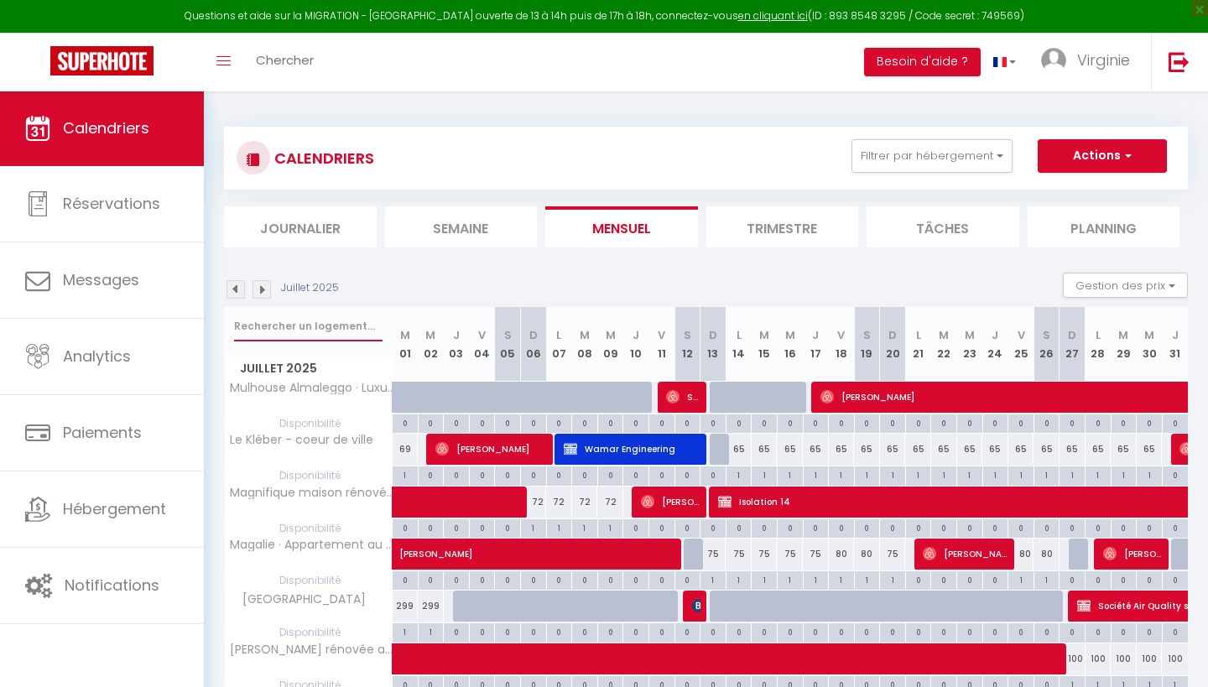
click at [320, 333] on input "text" at bounding box center [308, 326] width 149 height 30
type input "bise"
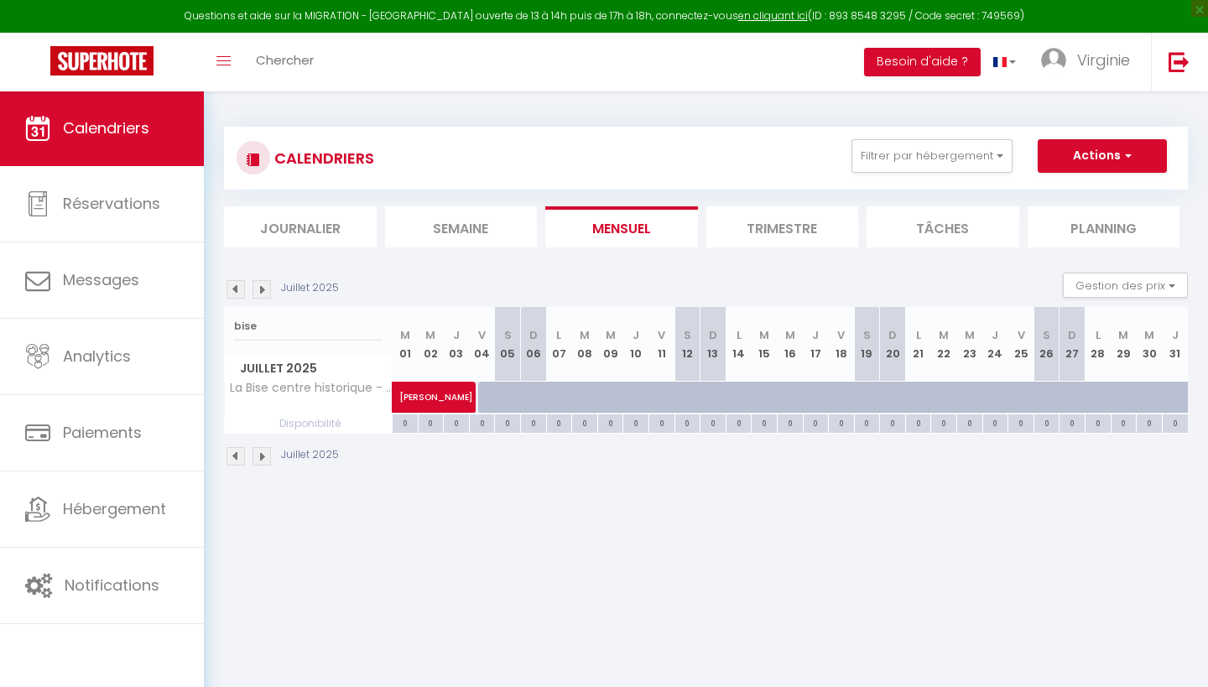
click at [440, 396] on span "[PERSON_NAME]" at bounding box center [457, 389] width 116 height 32
select select "OK"
select select "KO"
select select "0"
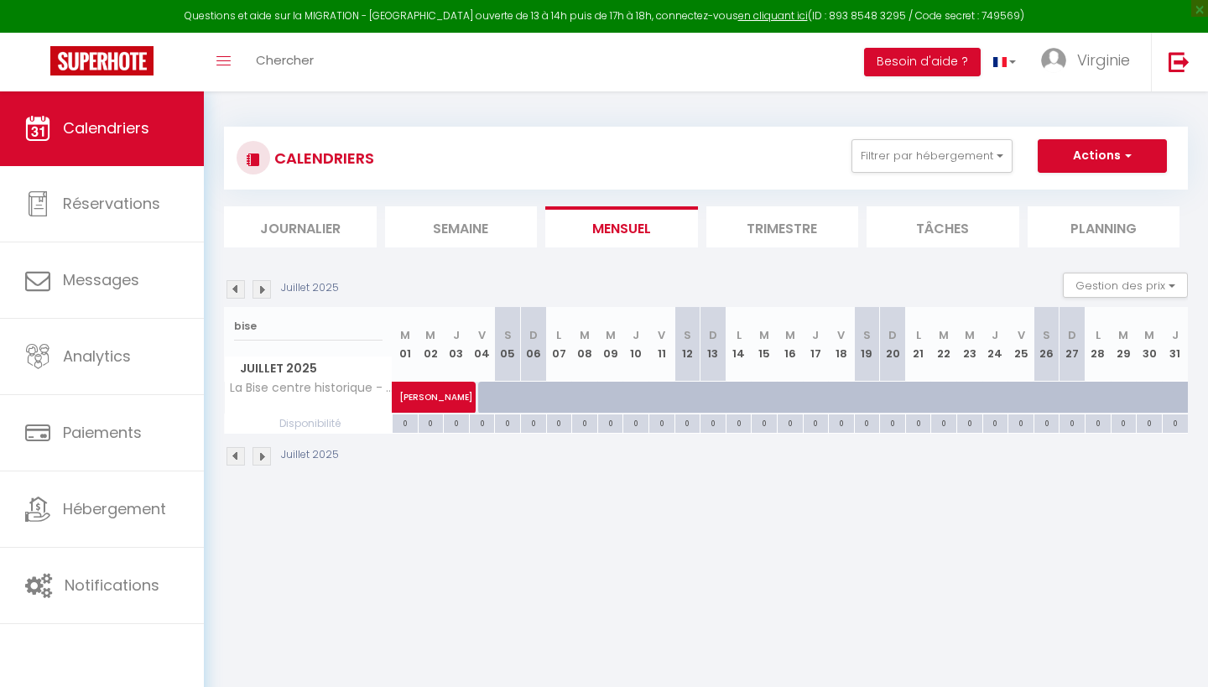
select select "1"
select select
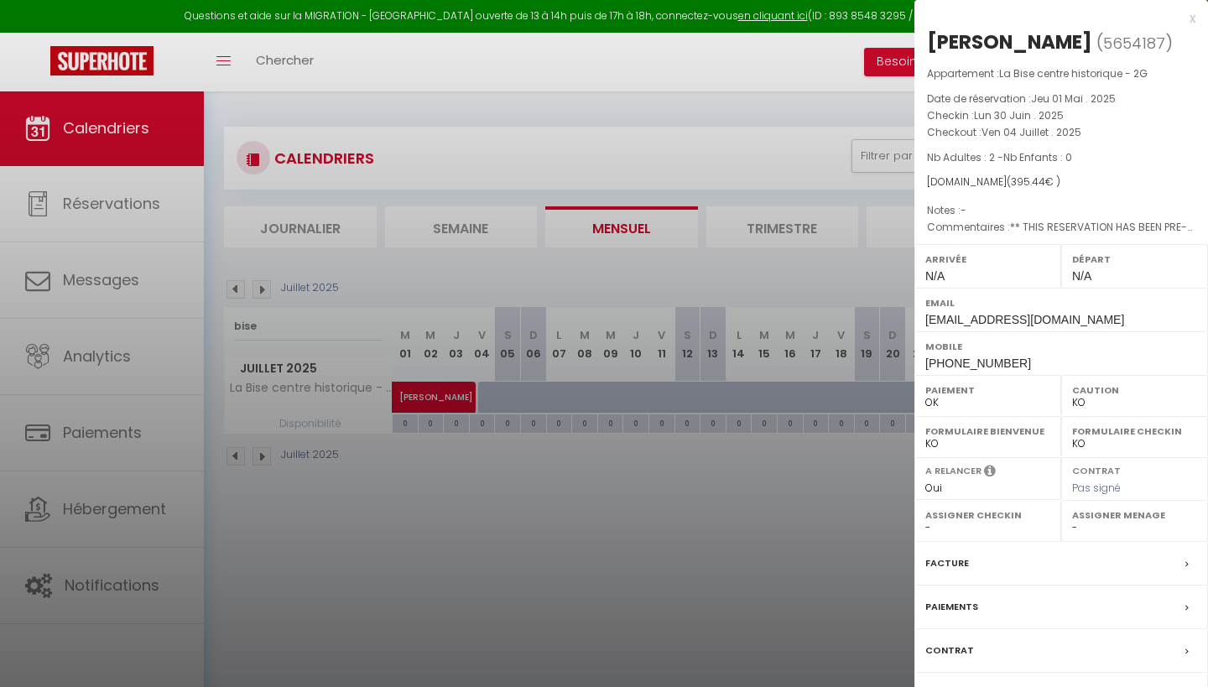
click at [960, 602] on label "Paiements" at bounding box center [951, 607] width 53 height 18
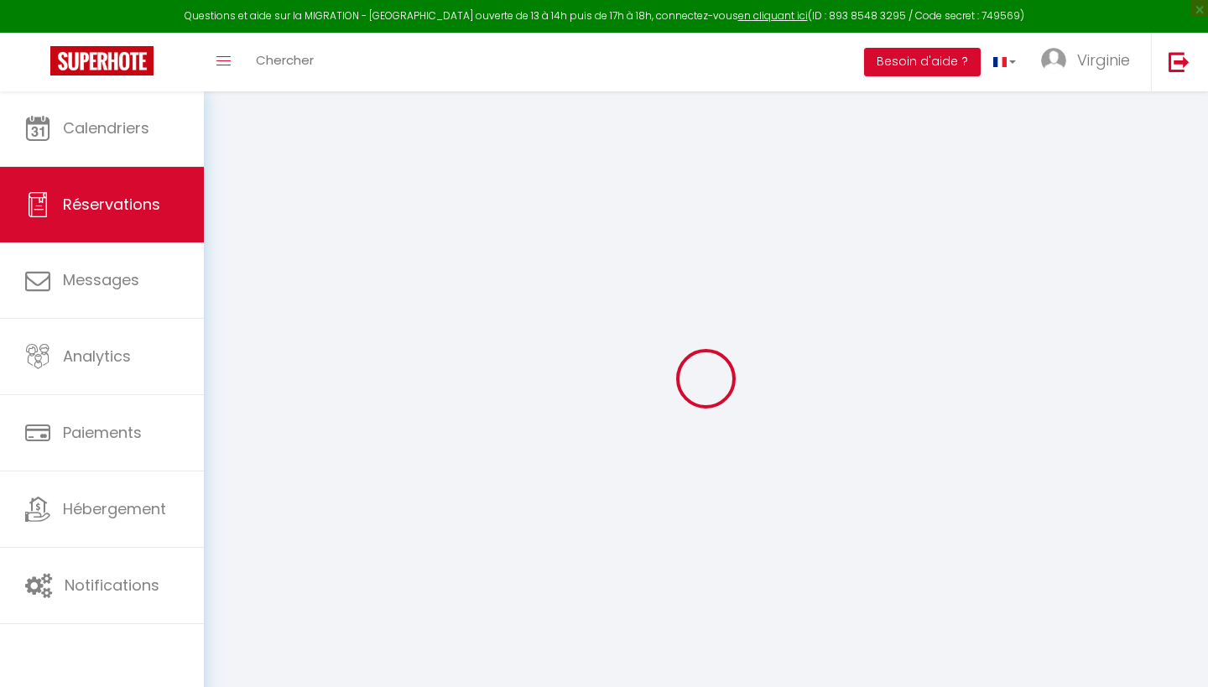
select select "0"
select select
checkbox input "false"
type textarea "** THIS RESERVATION HAS BEEN PRE-PAID ** BOOKING NOTE : Payment charge is EUR 9…"
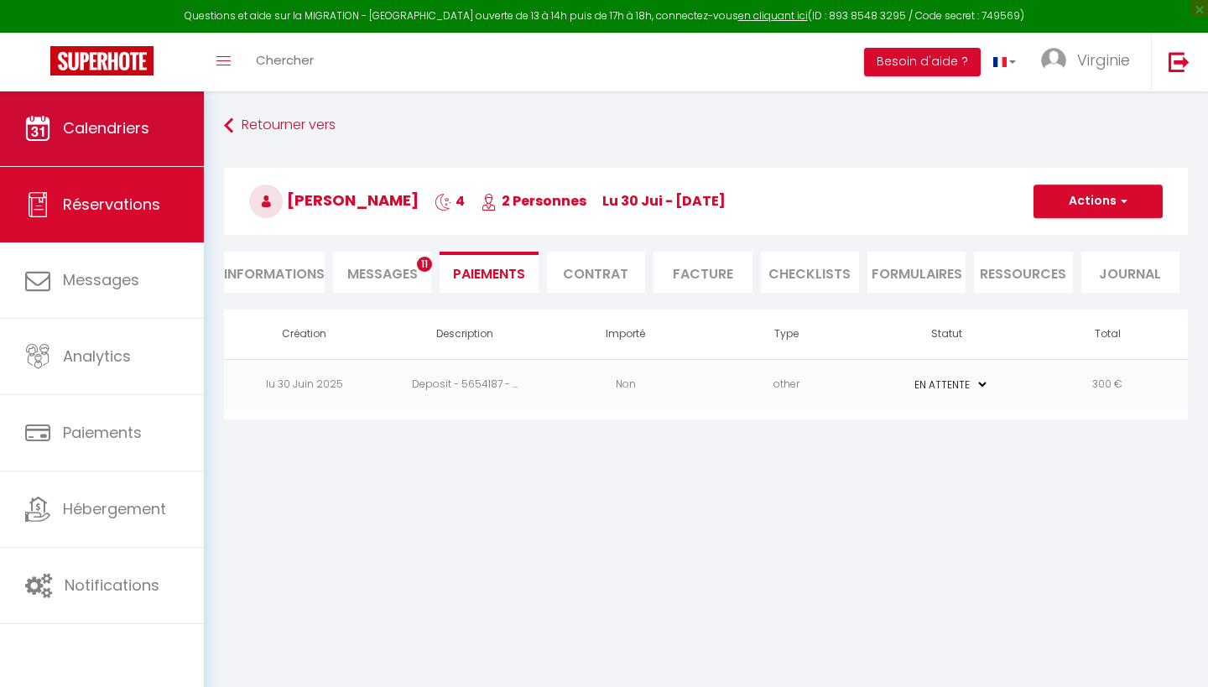
click at [120, 127] on span "Calendriers" at bounding box center [106, 127] width 86 height 21
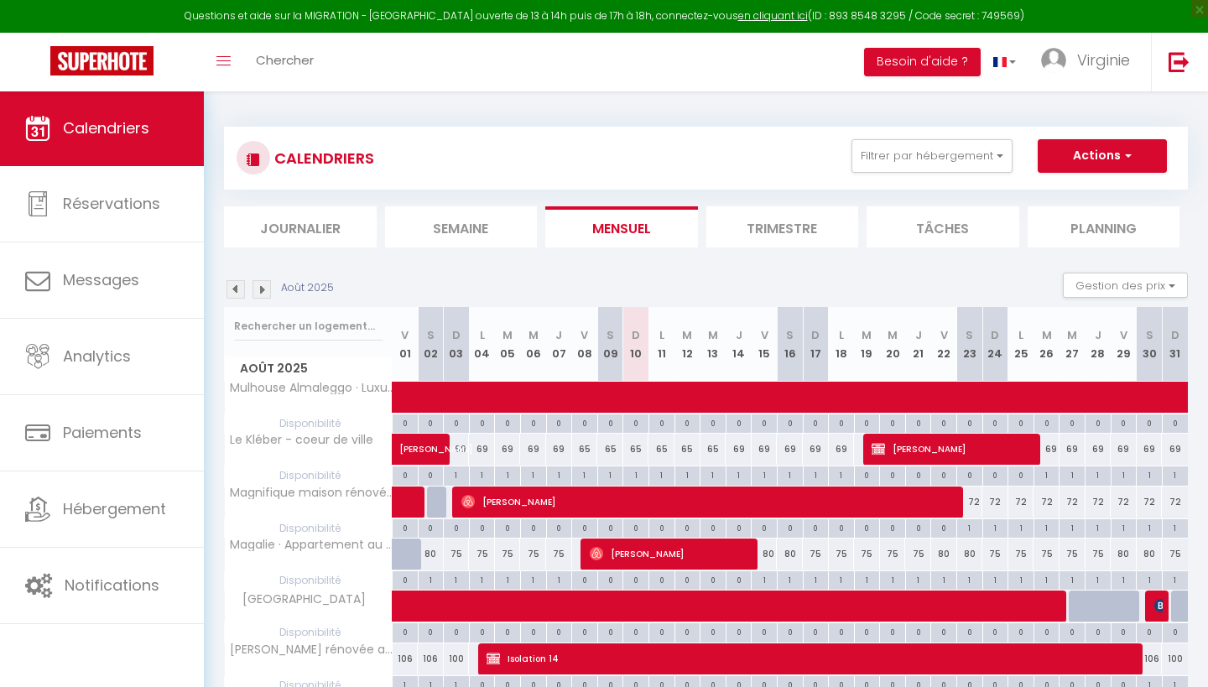
click at [232, 289] on img at bounding box center [236, 289] width 18 height 18
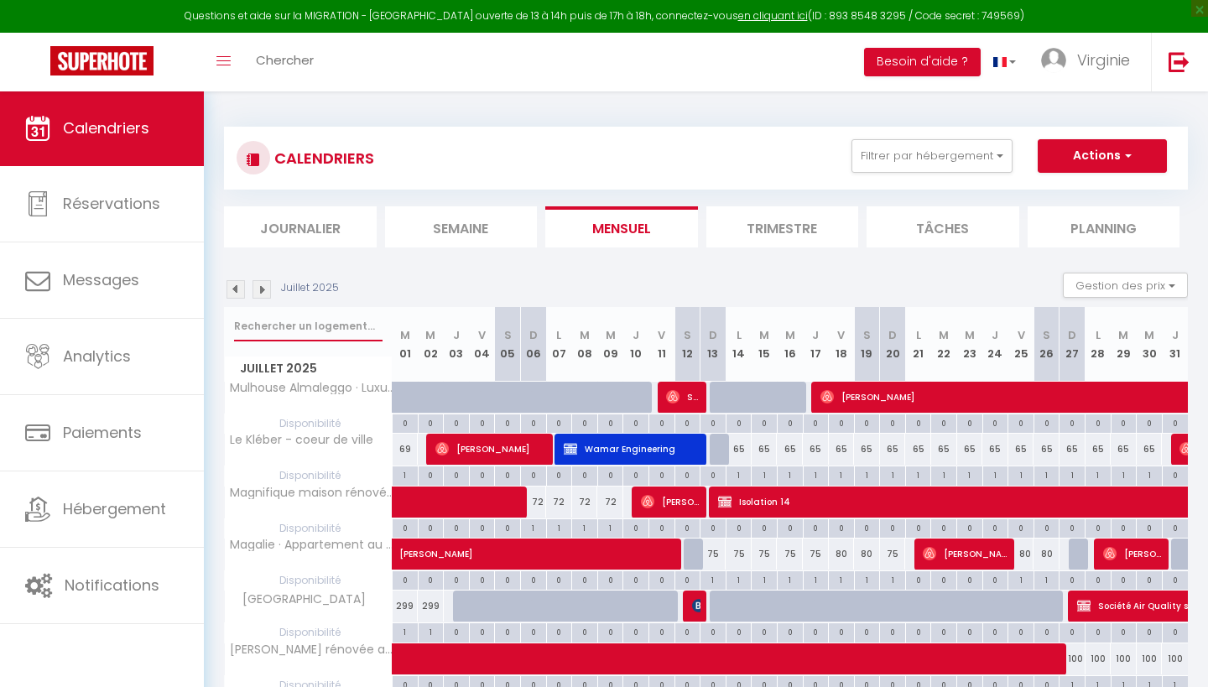
click at [334, 326] on input "text" at bounding box center [308, 326] width 149 height 30
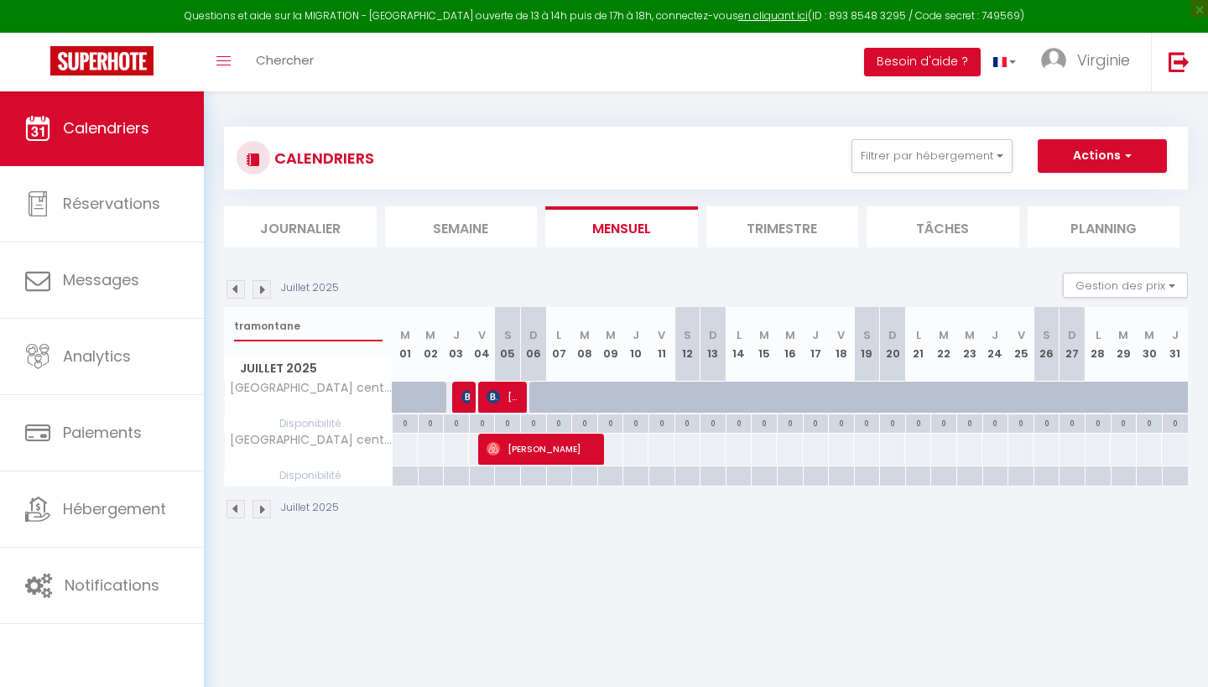
type input "tramontane"
click at [459, 397] on div at bounding box center [465, 398] width 26 height 32
click at [465, 398] on img at bounding box center [467, 396] width 13 height 13
select select "OK"
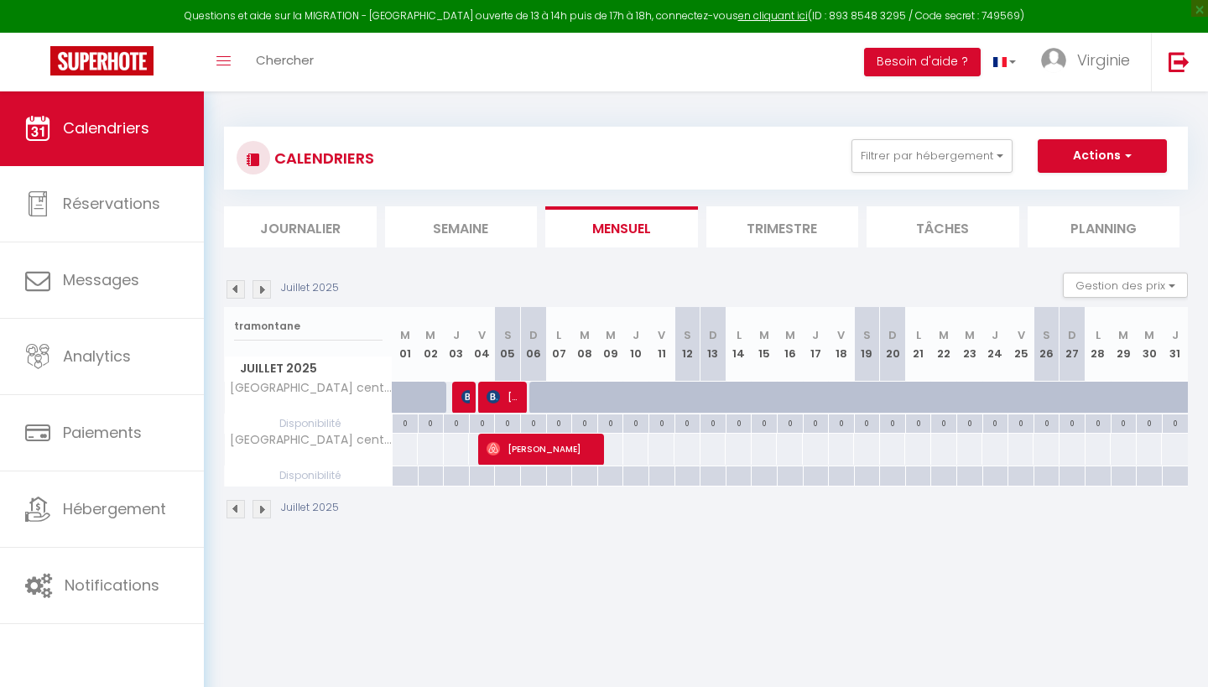
select select "0"
select select "1"
select select
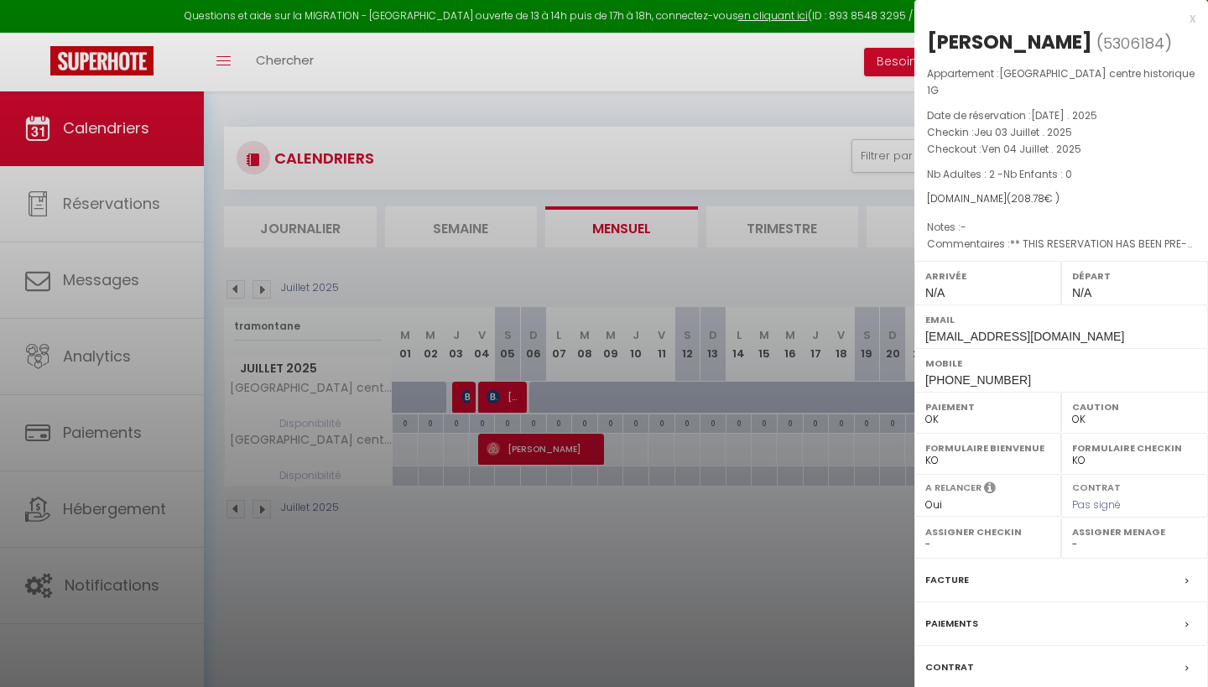
click at [966, 615] on label "Paiements" at bounding box center [951, 624] width 53 height 18
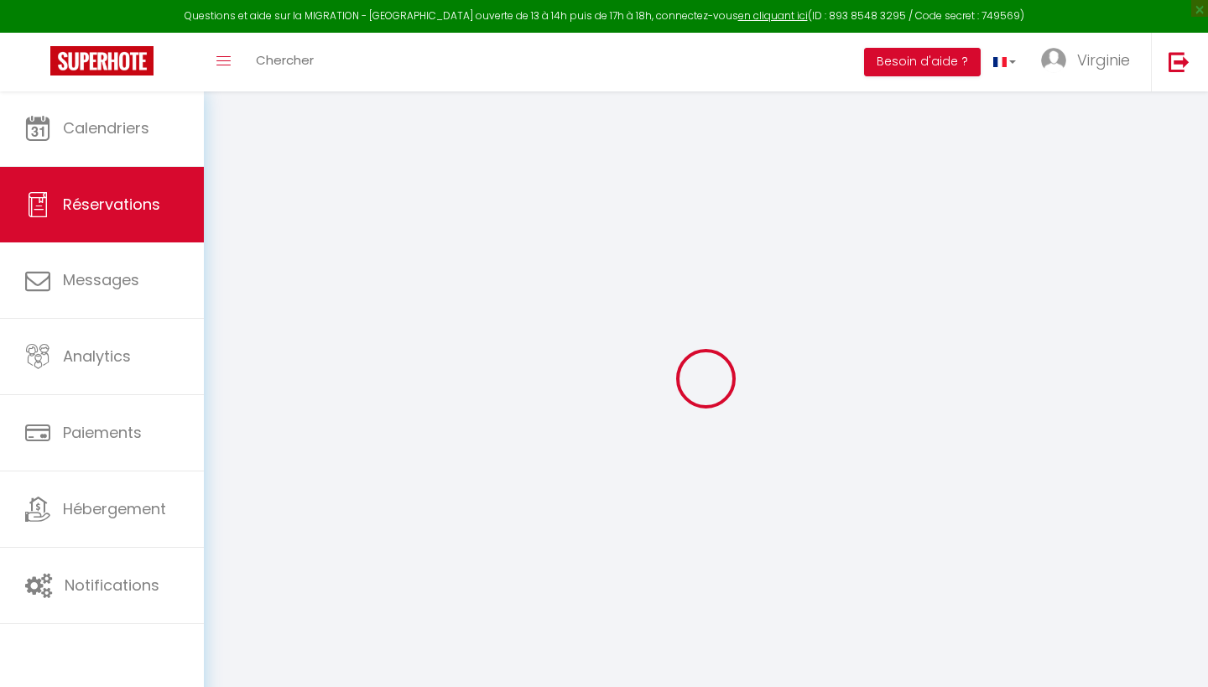
select select
checkbox input "false"
type textarea "** THIS RESERVATION HAS BEEN PRE-PAID ** BOOKING NOTE : Payment charge is EUR 6…"
select select
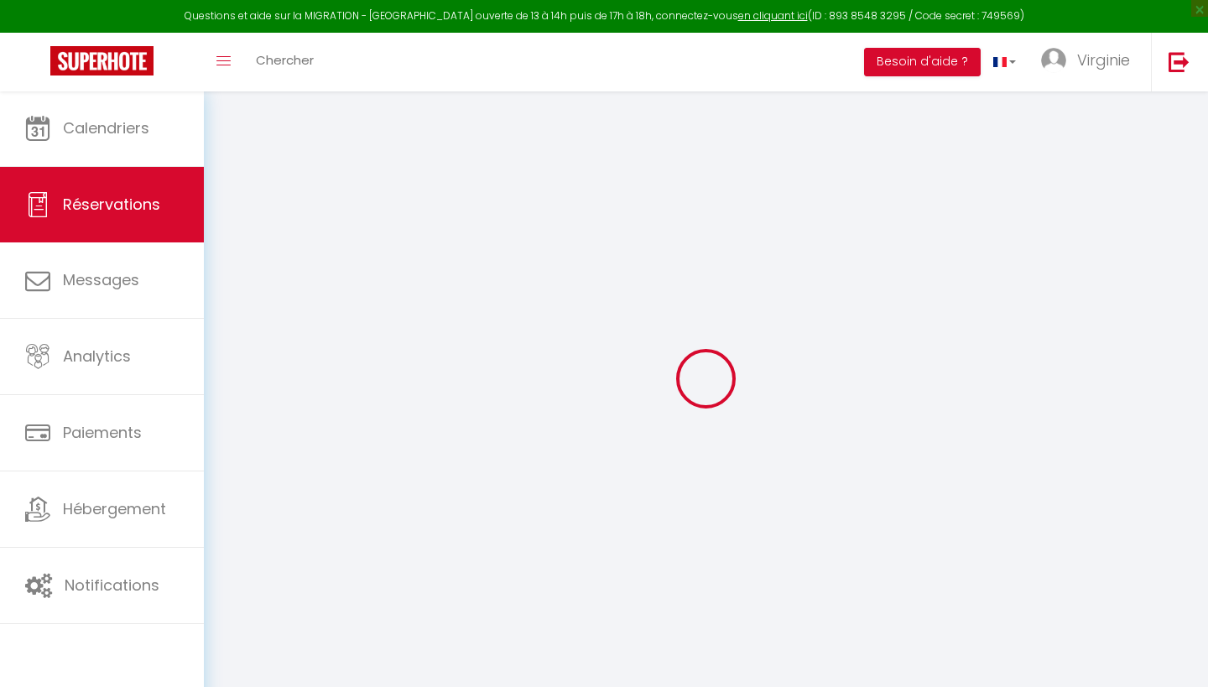
select select
checkbox input "false"
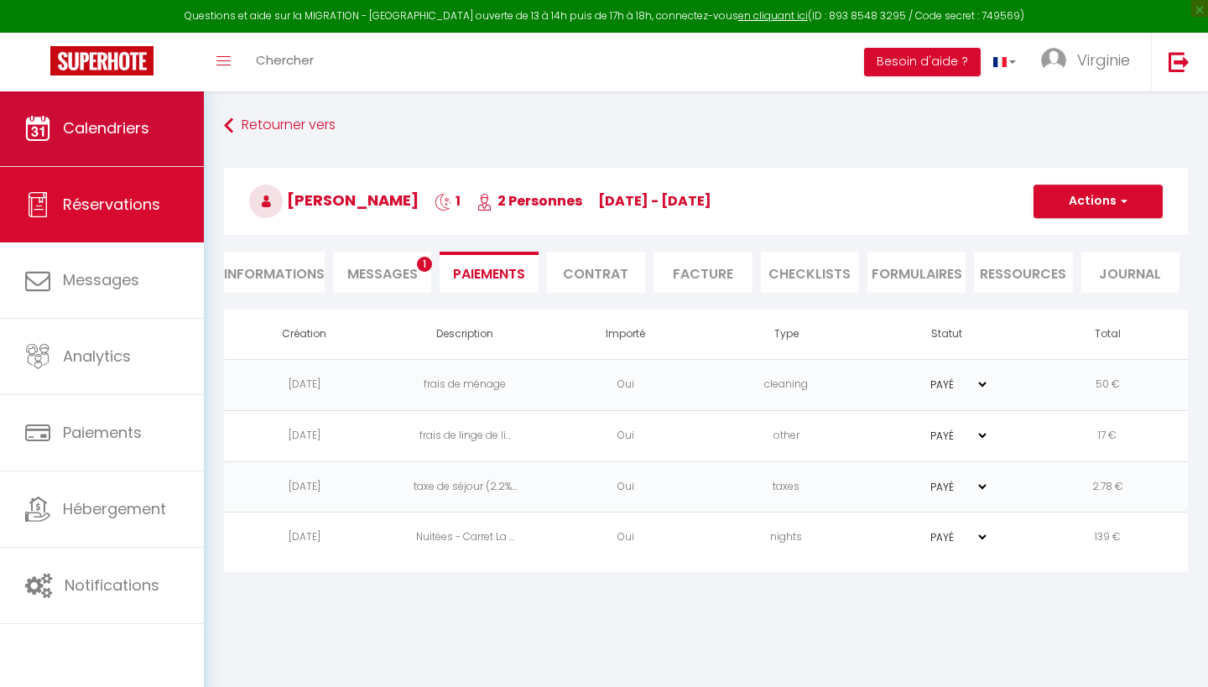
click at [116, 145] on link "Calendriers" at bounding box center [102, 129] width 204 height 76
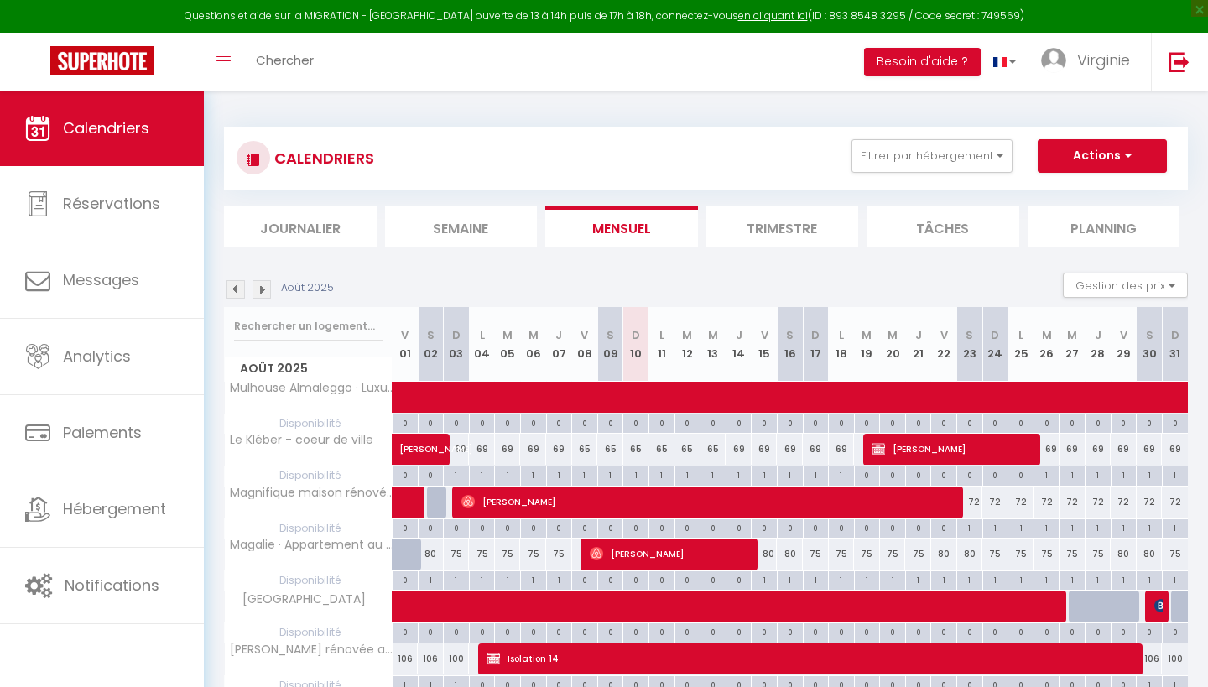
click at [233, 286] on img at bounding box center [236, 289] width 18 height 18
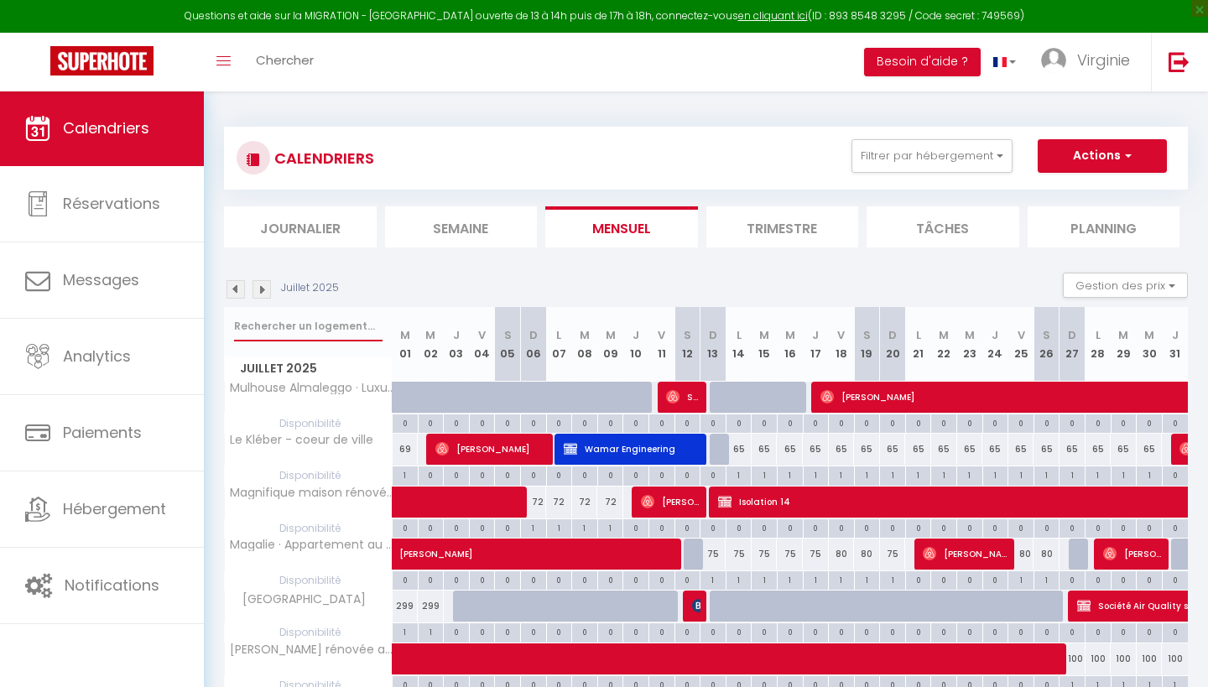
click at [326, 319] on input "text" at bounding box center [308, 326] width 149 height 30
type input "t"
select select
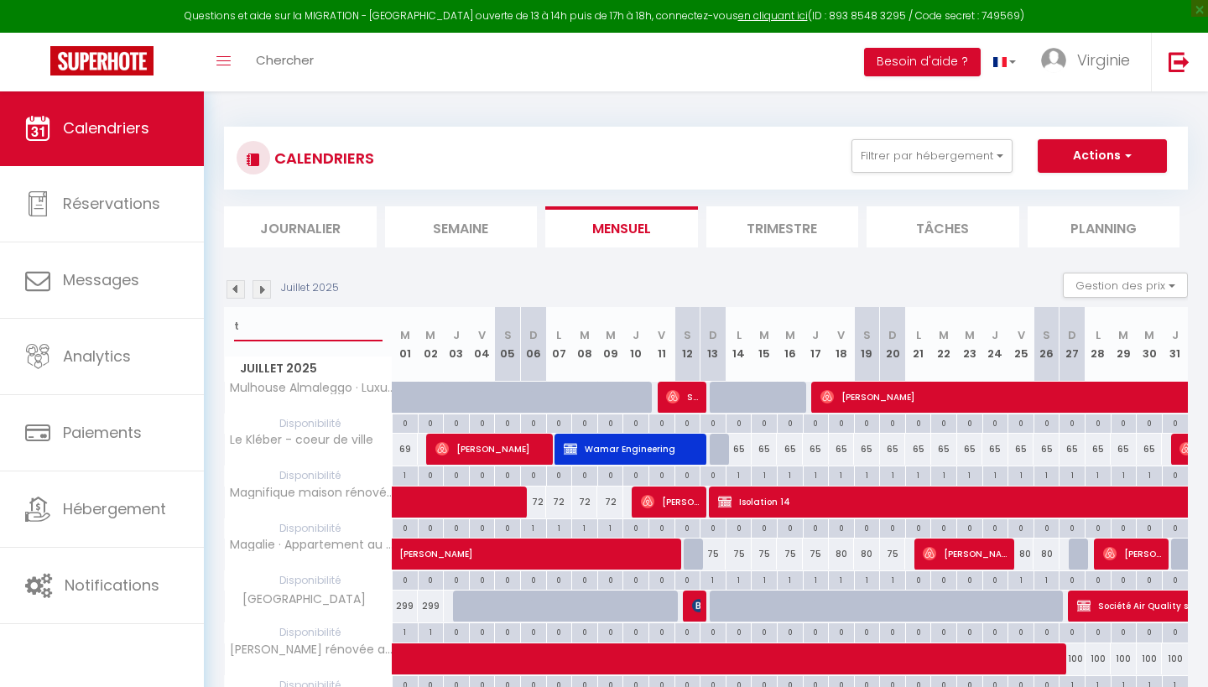
select select
type input "tr"
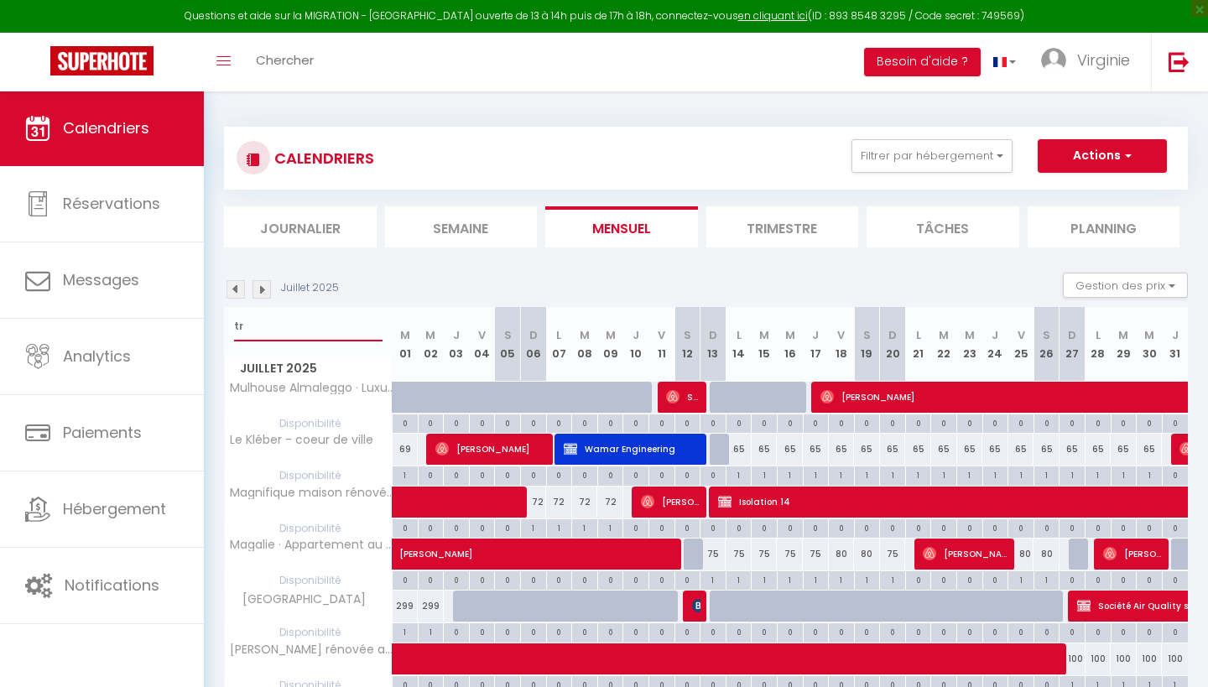
select select
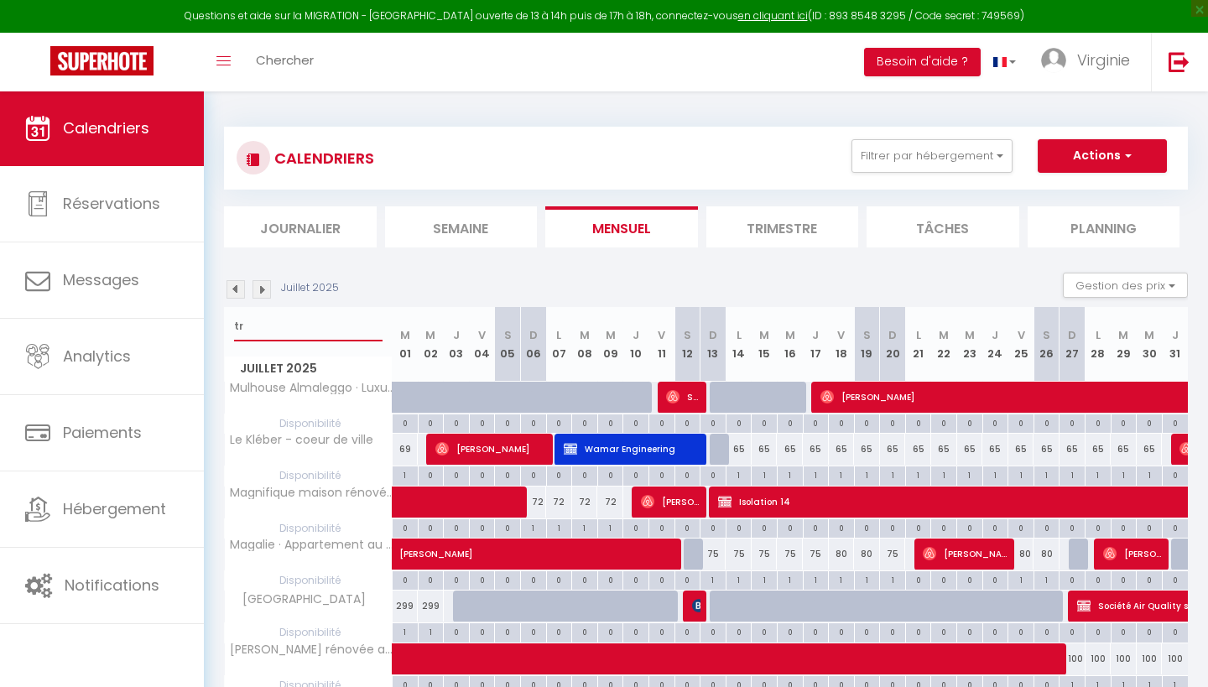
select select
type input "tra"
select select
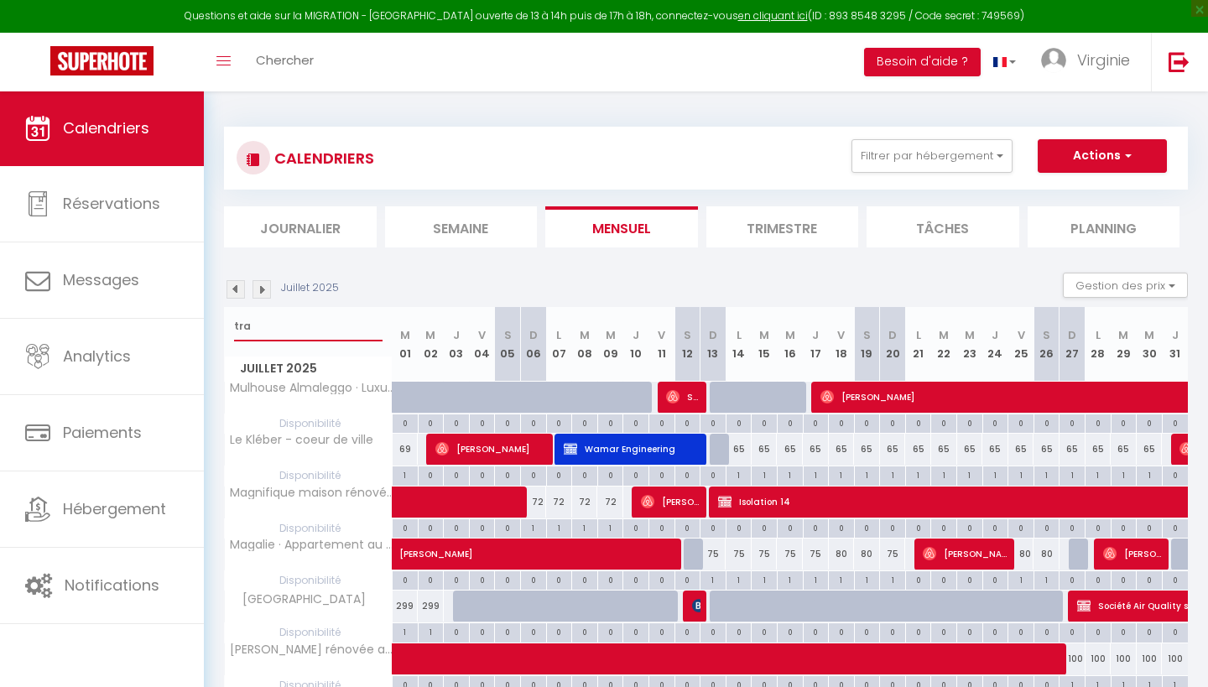
select select
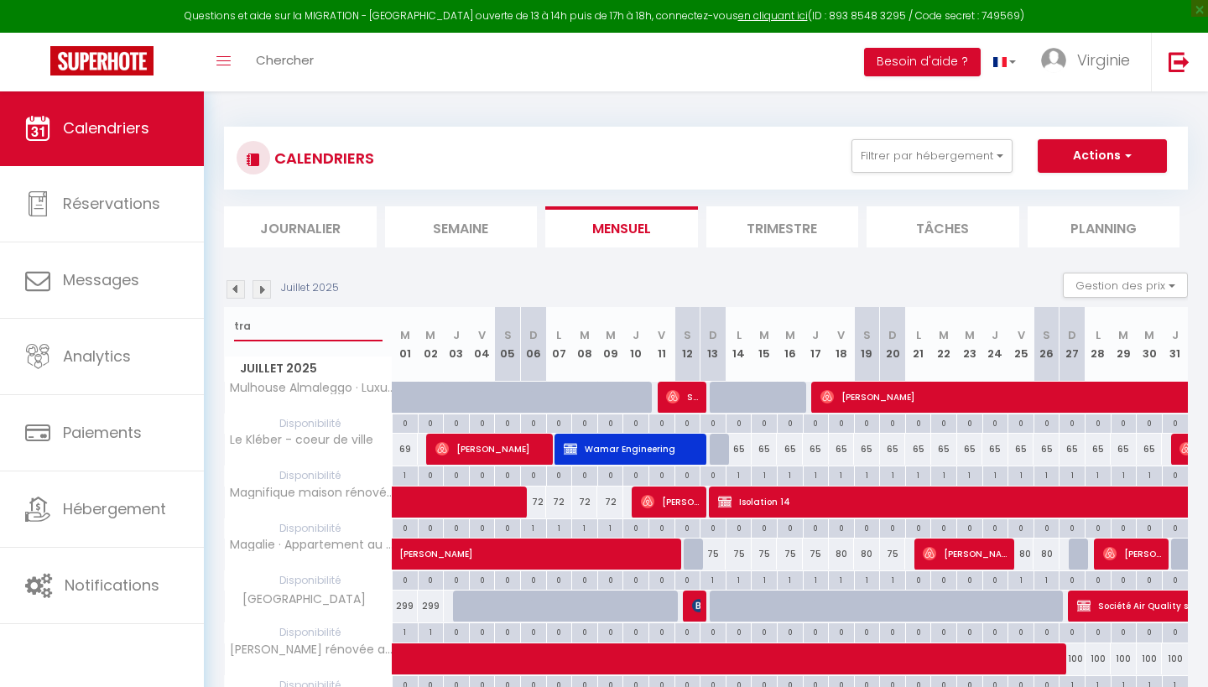
type input "tram"
select select
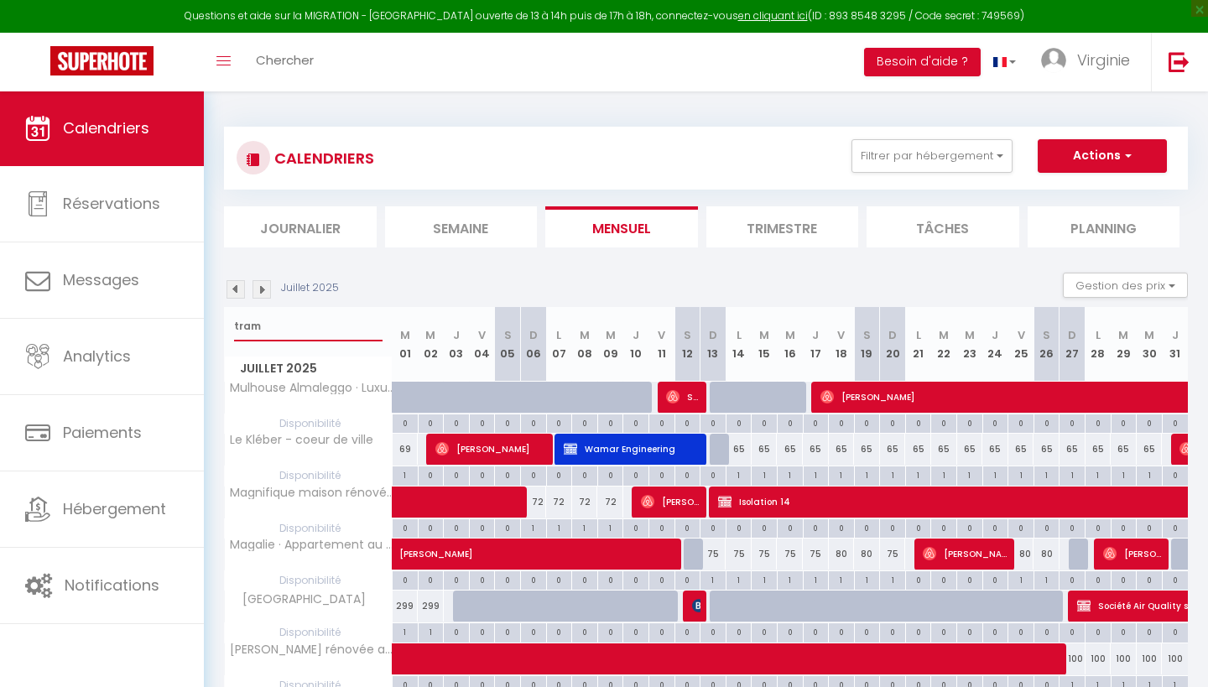
select select
type input "tramo"
select select
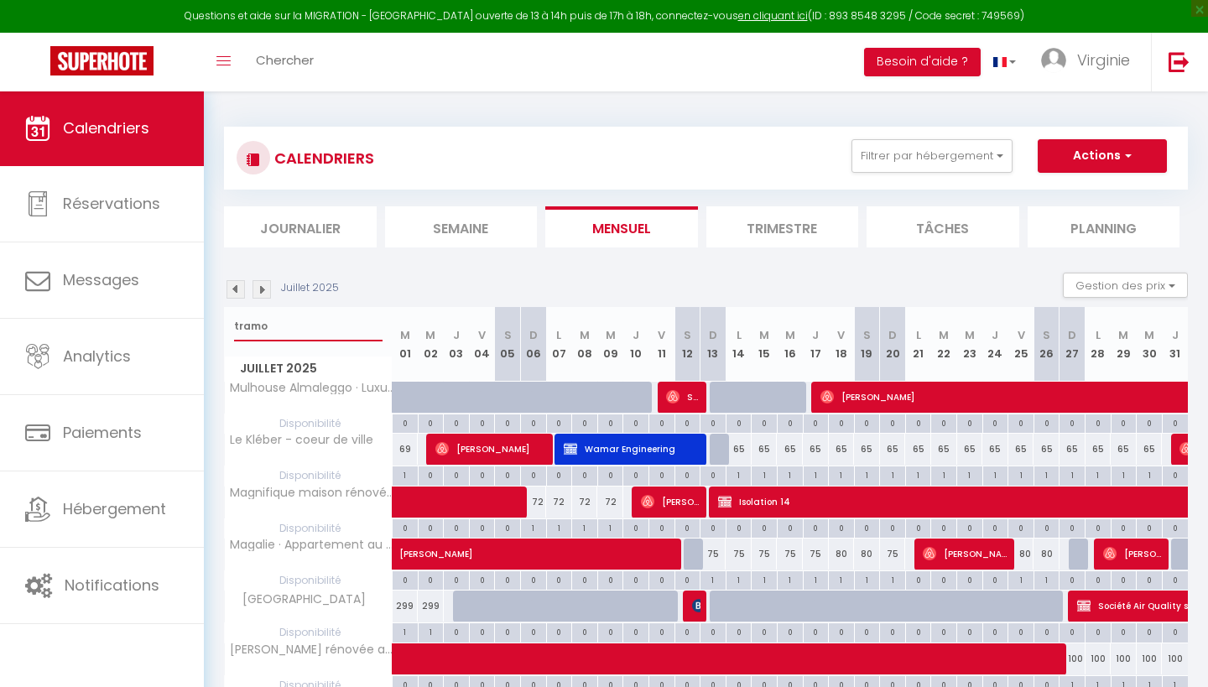
select select
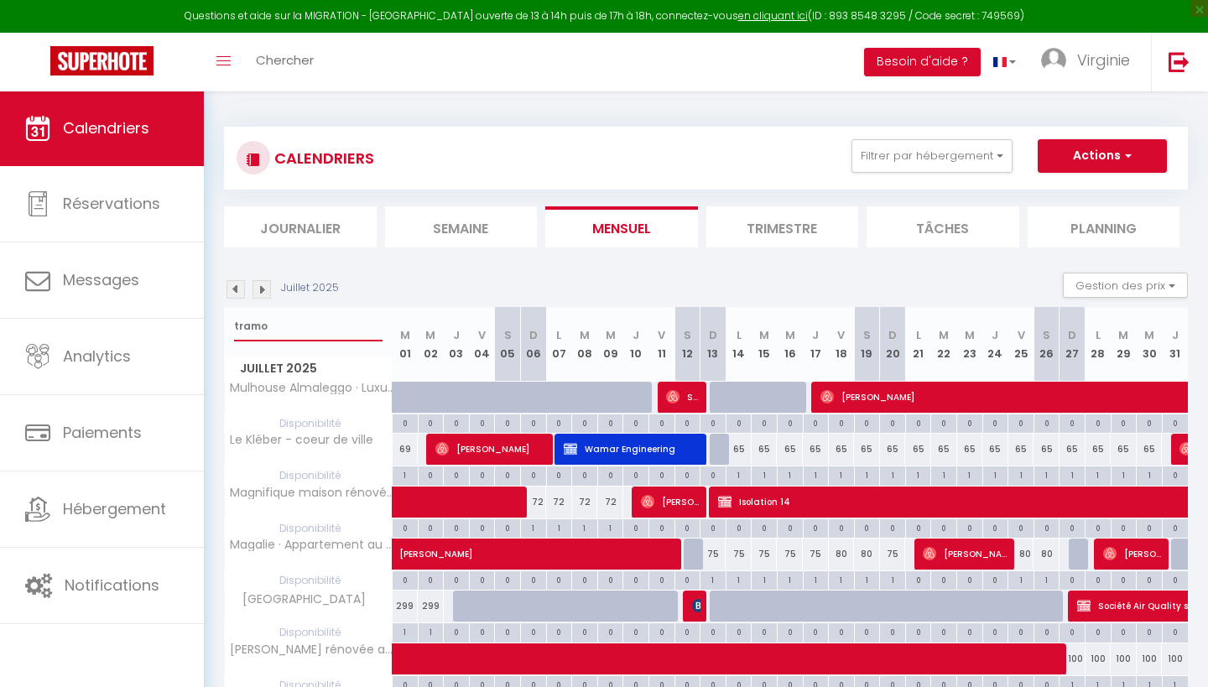
select select
type input "tramon"
select select
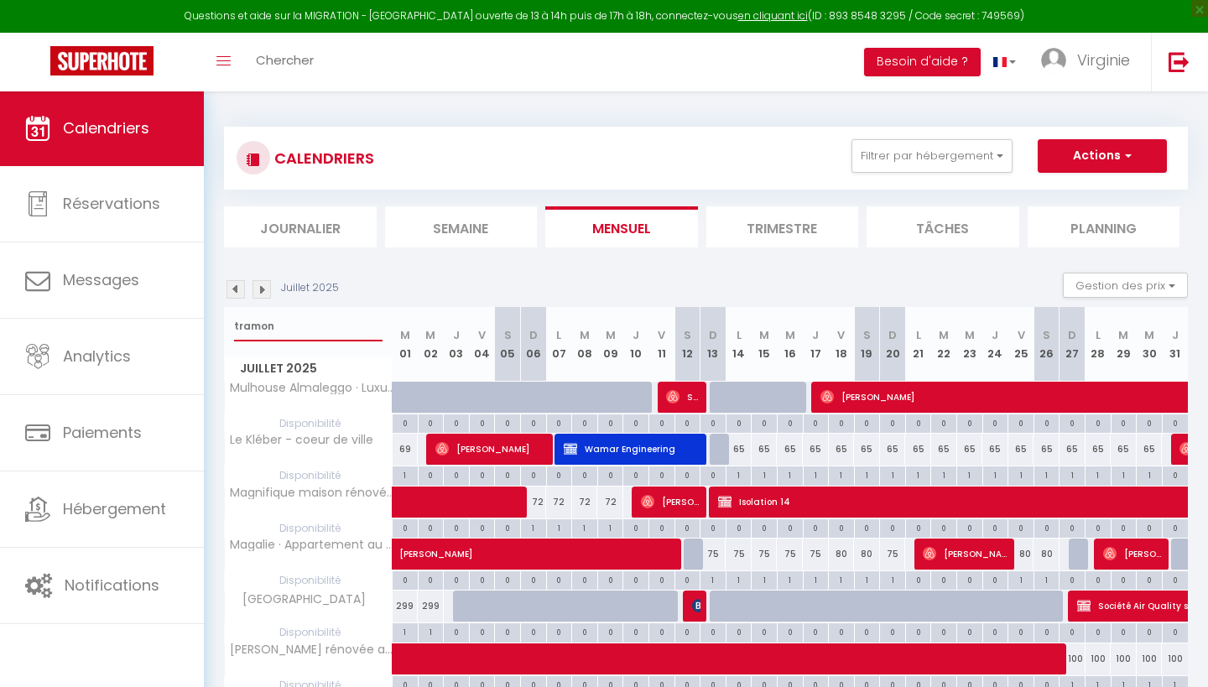
select select
type input "tramont"
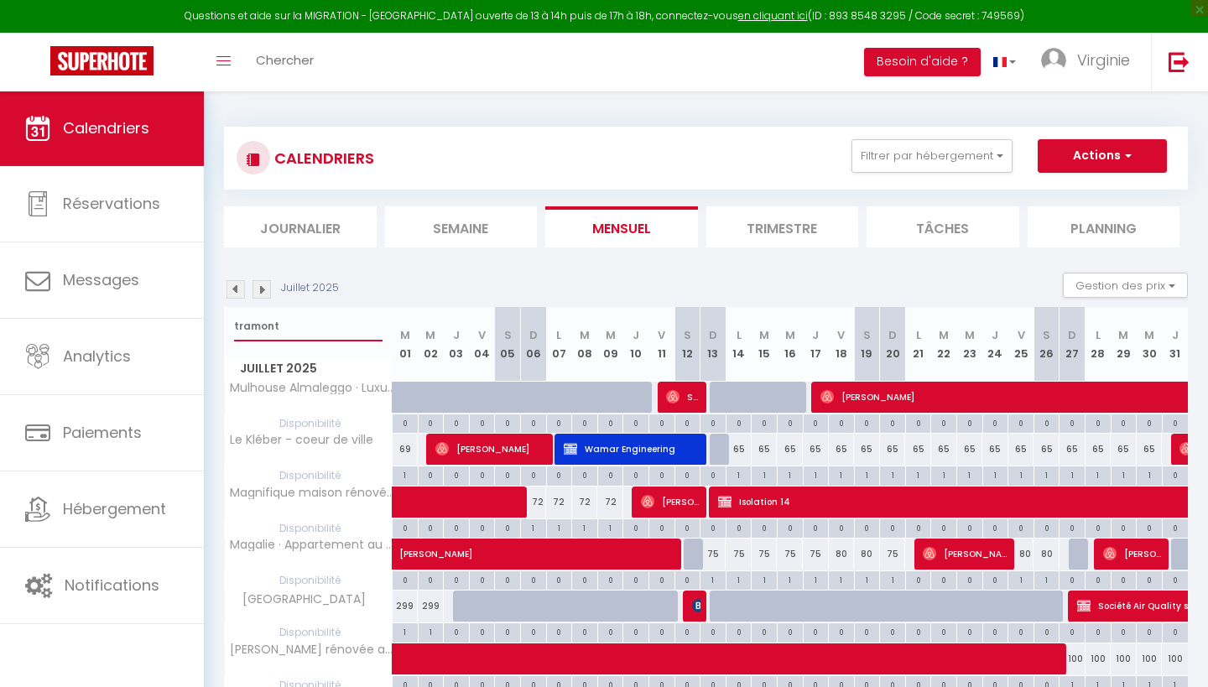
select select
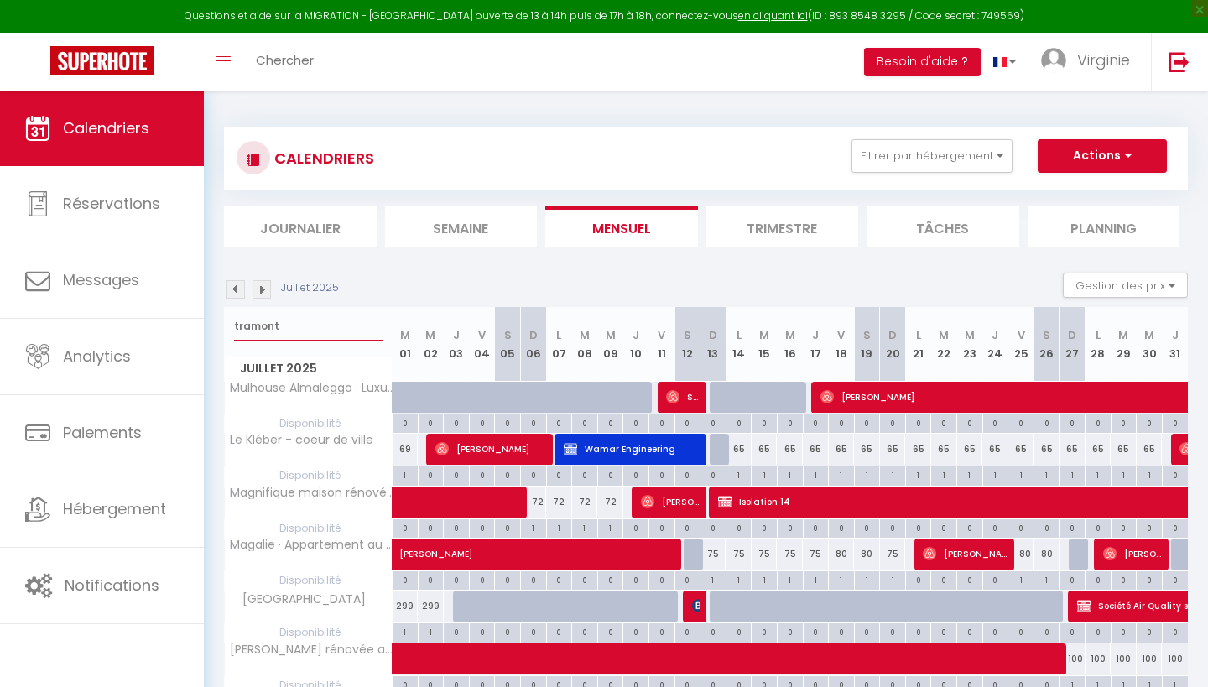
select select
type input "tramonta"
select select
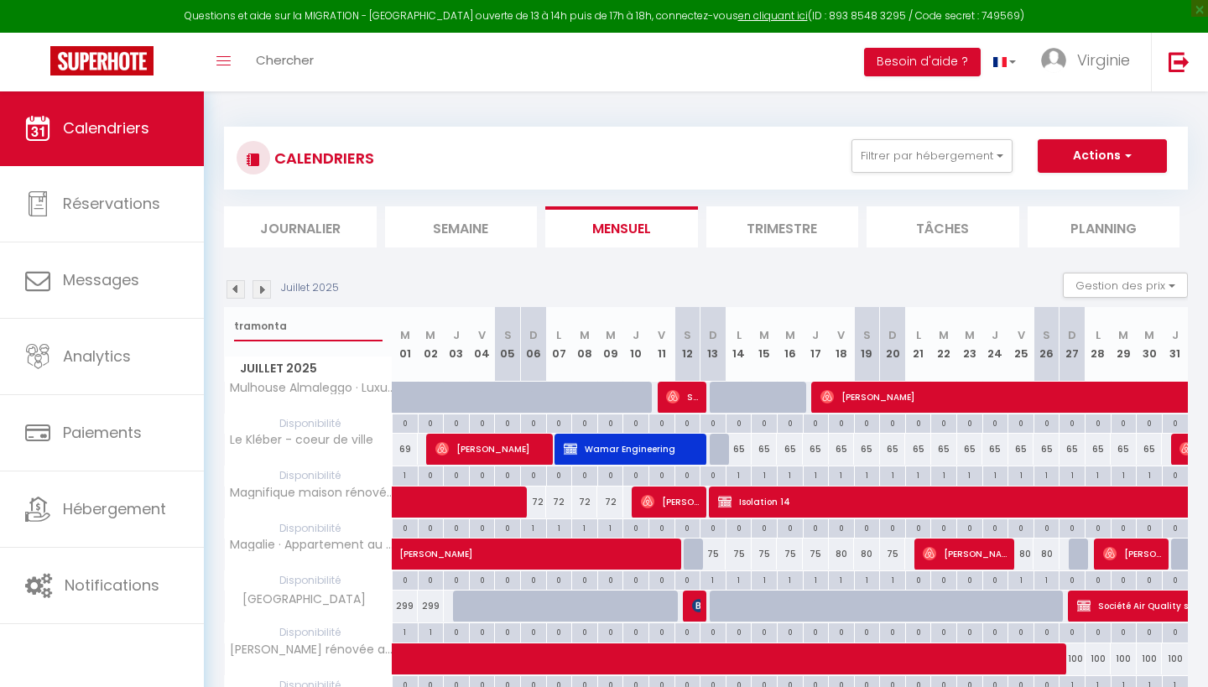
select select
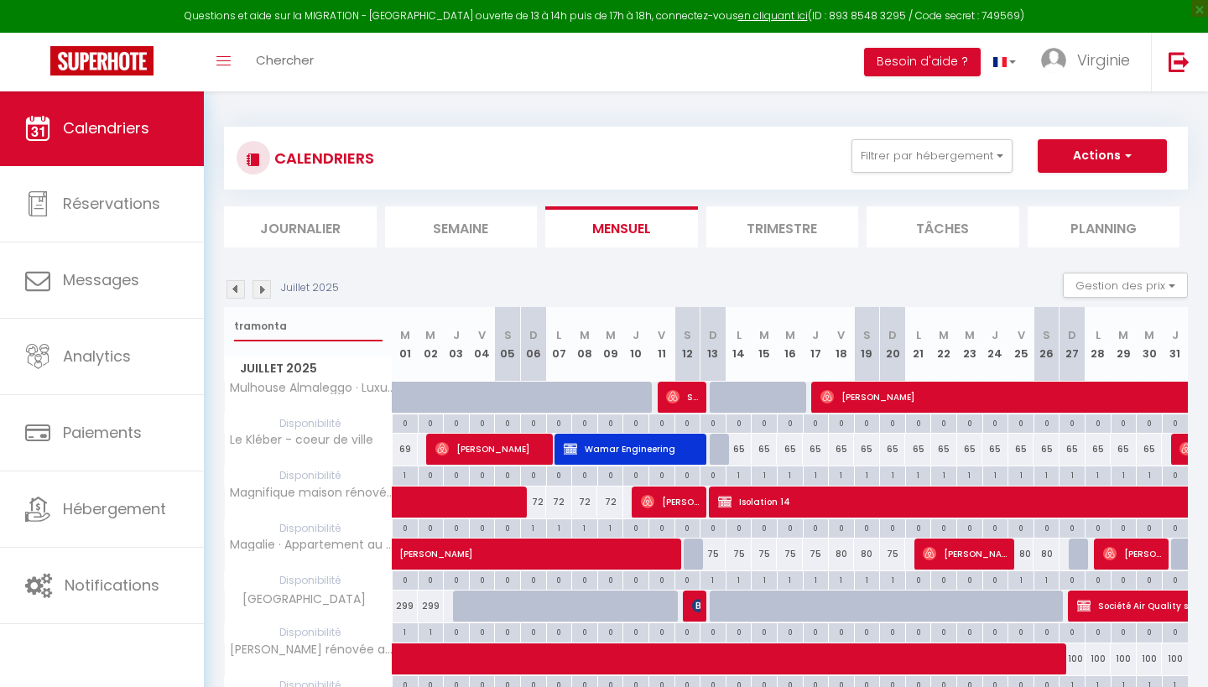
type input "tramontan"
select select
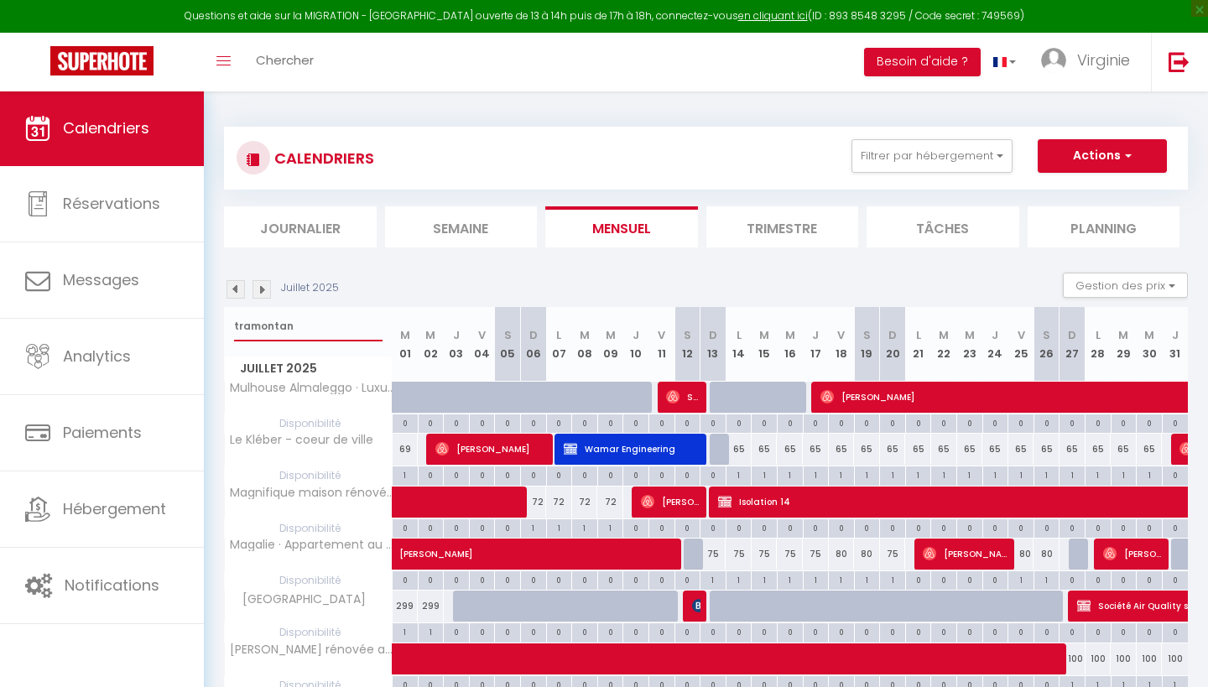
select select
type input "tramontane"
select select
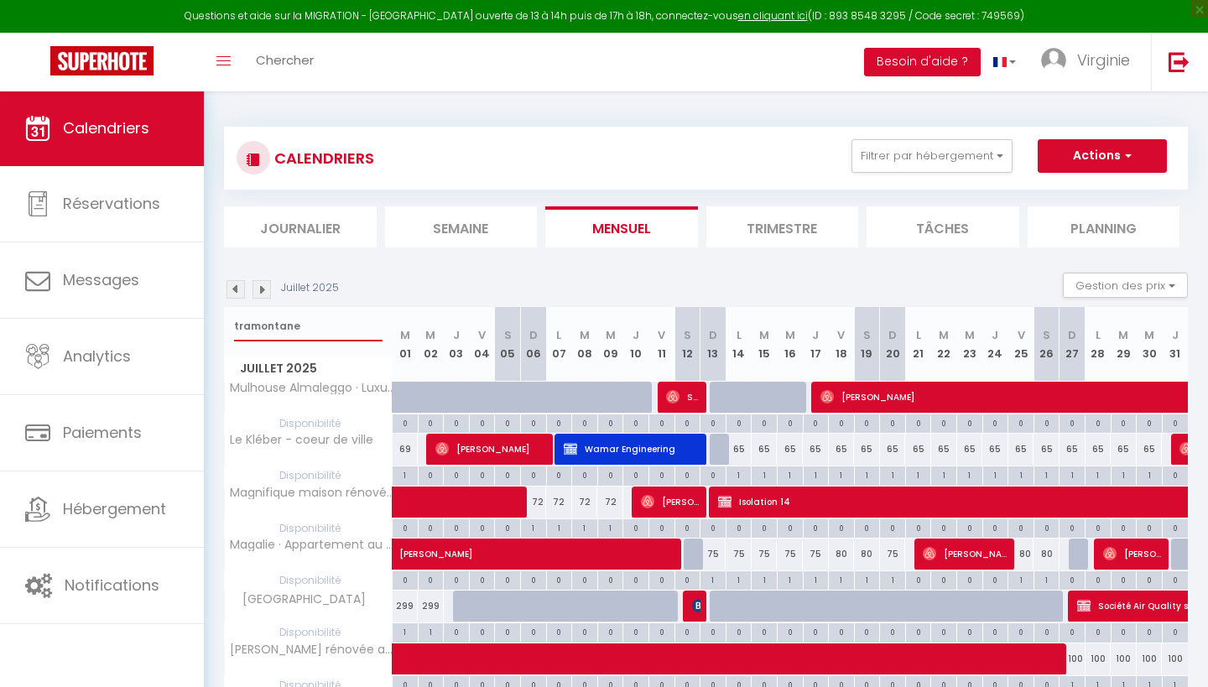
select select
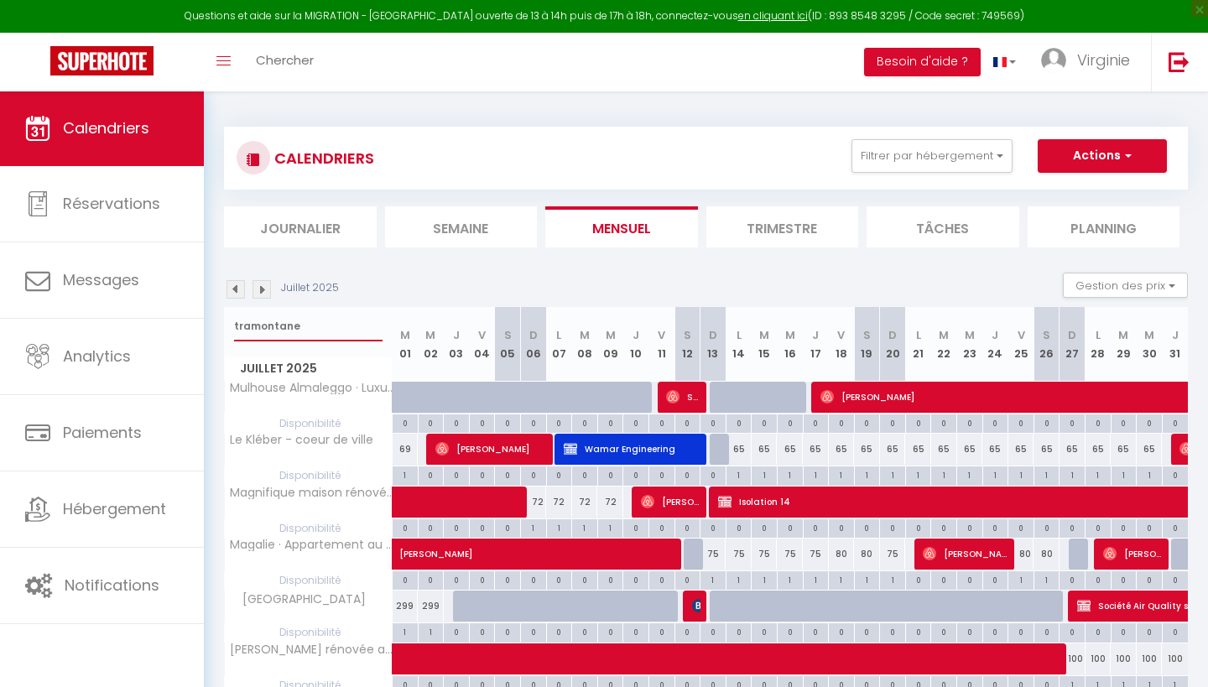
select select
type input "tramontane"
select select
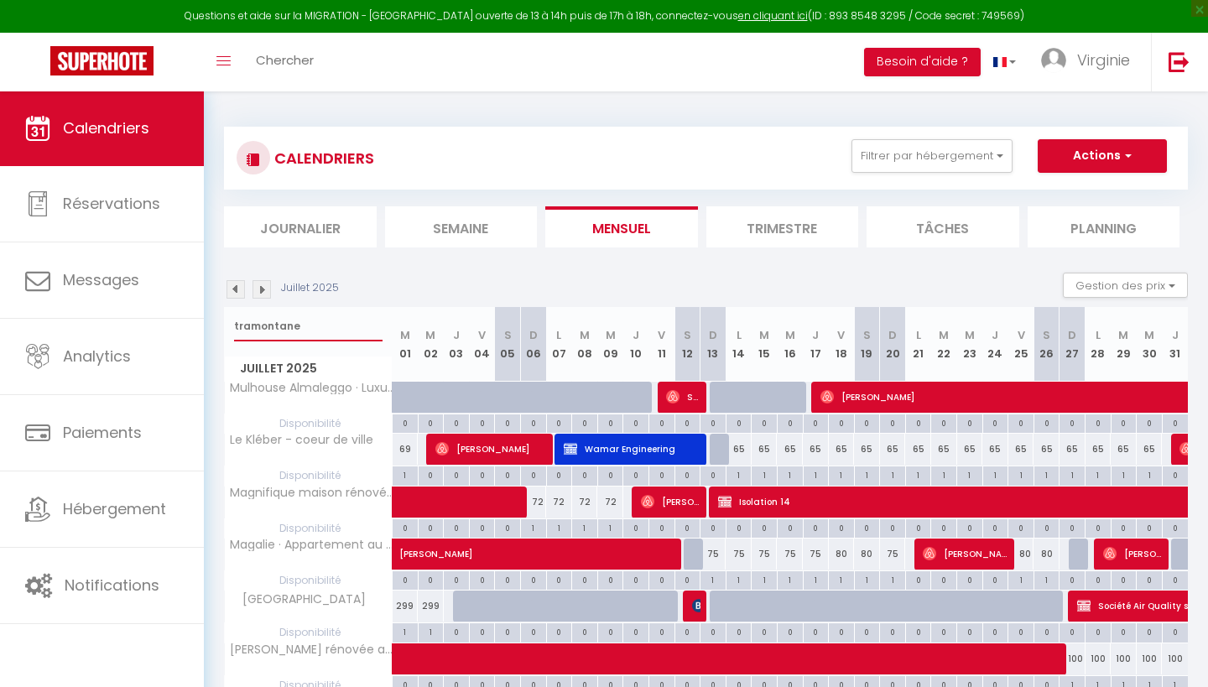
select select
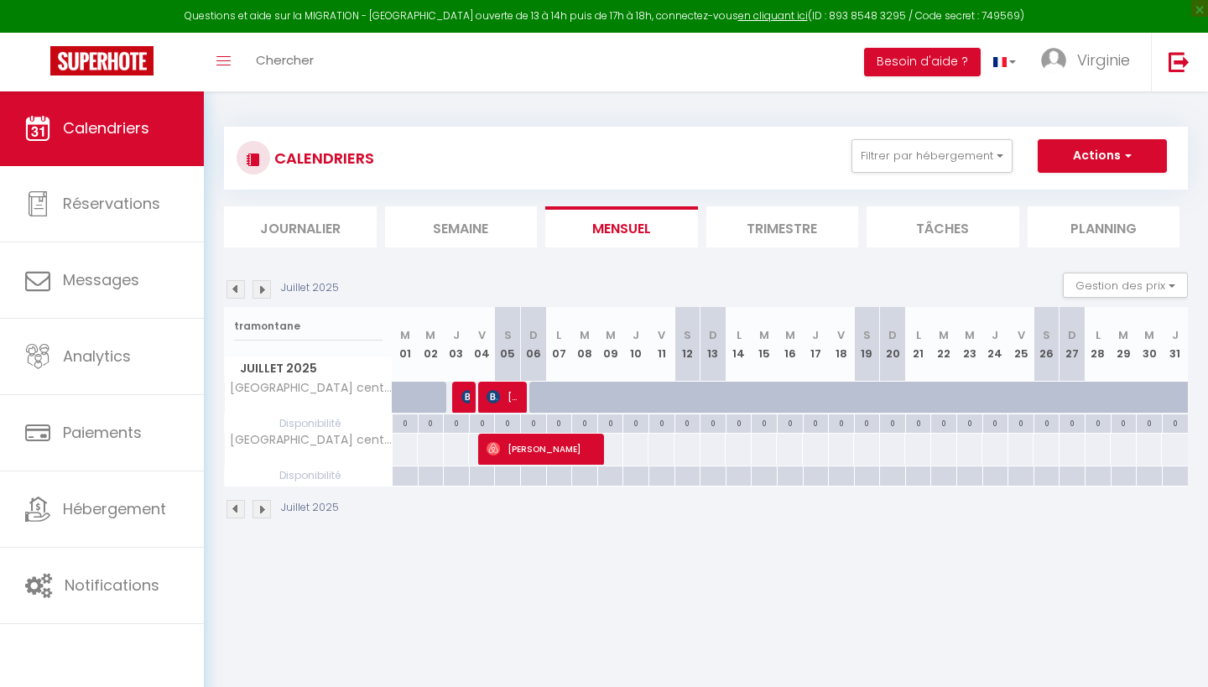
click at [516, 390] on span "[PERSON_NAME]" at bounding box center [504, 397] width 34 height 32
select select "OK"
select select "0"
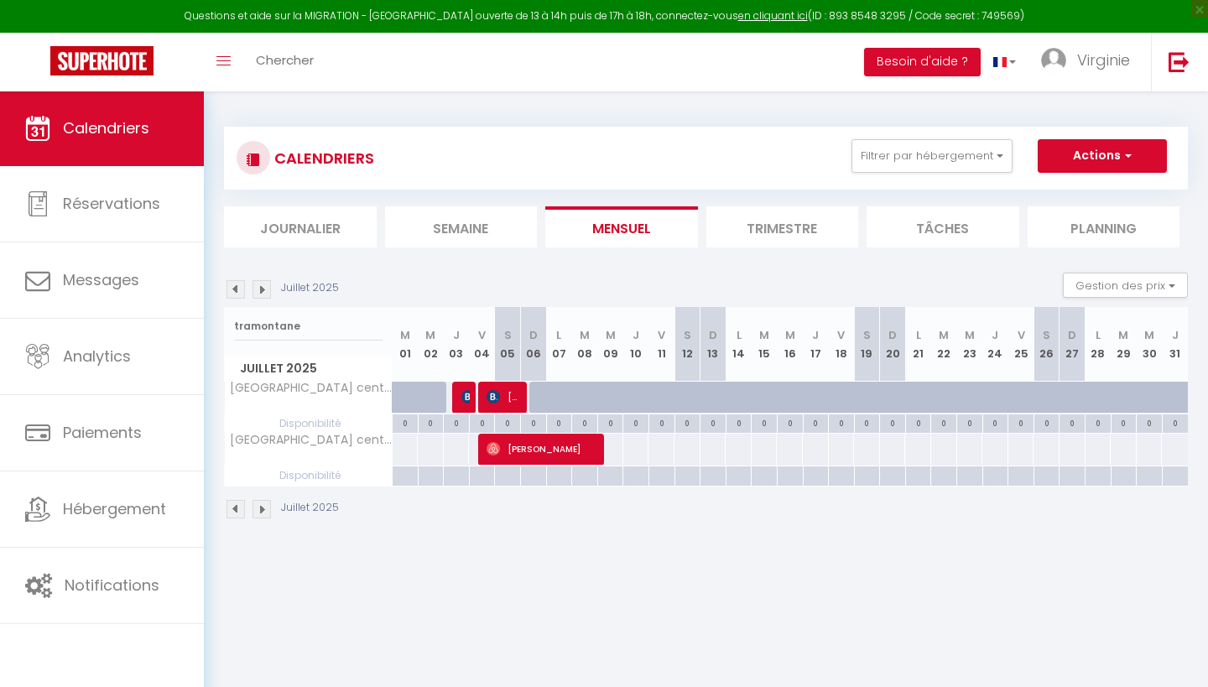
select select "1"
select select
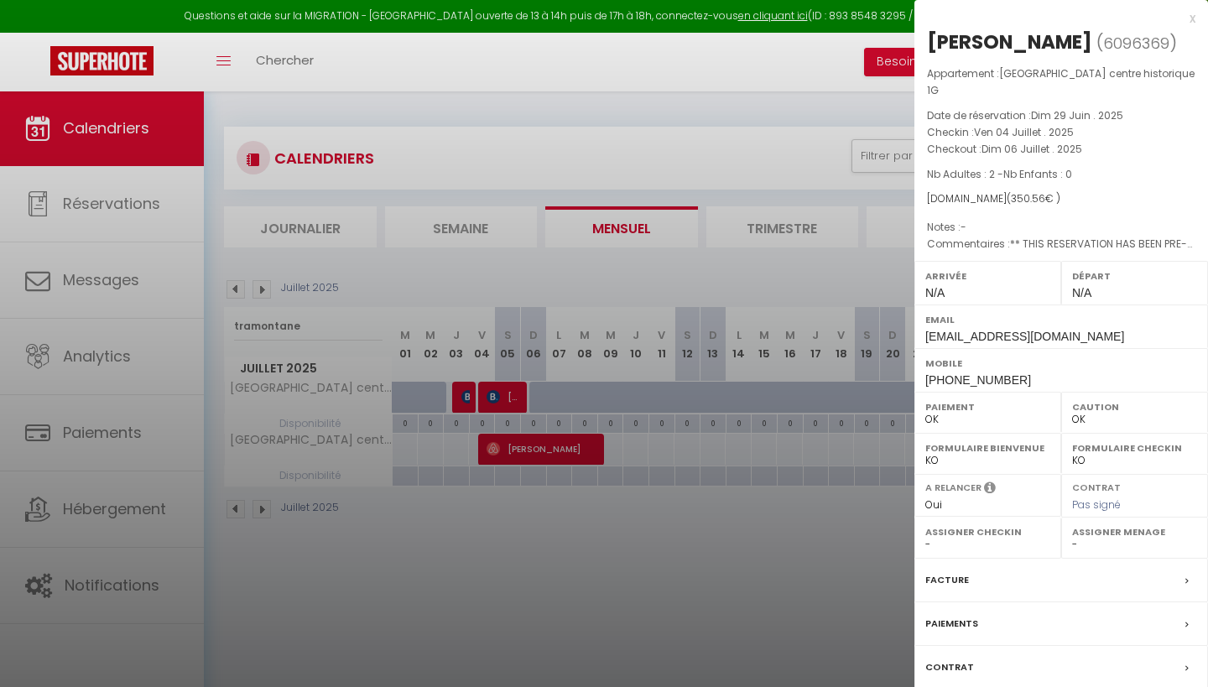
select select "47506"
click at [958, 615] on label "Paiements" at bounding box center [951, 624] width 53 height 18
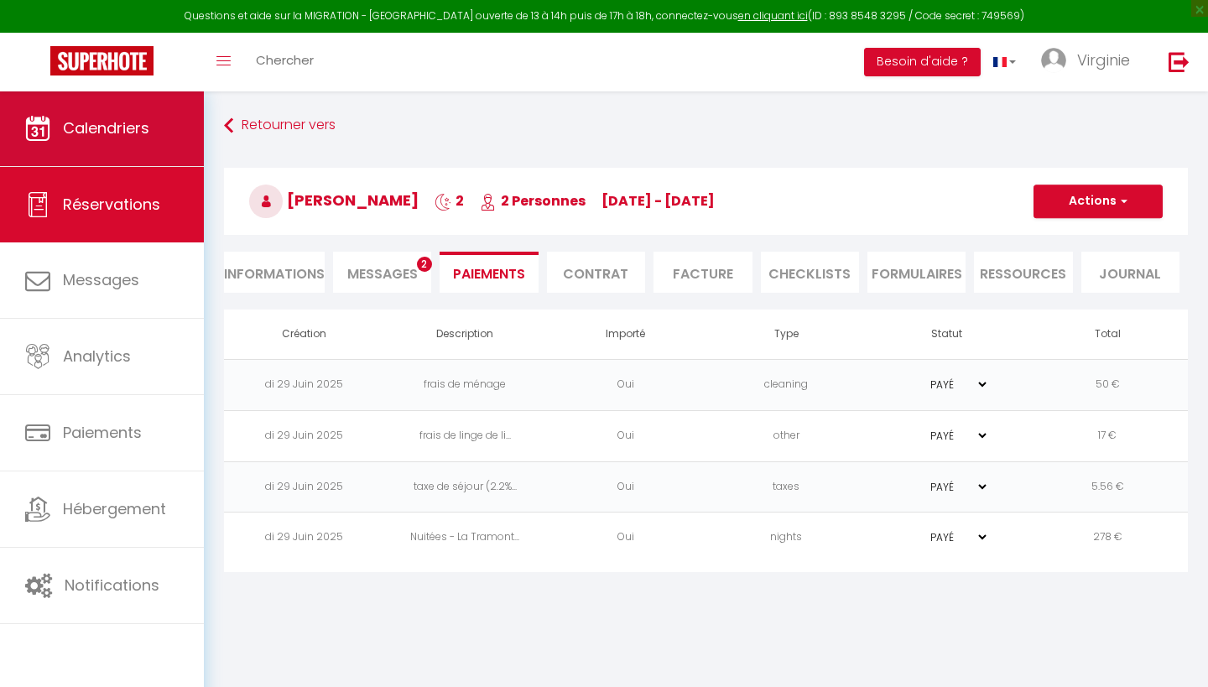
click at [137, 138] on span "Calendriers" at bounding box center [106, 127] width 86 height 21
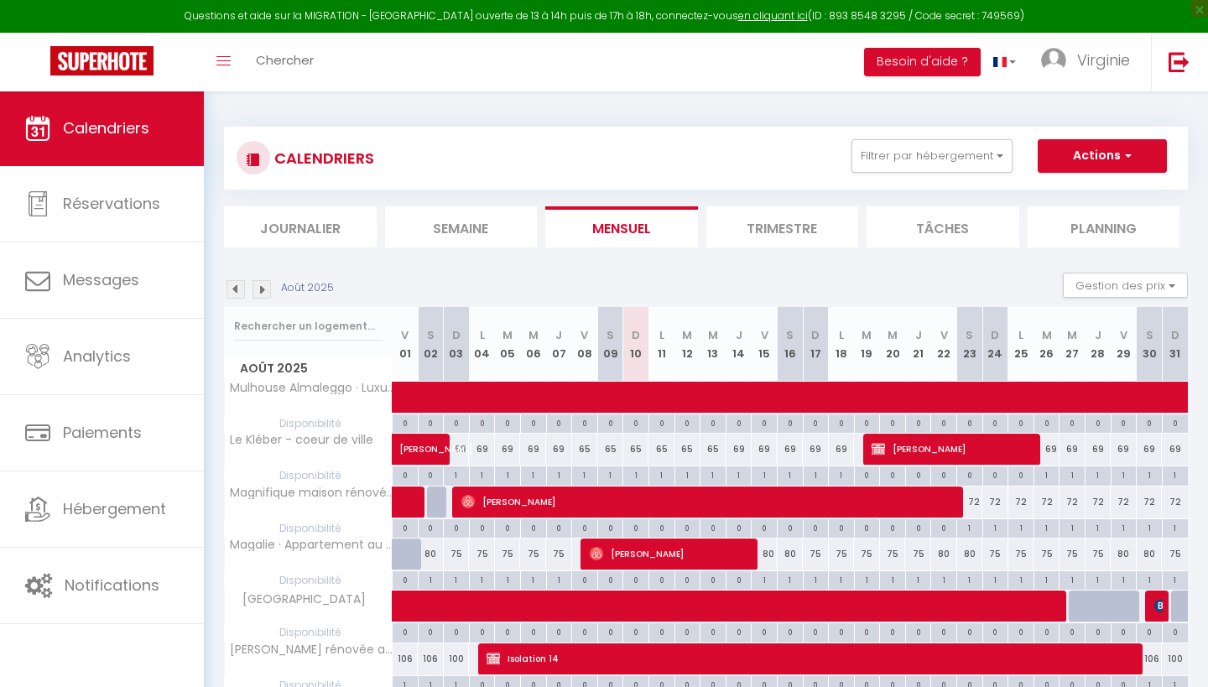
click at [236, 289] on img at bounding box center [236, 289] width 18 height 18
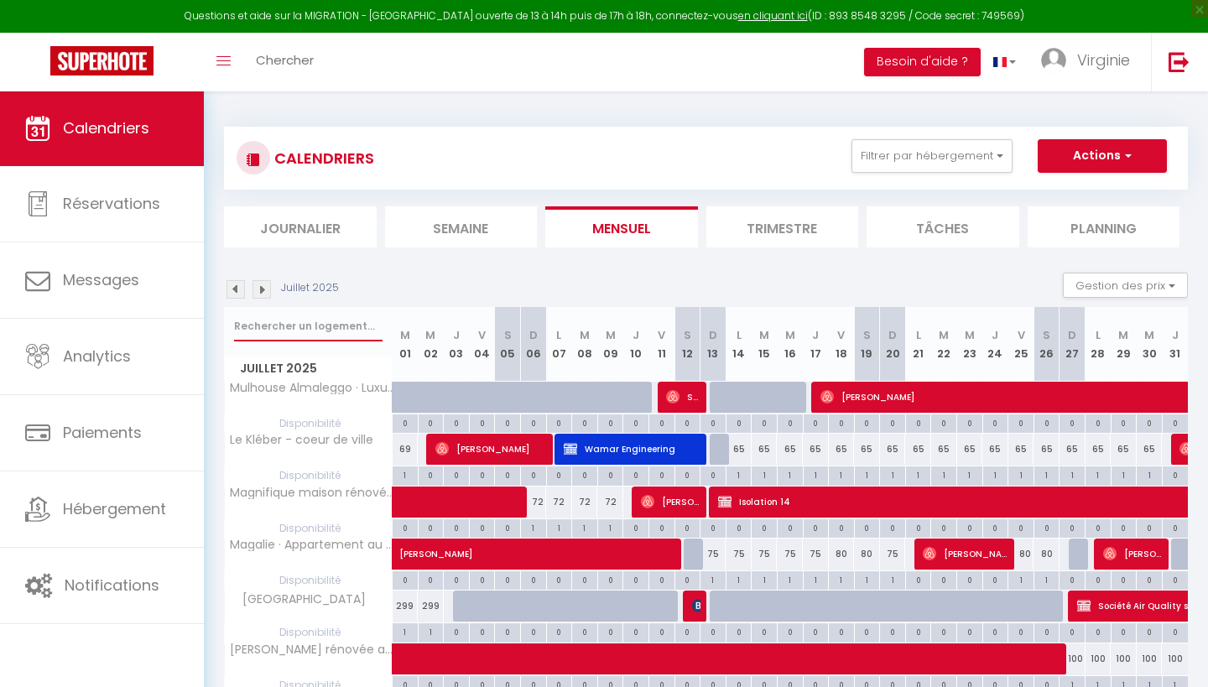
click at [312, 321] on input "text" at bounding box center [308, 326] width 149 height 30
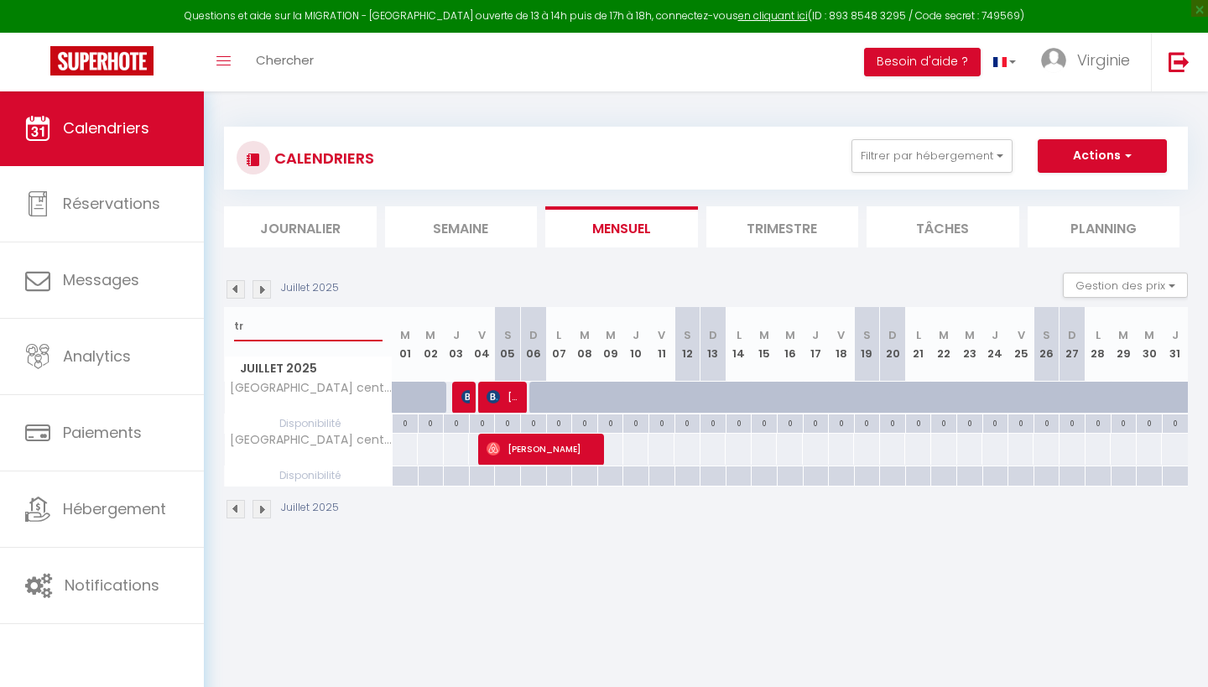
type input "t"
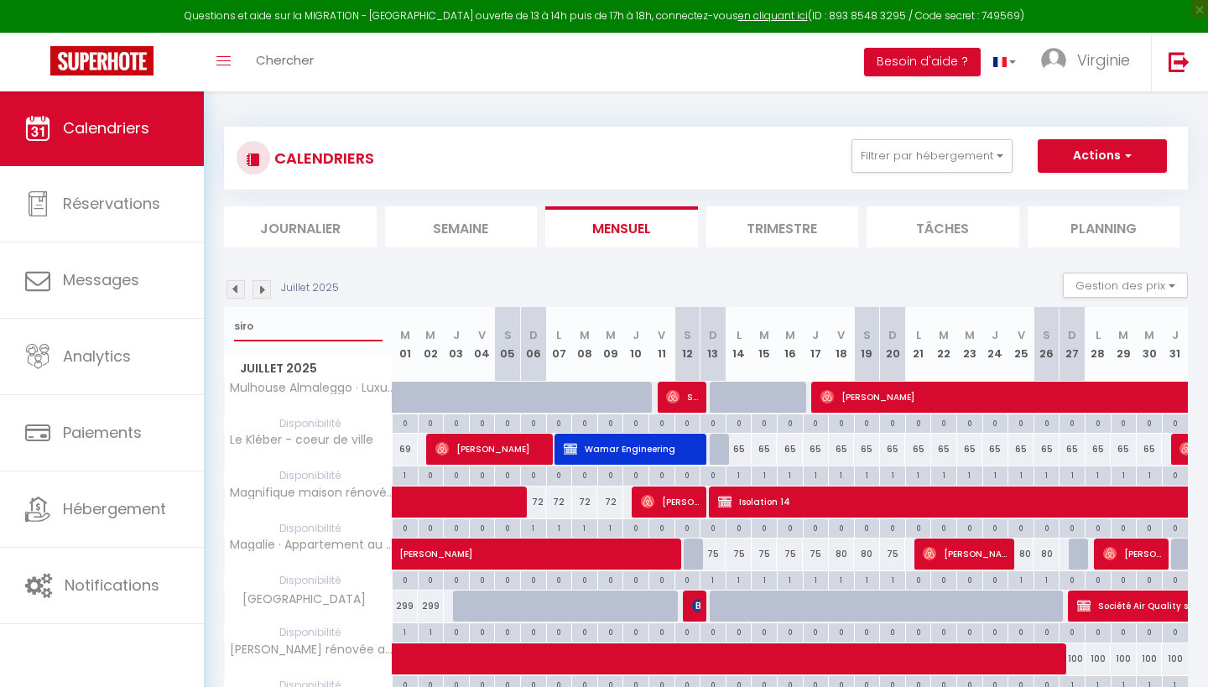
type input "siroc"
select select
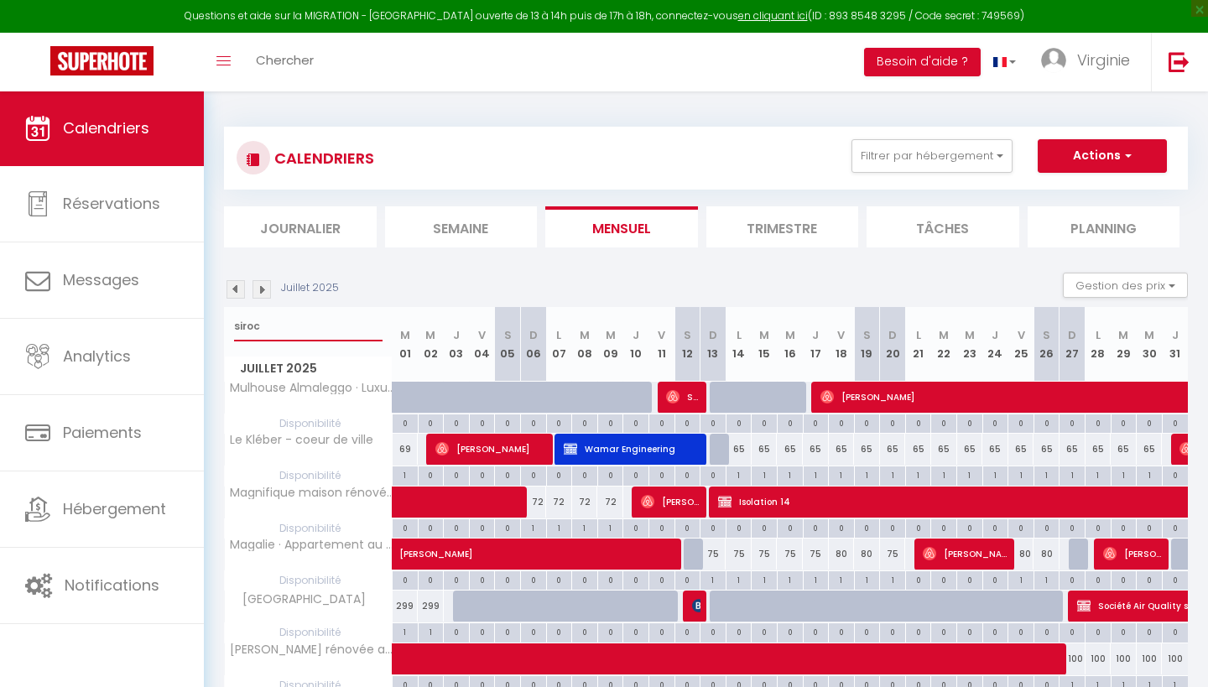
select select
type input "sirocc"
select select
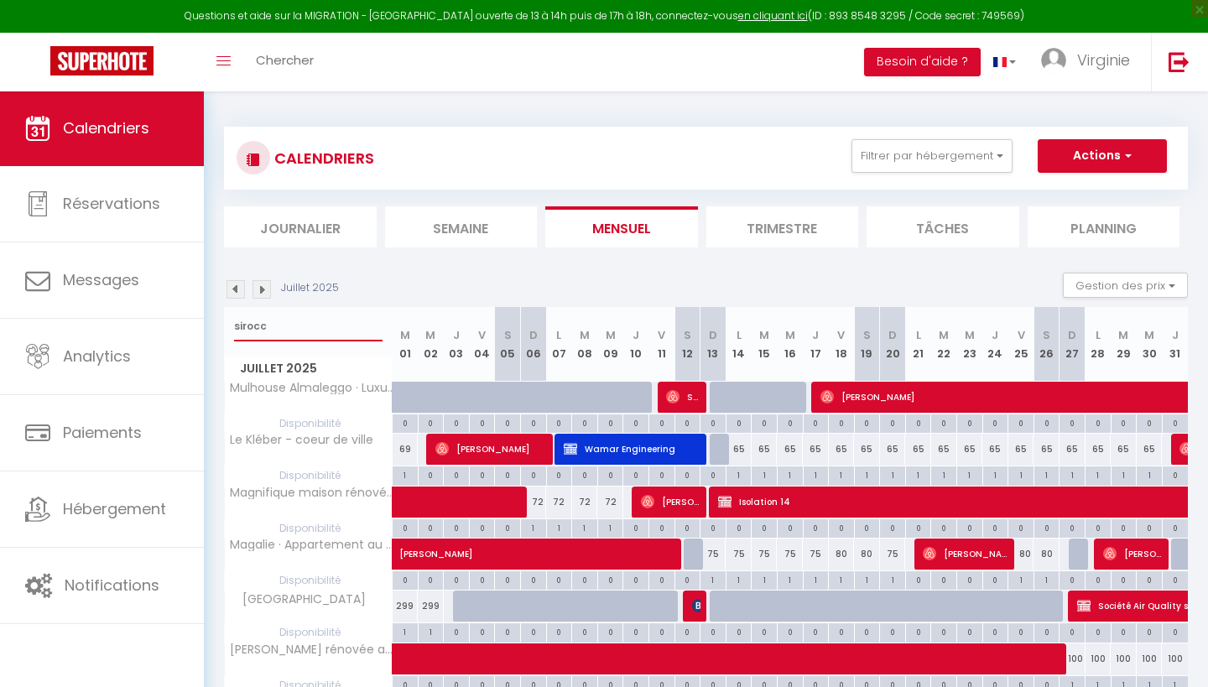
select select
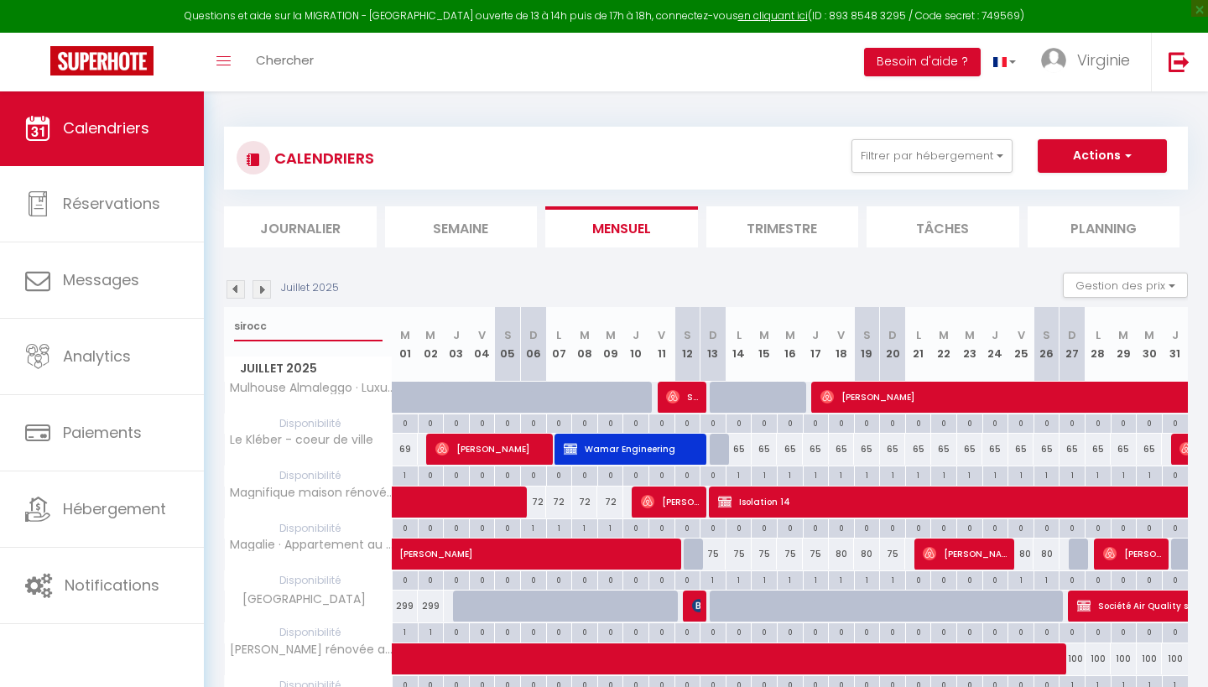
select select
type input "sirocco"
select select
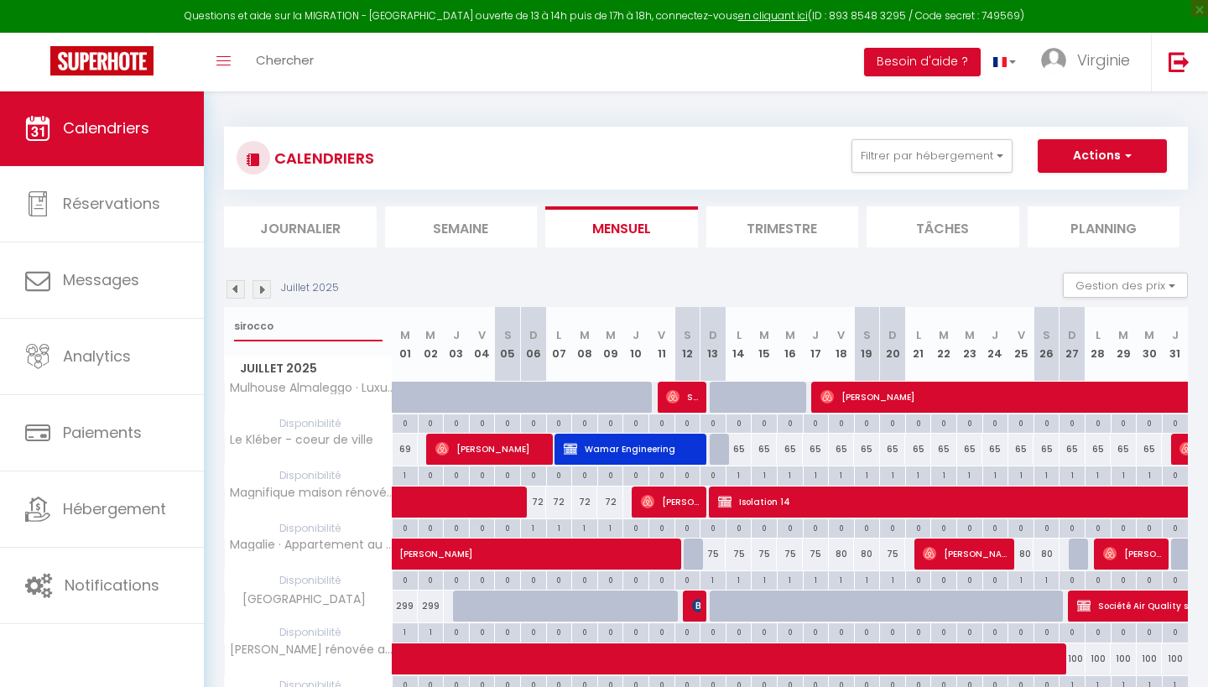
select select
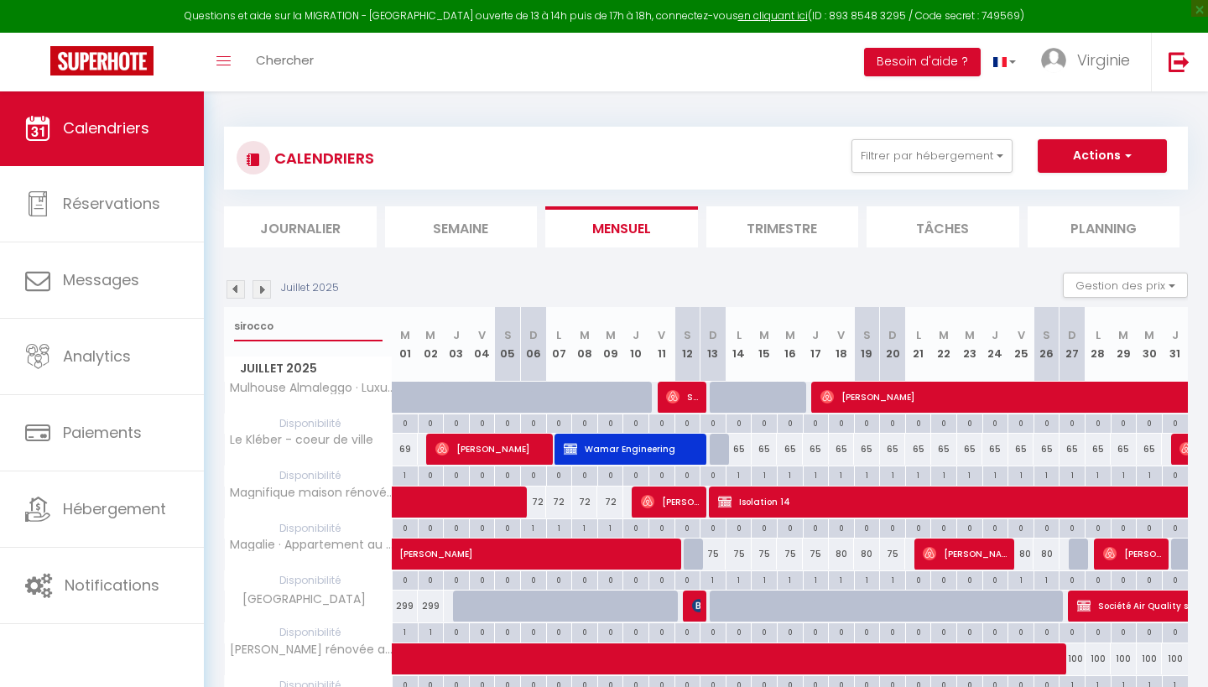
select select
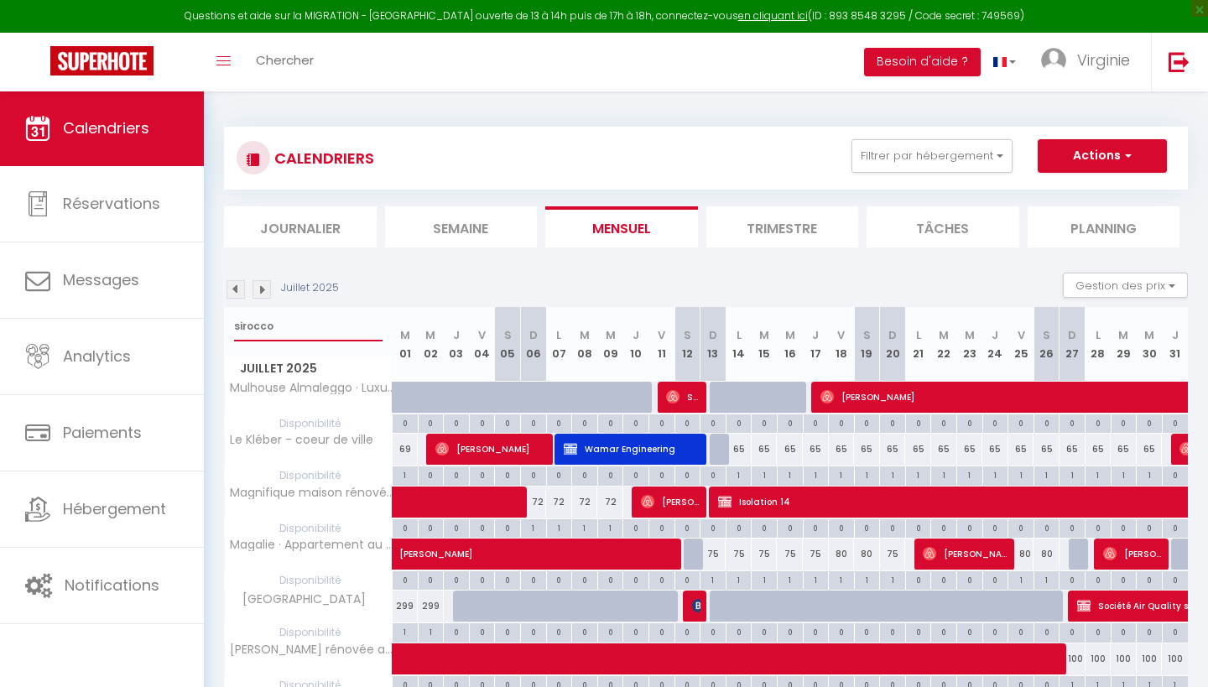
select select
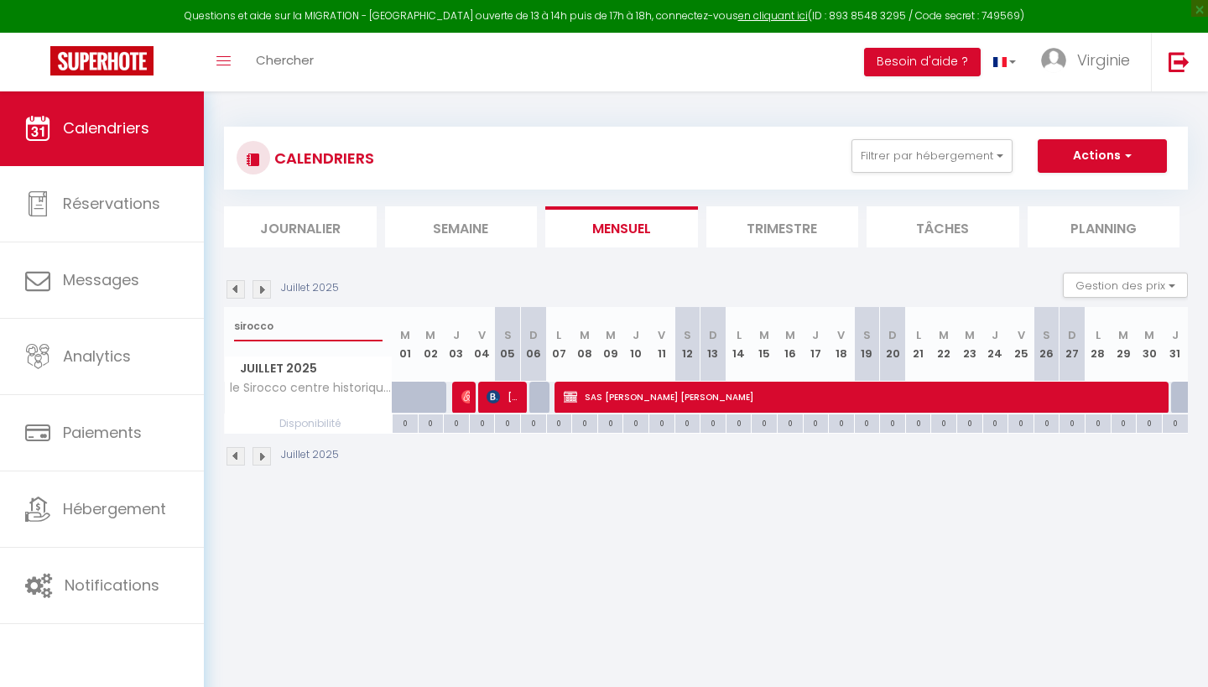
type input "sirocco"
click at [462, 394] on img at bounding box center [467, 396] width 13 height 13
select select "OK"
select select "0"
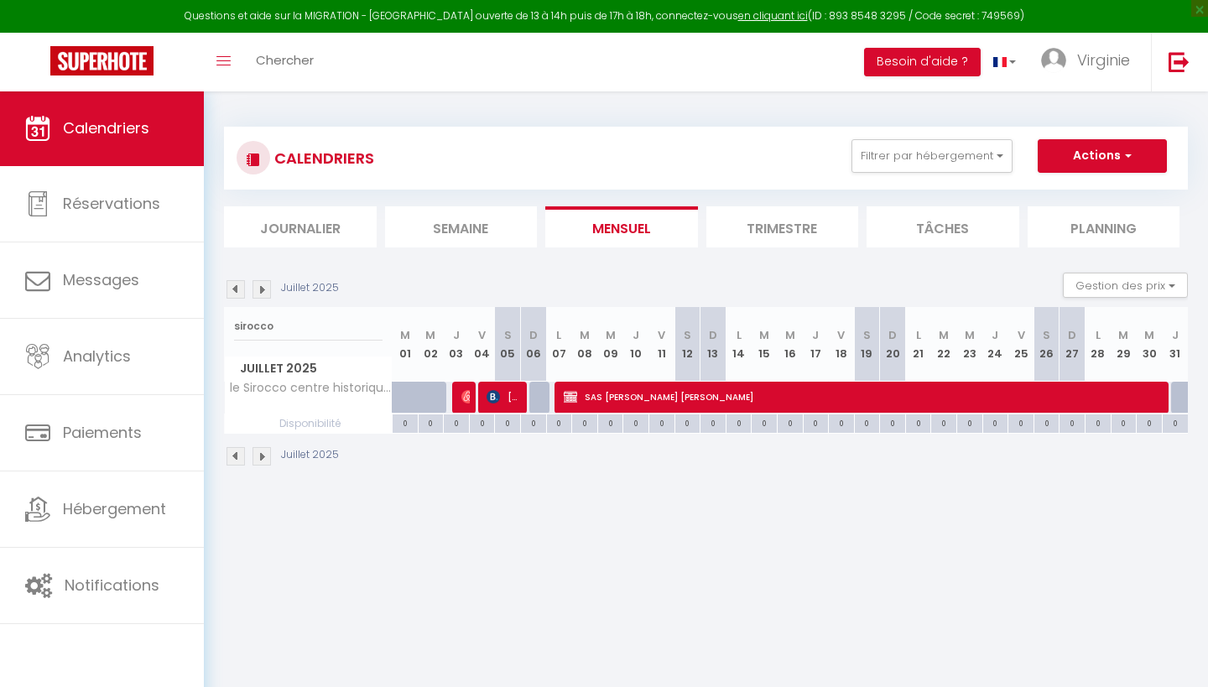
select select "0"
select select "1"
select select
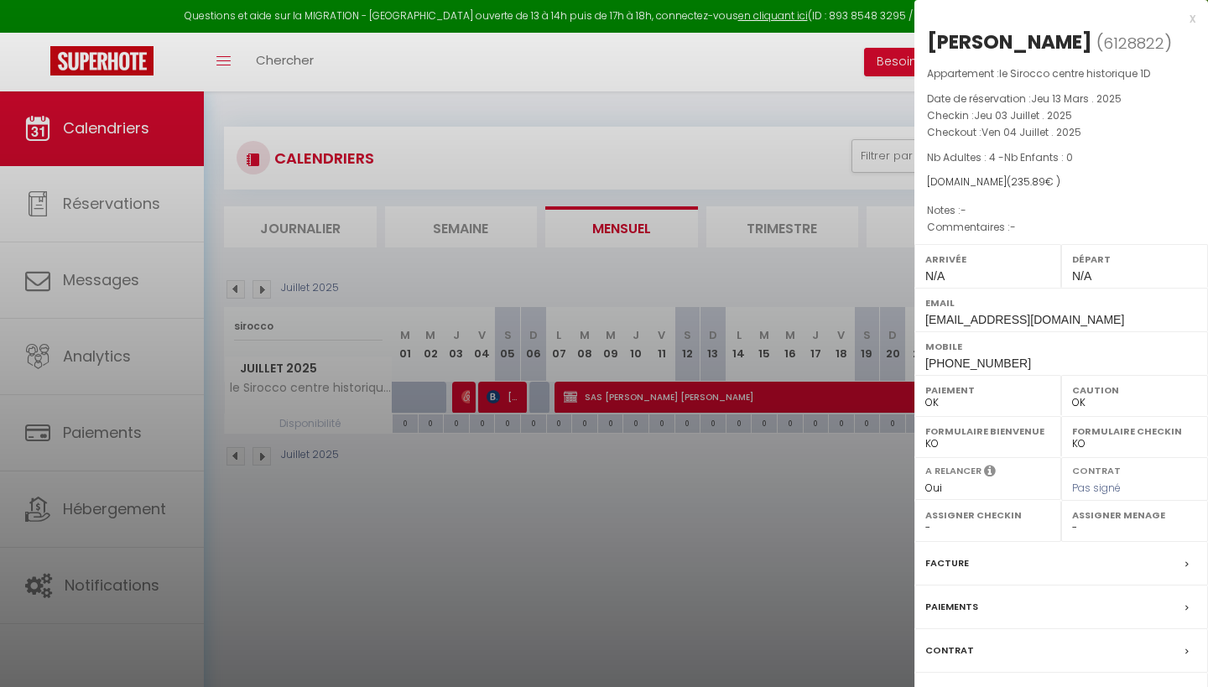
select select "47506"
click at [1195, 16] on div "x" at bounding box center [1055, 18] width 281 height 20
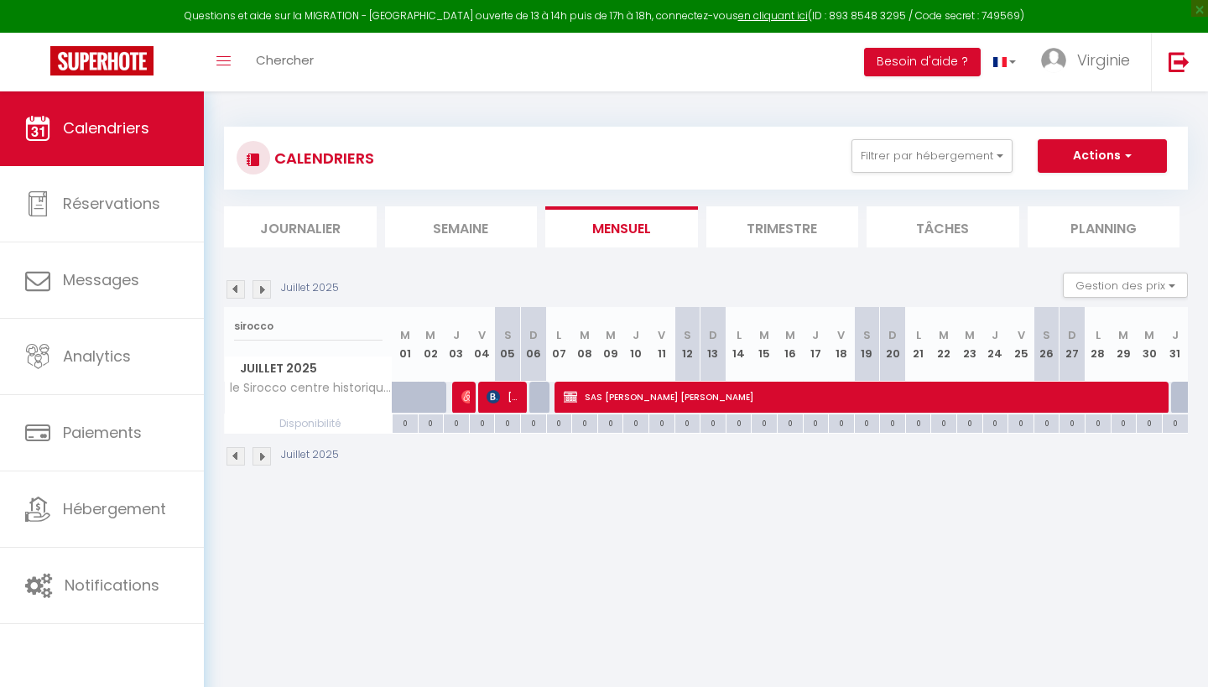
click at [511, 399] on span "[PERSON_NAME]" at bounding box center [504, 397] width 34 height 32
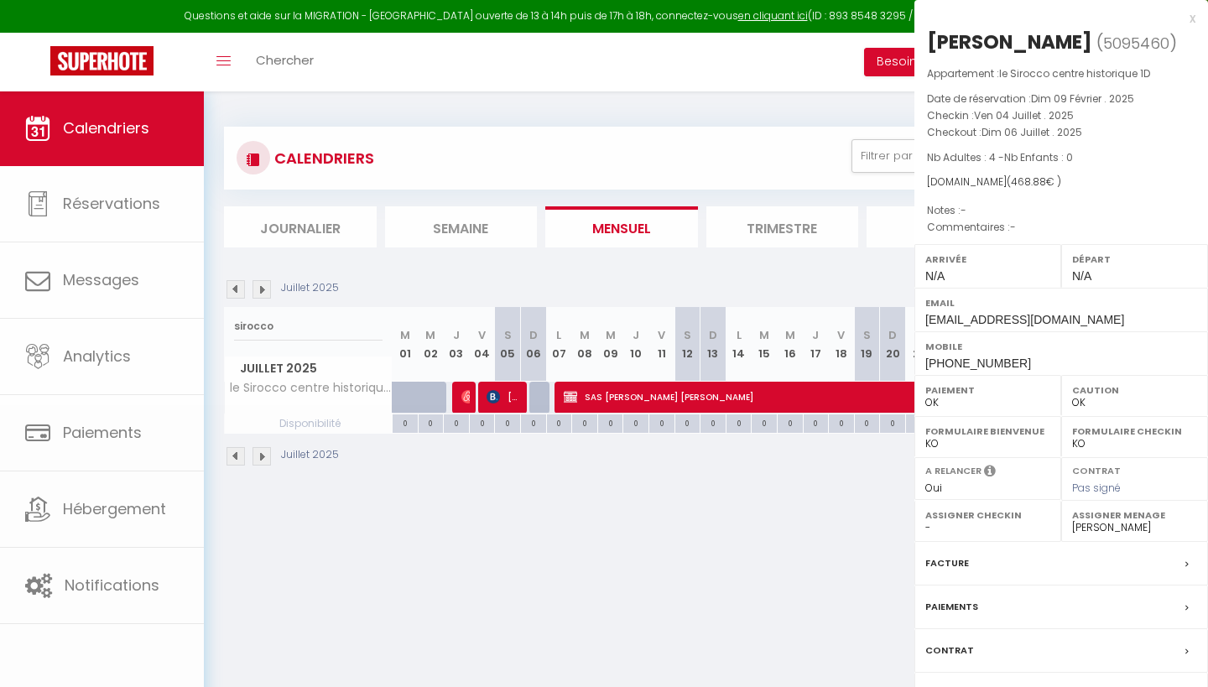
select select
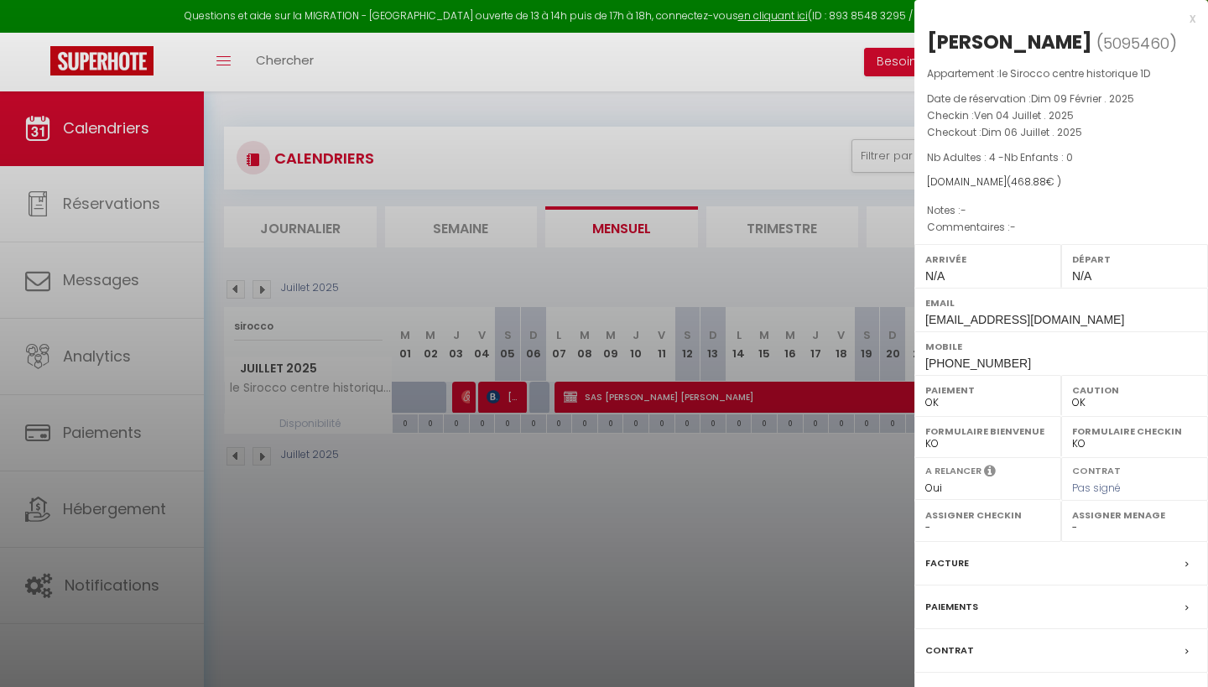
click at [1194, 22] on div "x" at bounding box center [1055, 18] width 281 height 20
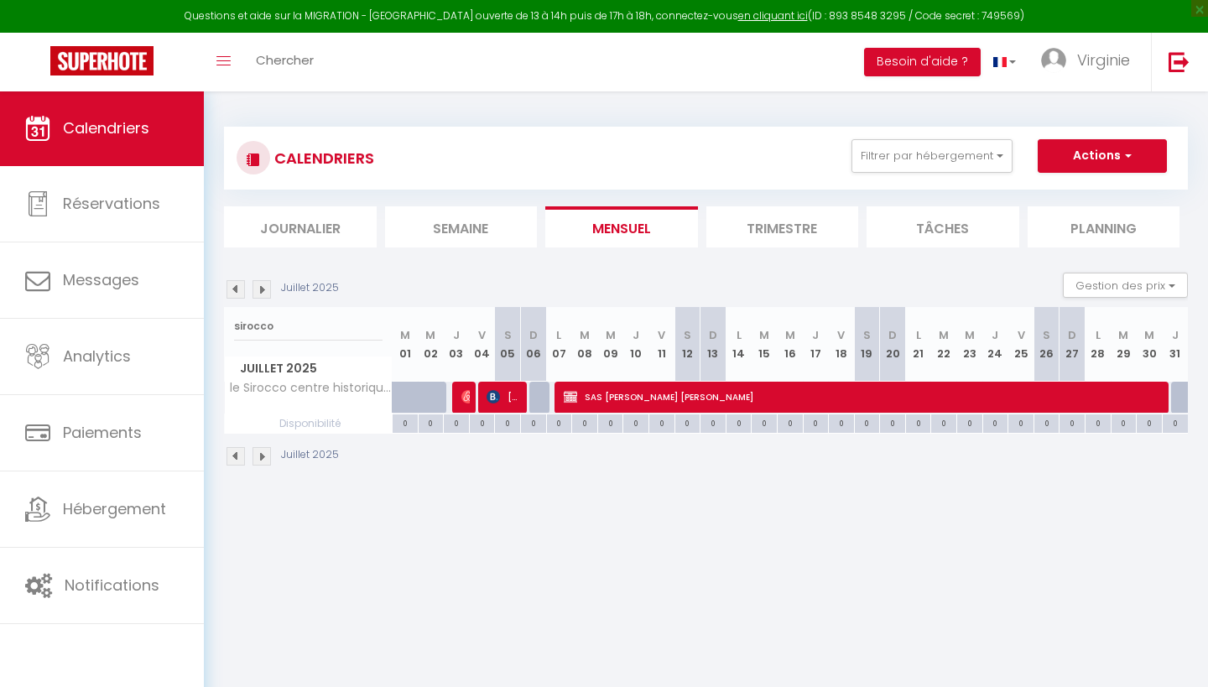
click at [677, 394] on span "SAS [PERSON_NAME] [PERSON_NAME]" at bounding box center [867, 397] width 607 height 32
select select "KO"
select select "47506"
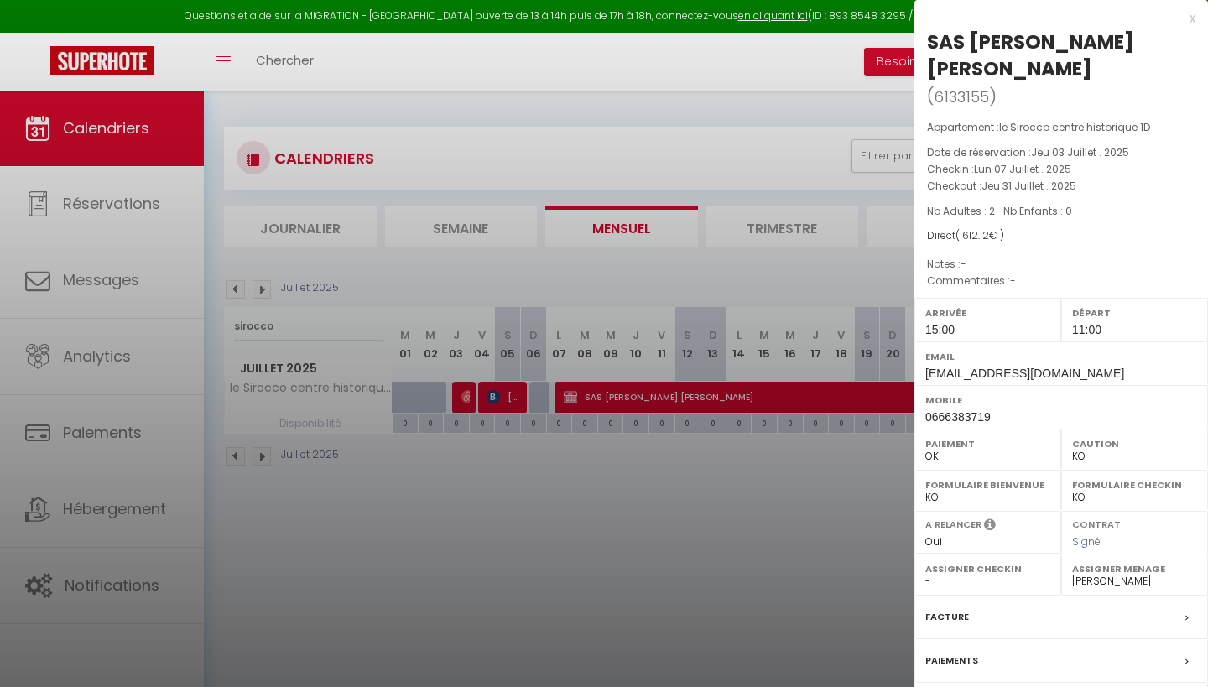
click at [1190, 20] on div "x" at bounding box center [1055, 18] width 281 height 20
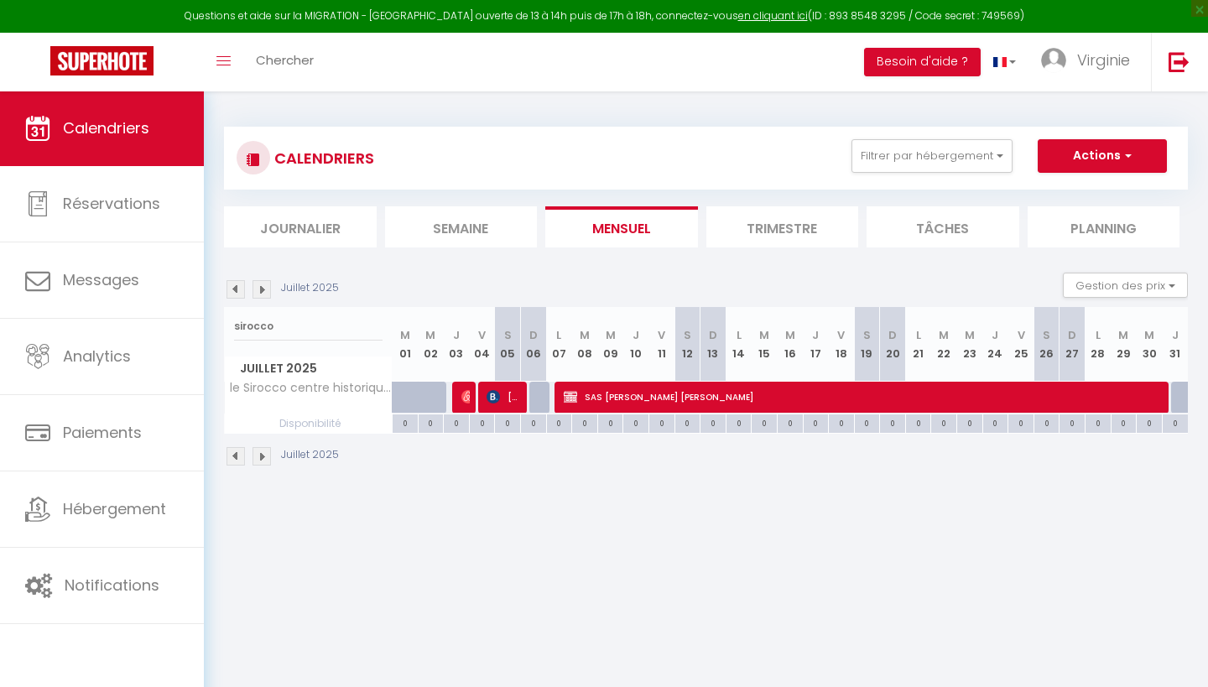
click at [505, 397] on span "[PERSON_NAME]" at bounding box center [504, 397] width 34 height 32
select select "OK"
select select
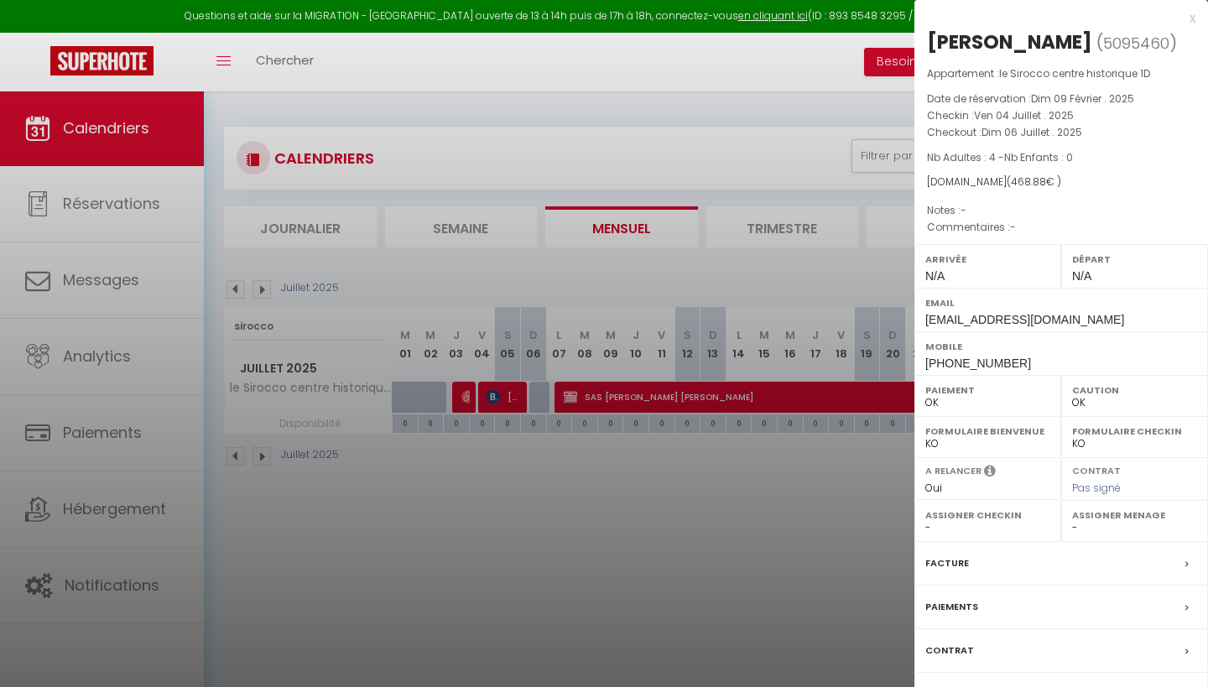
click at [957, 604] on label "Paiements" at bounding box center [951, 607] width 53 height 18
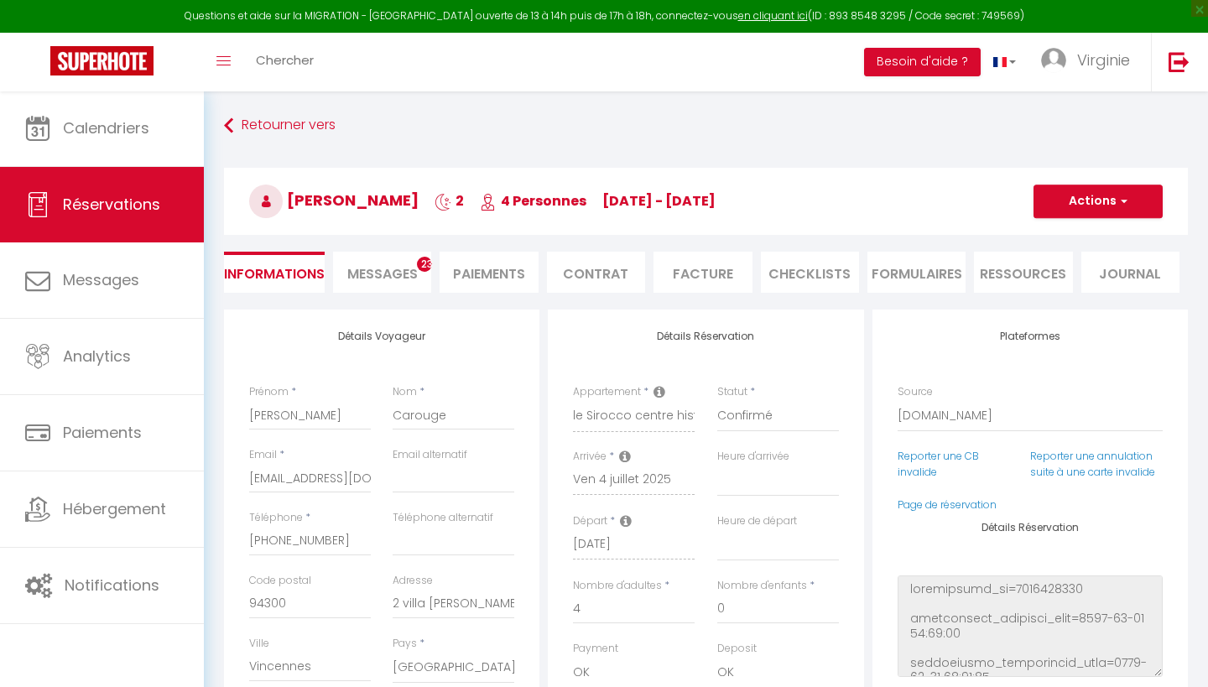
select select
checkbox input "false"
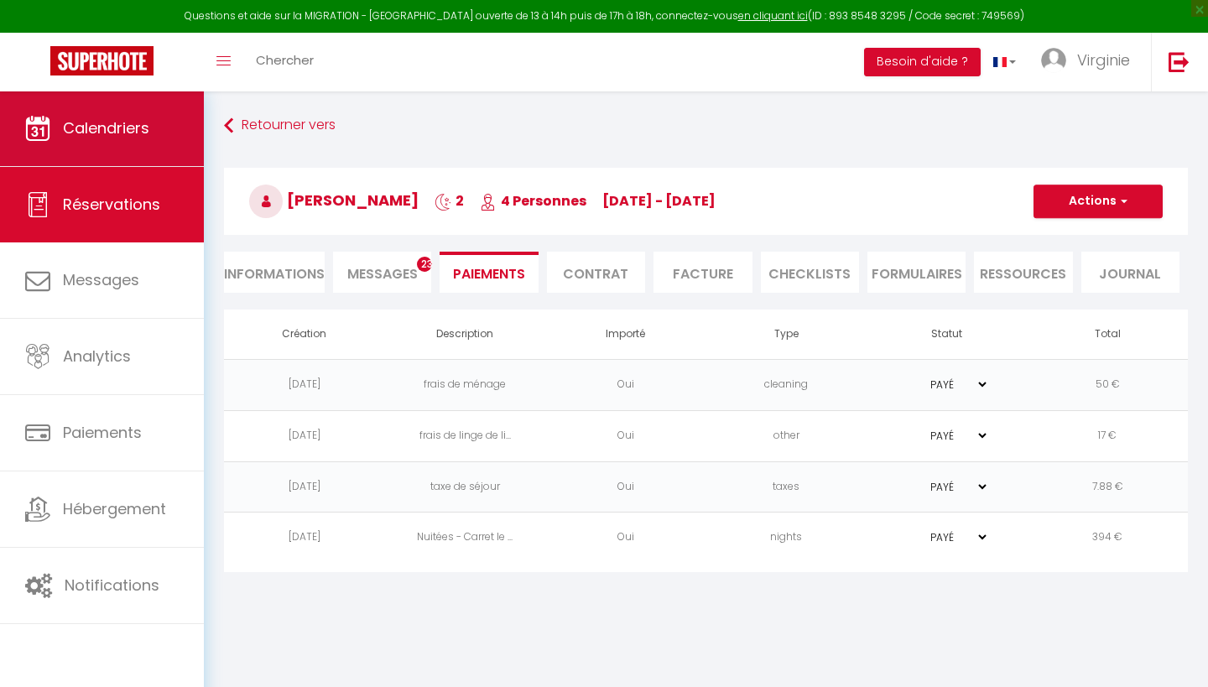
click at [153, 133] on link "Calendriers" at bounding box center [102, 129] width 204 height 76
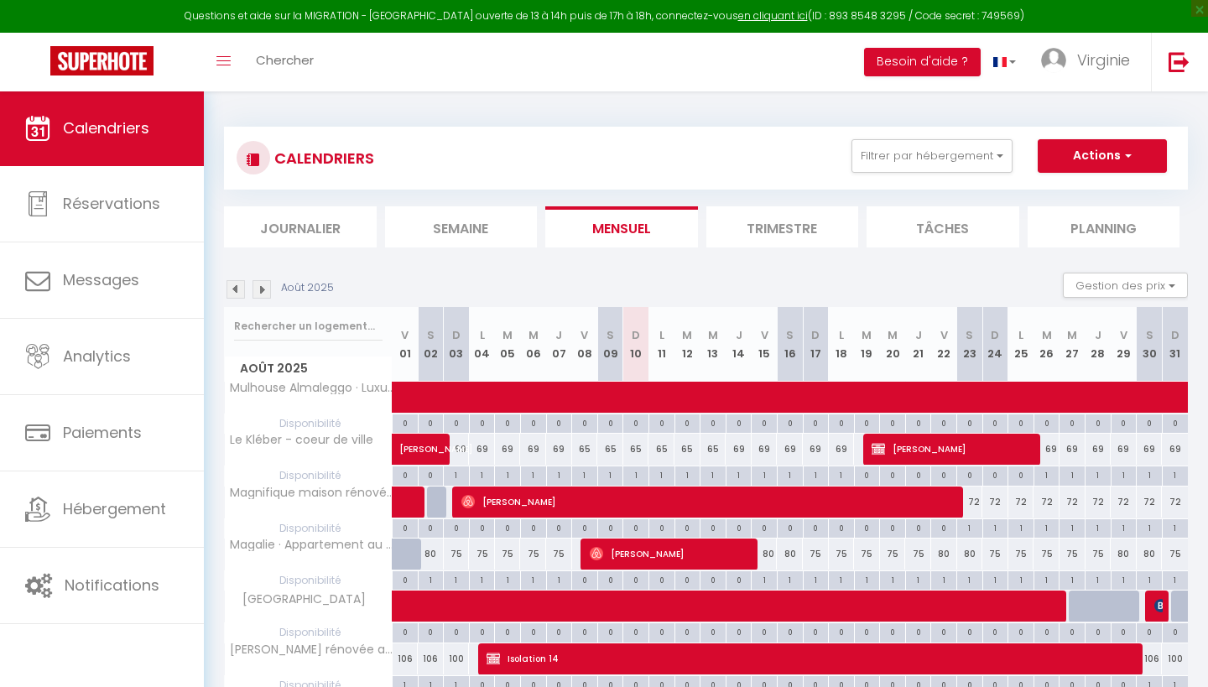
click at [232, 288] on img at bounding box center [236, 289] width 18 height 18
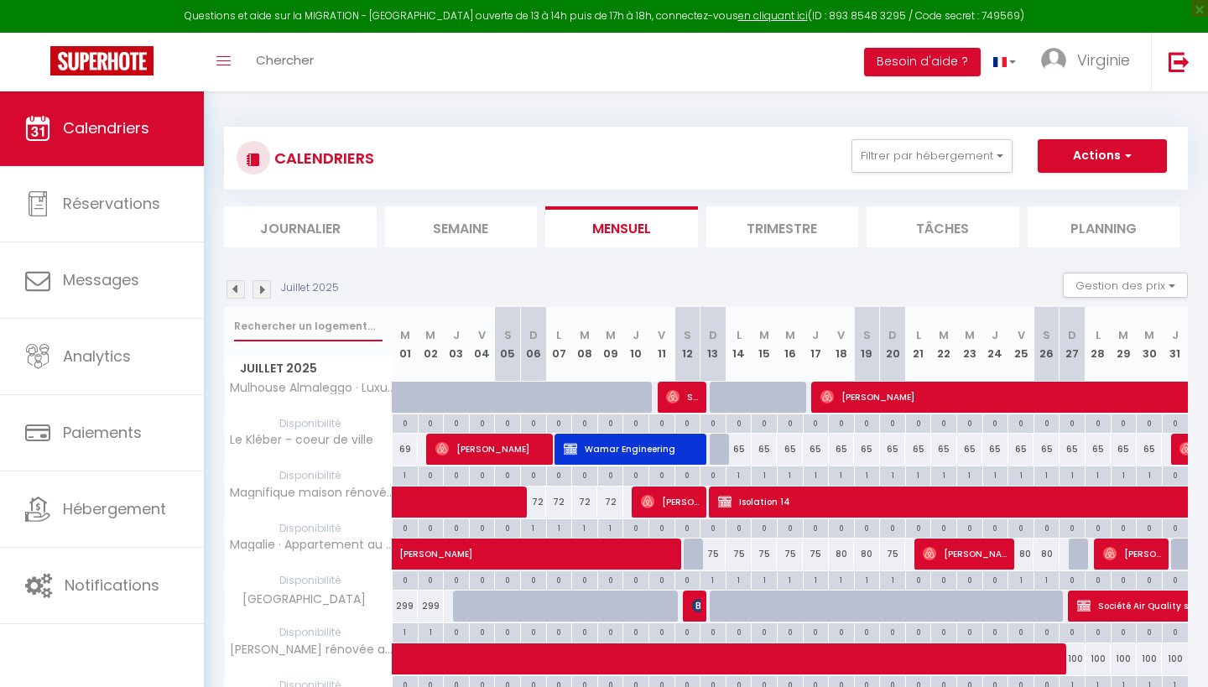
click at [324, 325] on input "text" at bounding box center [308, 326] width 149 height 30
type input "mistral"
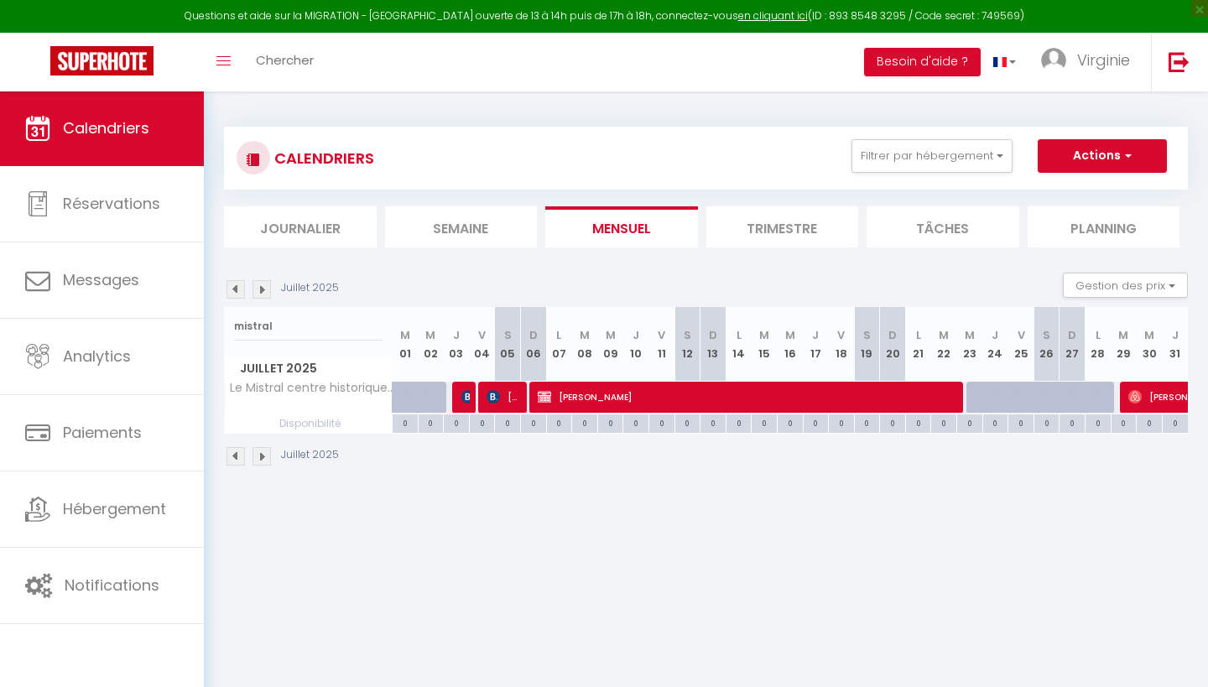
click at [463, 397] on img at bounding box center [467, 396] width 13 height 13
select select "OK"
select select "KO"
select select "0"
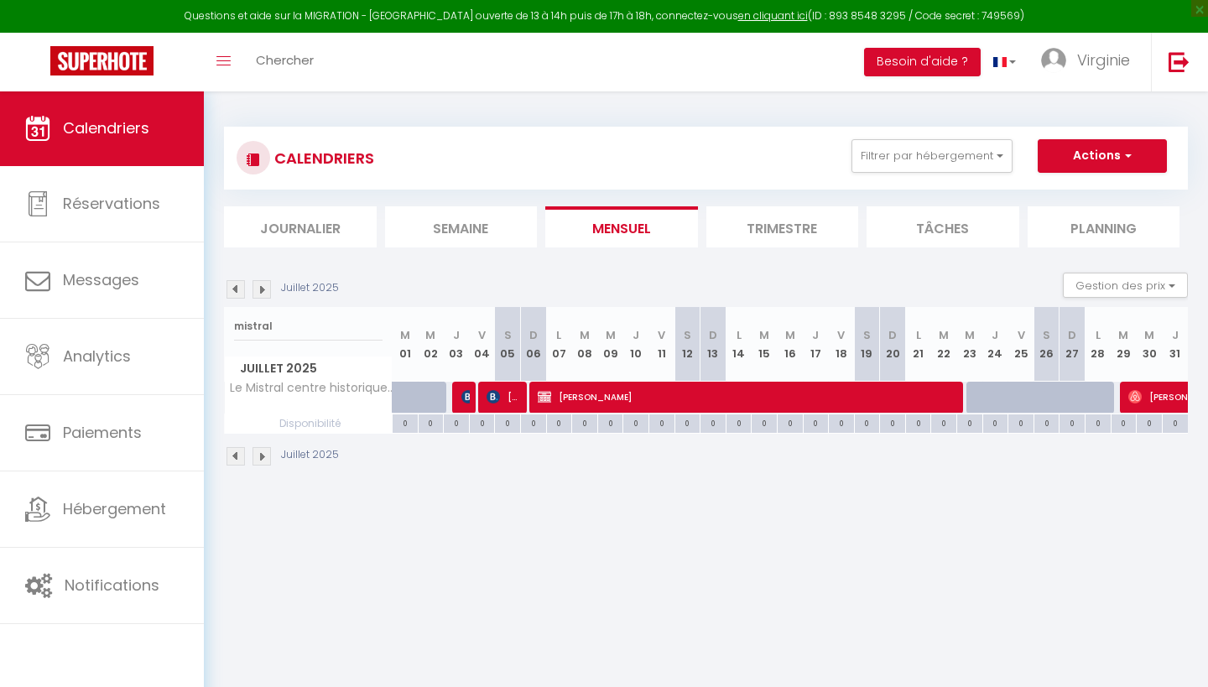
select select "1"
select select
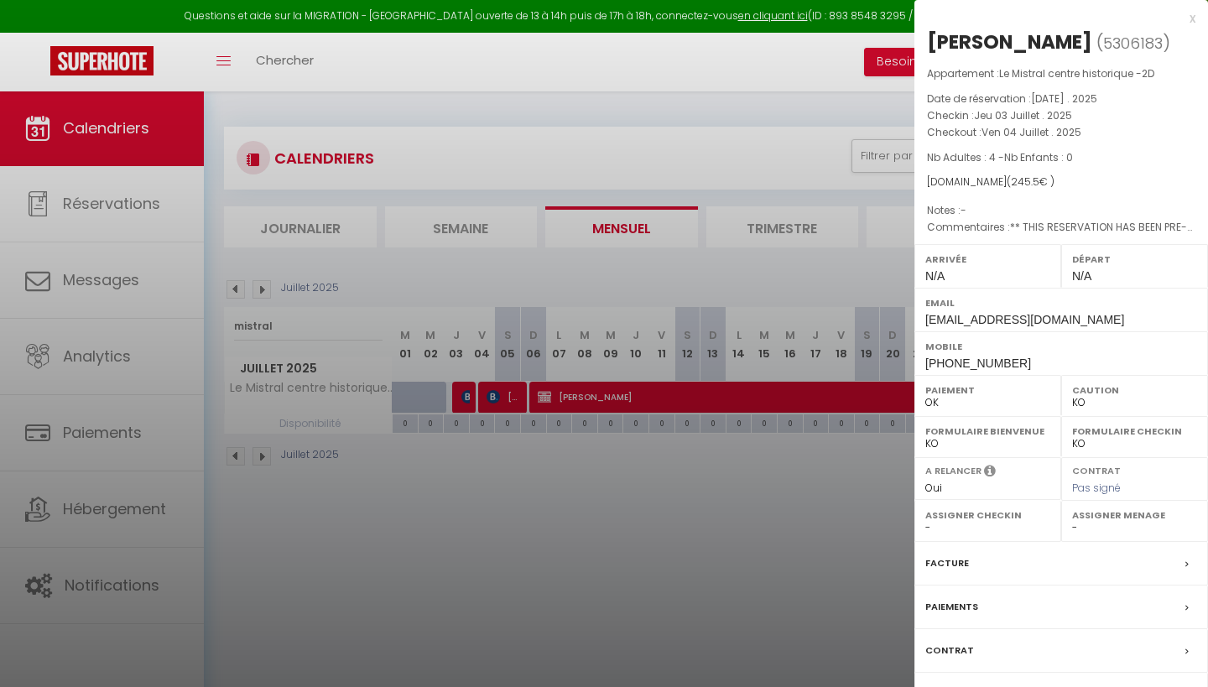
click at [962, 602] on label "Paiements" at bounding box center [951, 607] width 53 height 18
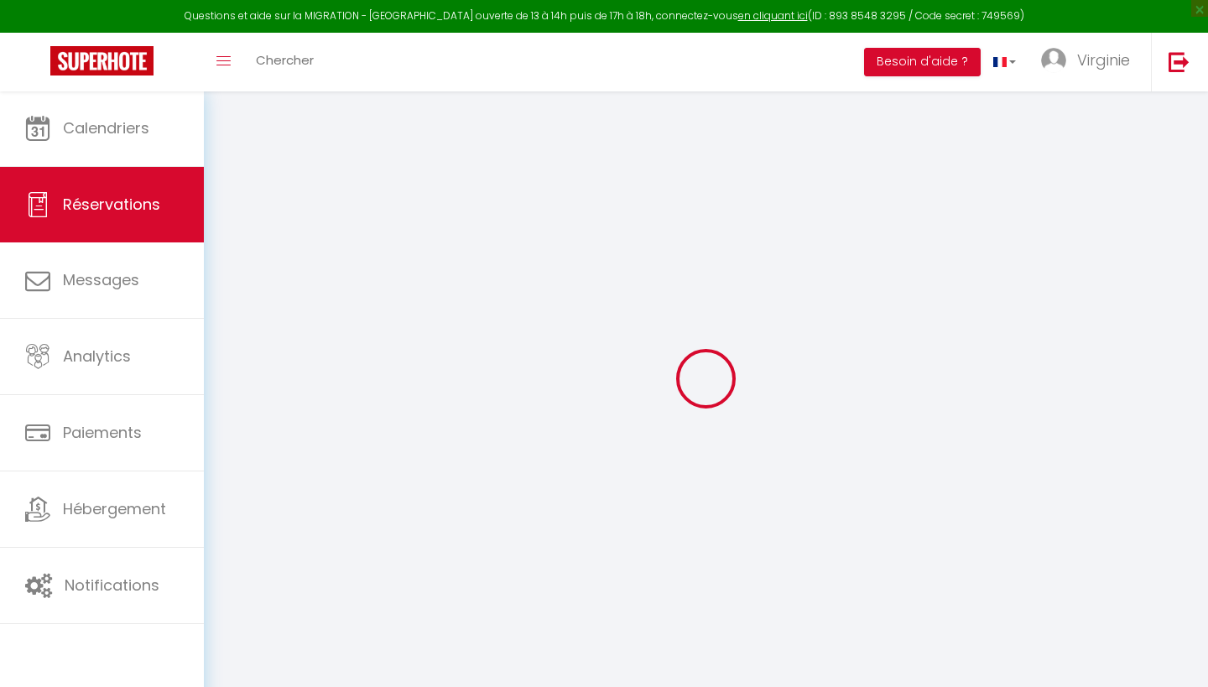
select select
checkbox input "false"
select select
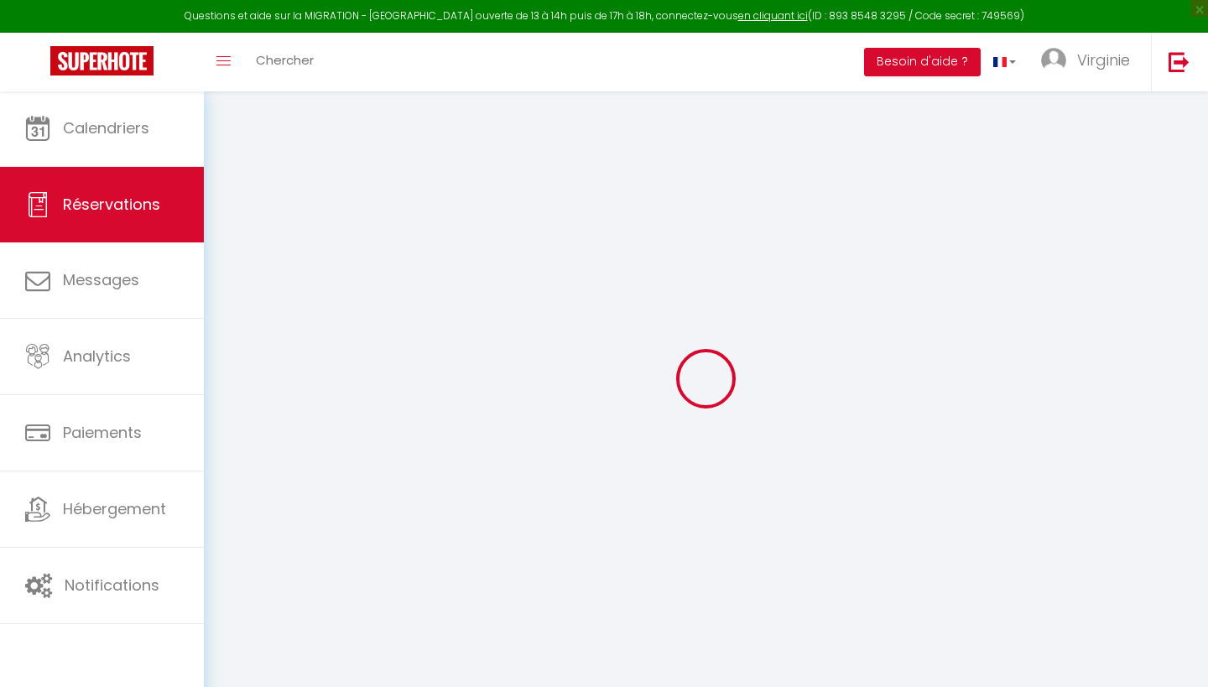
checkbox input "false"
type textarea "** THIS RESERVATION HAS BEEN PRE-PAID ** BOOKING NOTE : Payment charge is EUR 6…"
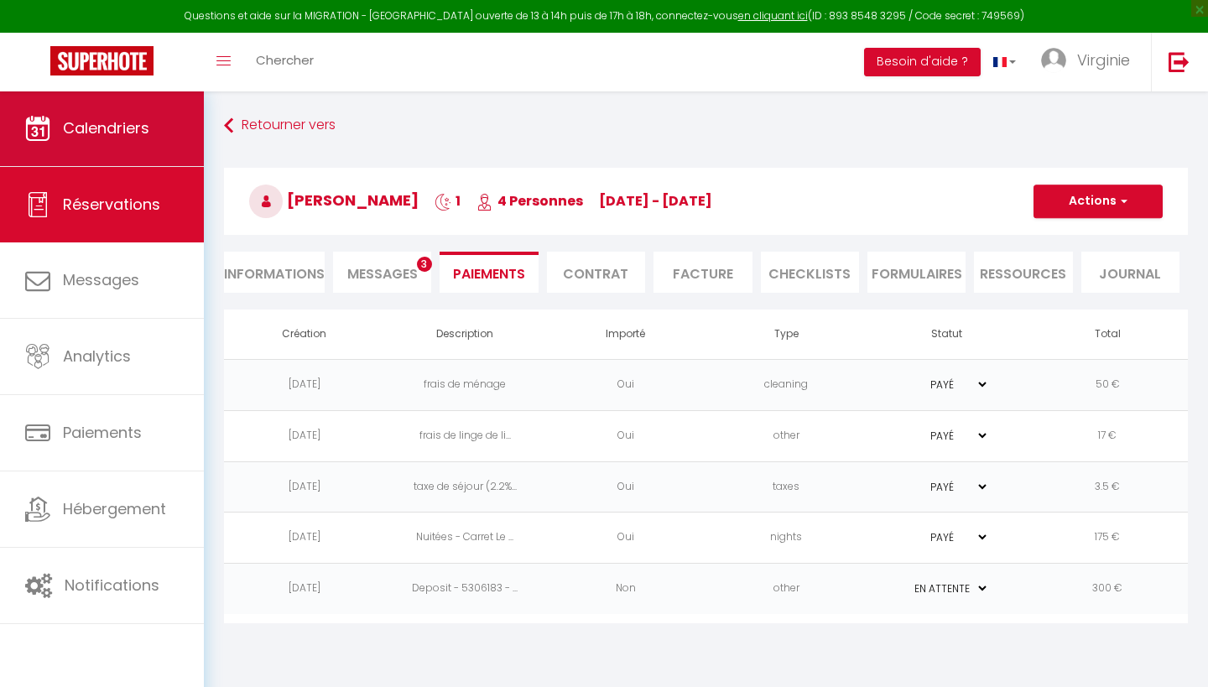
click at [123, 134] on span "Calendriers" at bounding box center [106, 127] width 86 height 21
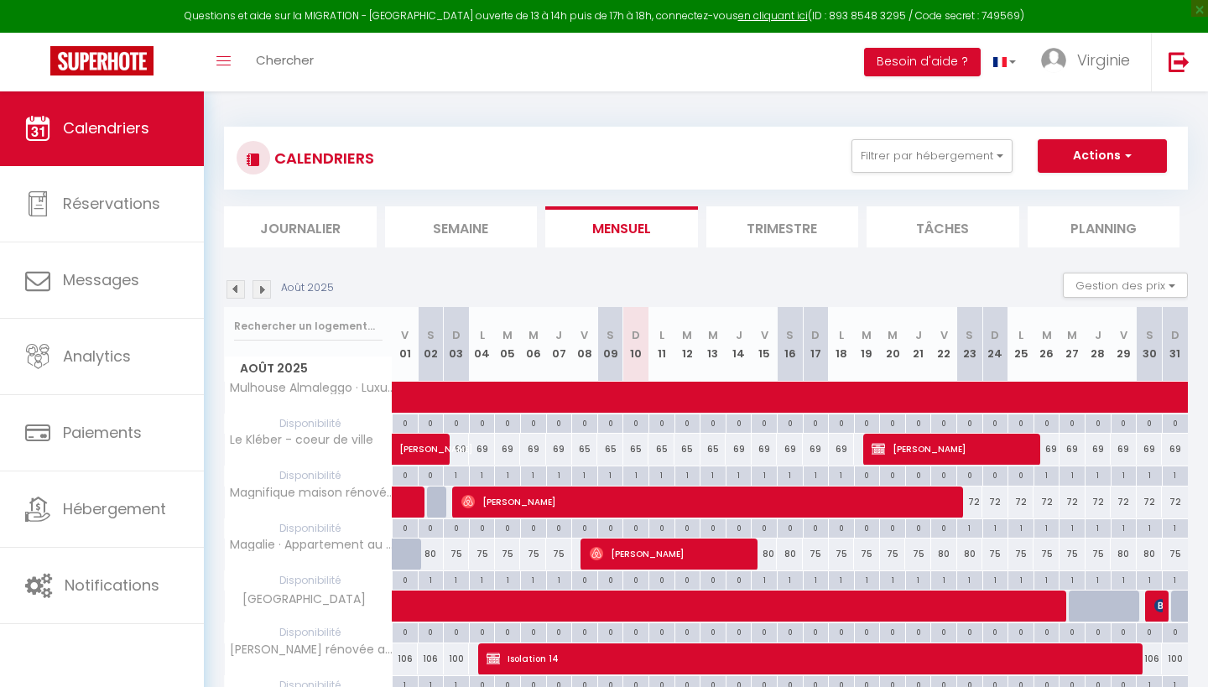
click at [237, 284] on img at bounding box center [236, 289] width 18 height 18
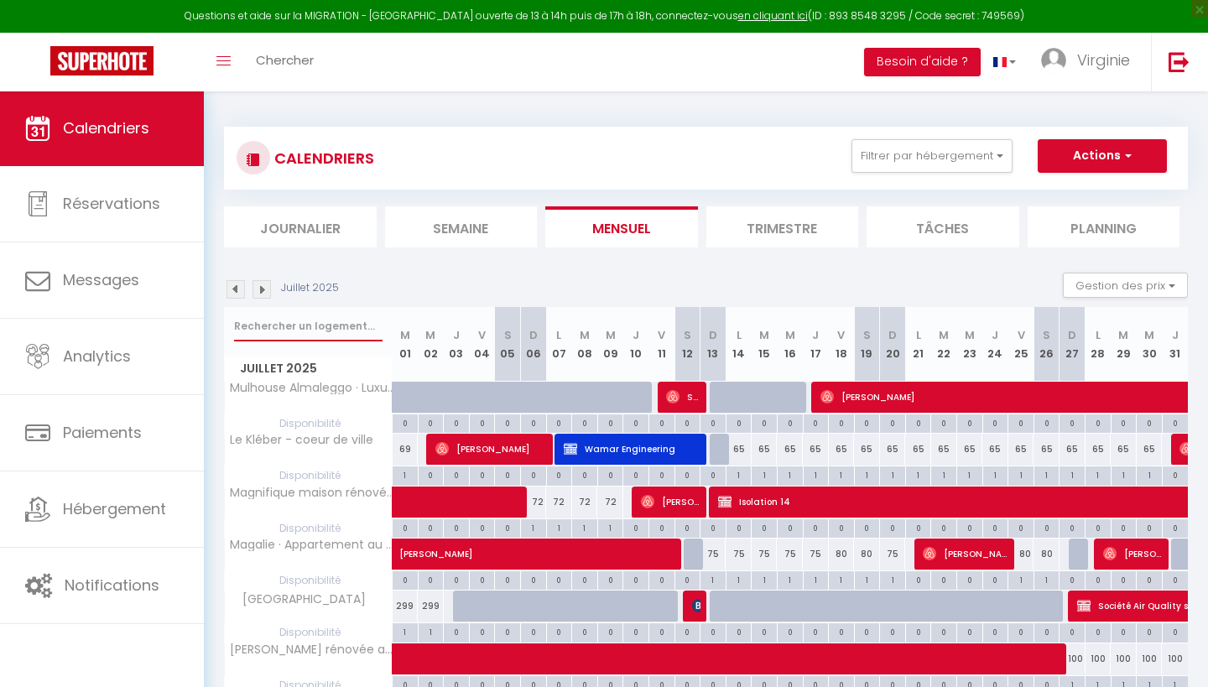
click at [293, 326] on input "text" at bounding box center [308, 326] width 149 height 30
type input "m"
select select
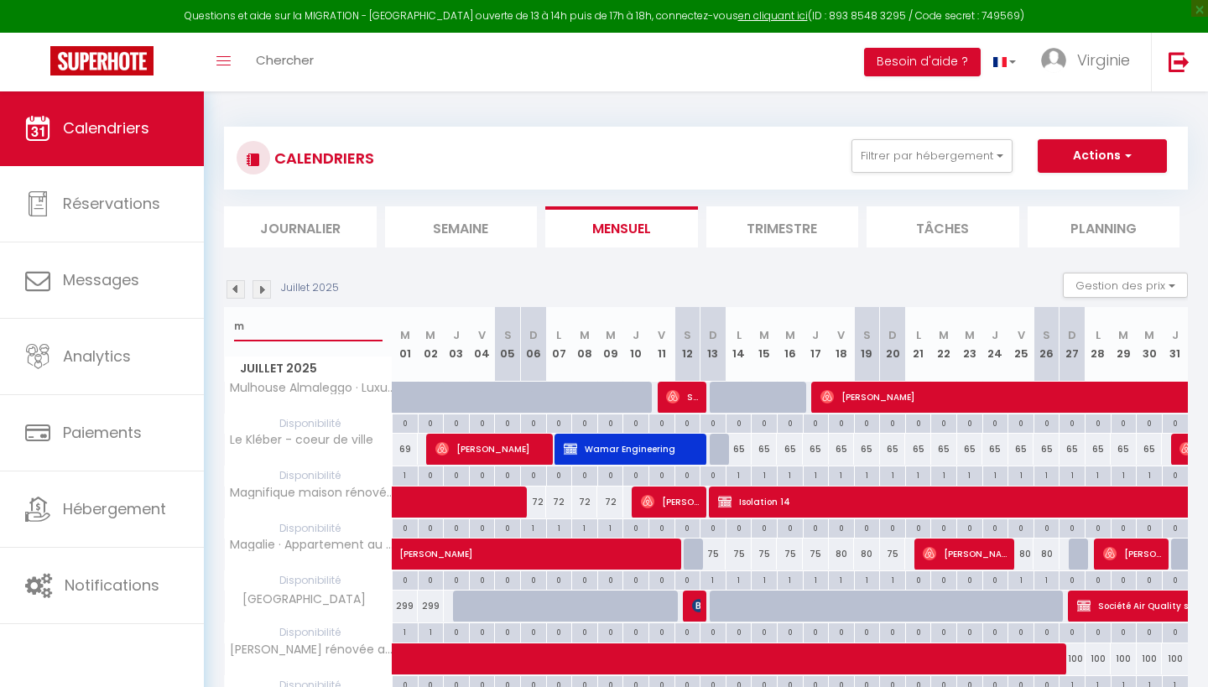
select select
type input "mi"
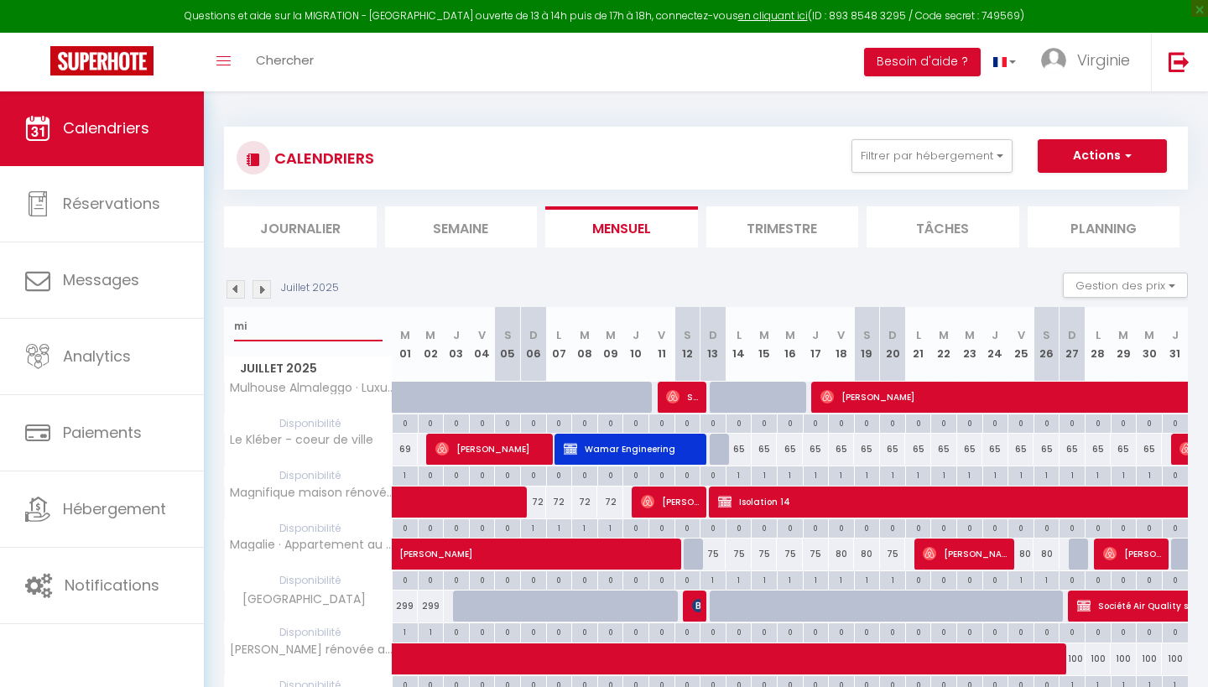
select select
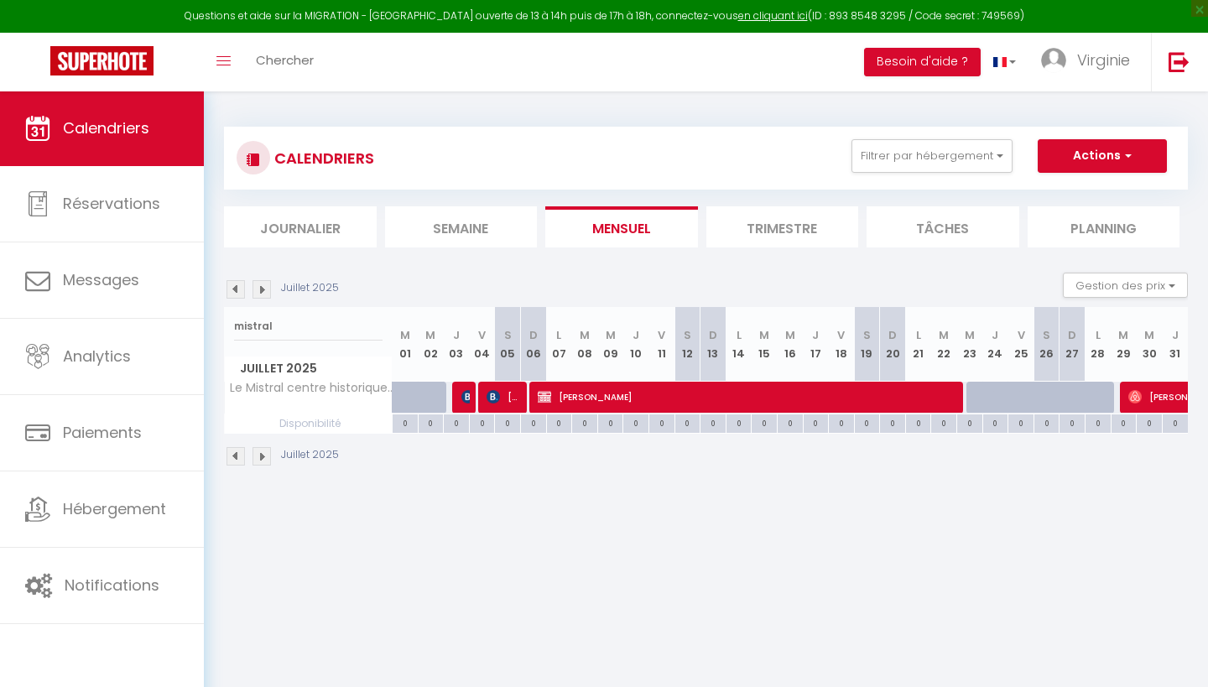
click at [514, 393] on span "[PERSON_NAME]" at bounding box center [504, 397] width 34 height 32
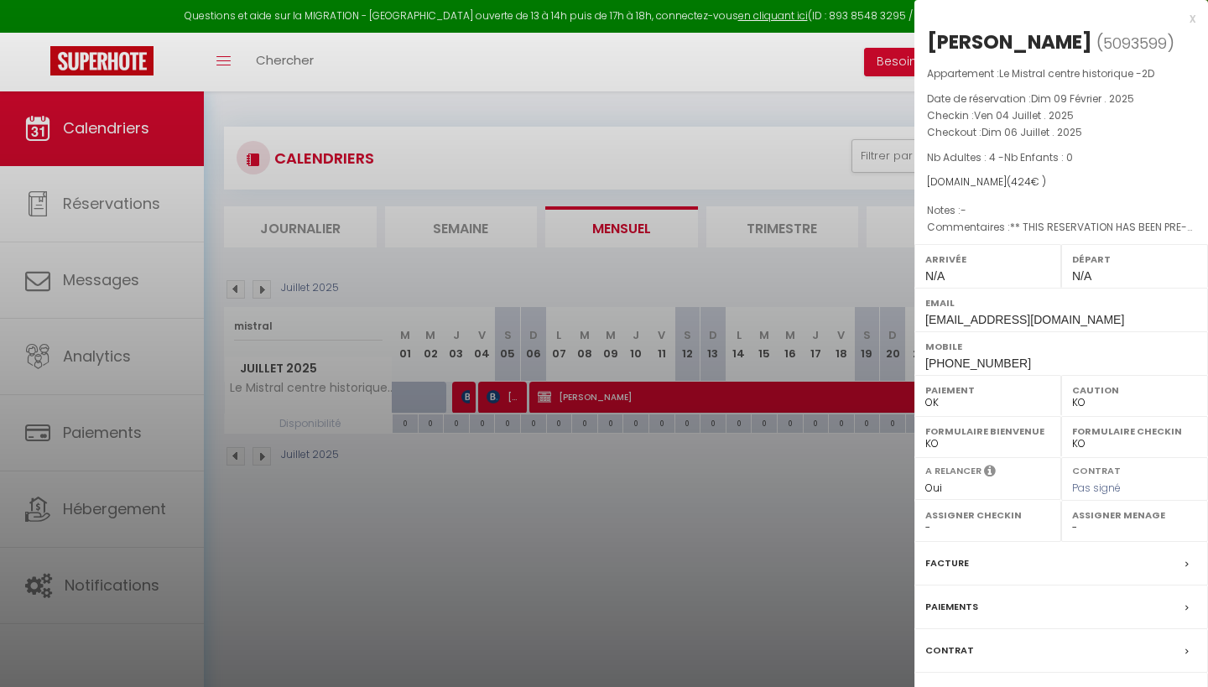
click at [1195, 17] on div "x" at bounding box center [1055, 18] width 281 height 20
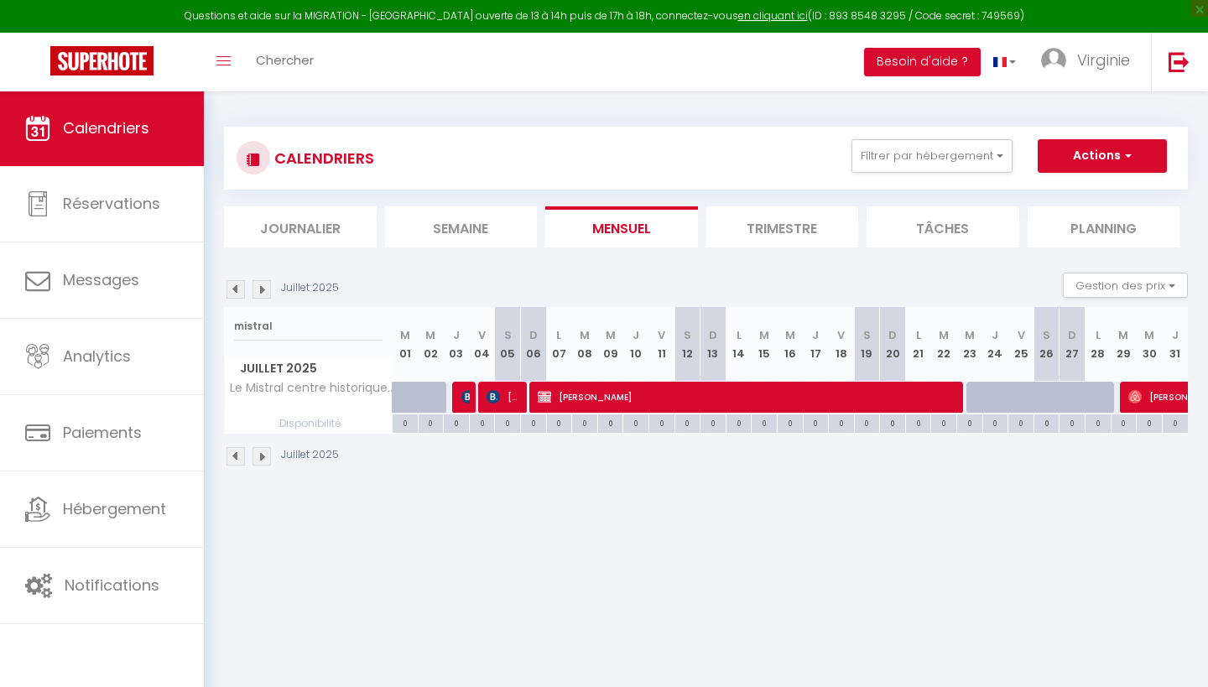
click at [748, 387] on span "[PERSON_NAME]" at bounding box center [750, 397] width 425 height 32
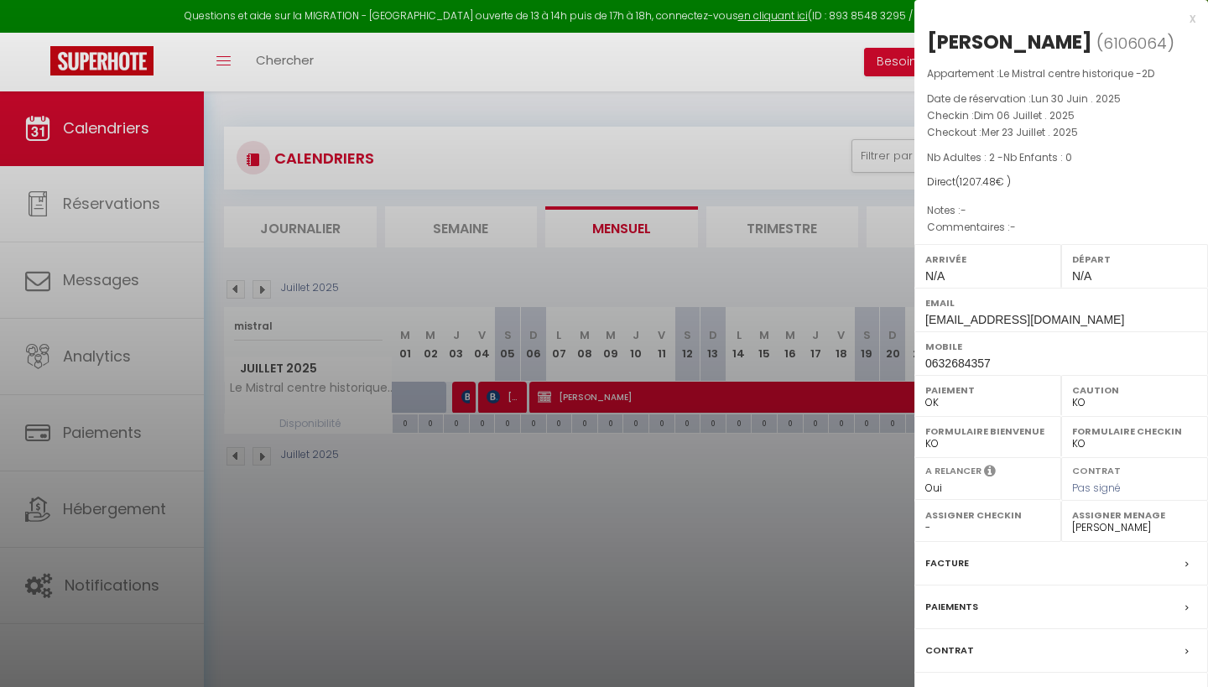
click at [1191, 20] on div "x" at bounding box center [1055, 18] width 281 height 20
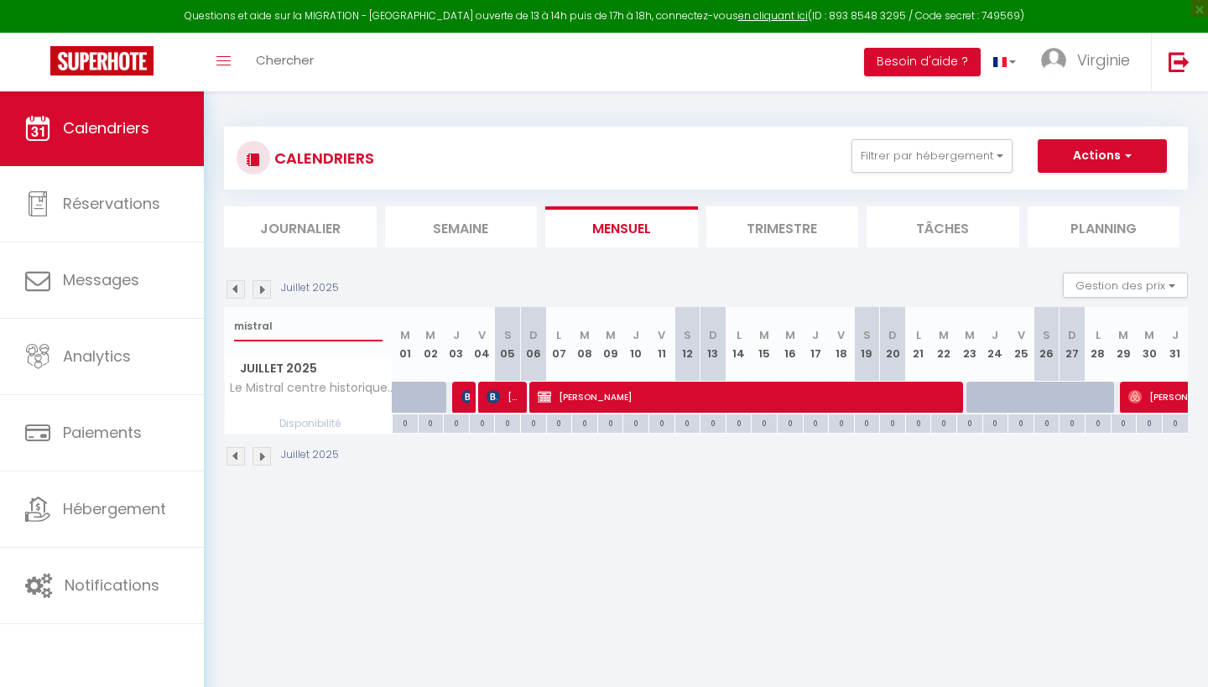
click at [296, 322] on input "mistral" at bounding box center [308, 326] width 149 height 30
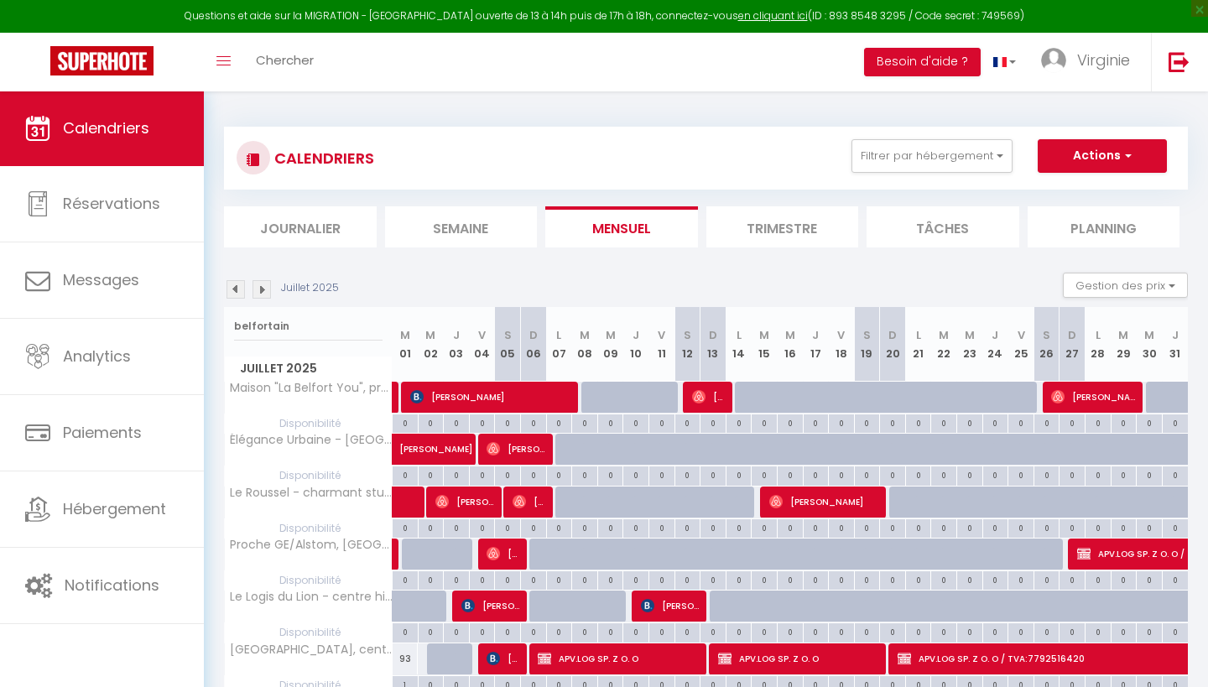
drag, startPoint x: 647, startPoint y: 13, endPoint x: 395, endPoint y: 553, distance: 595.3
click at [395, 553] on link "[PERSON_NAME]" at bounding box center [397, 555] width 8 height 32
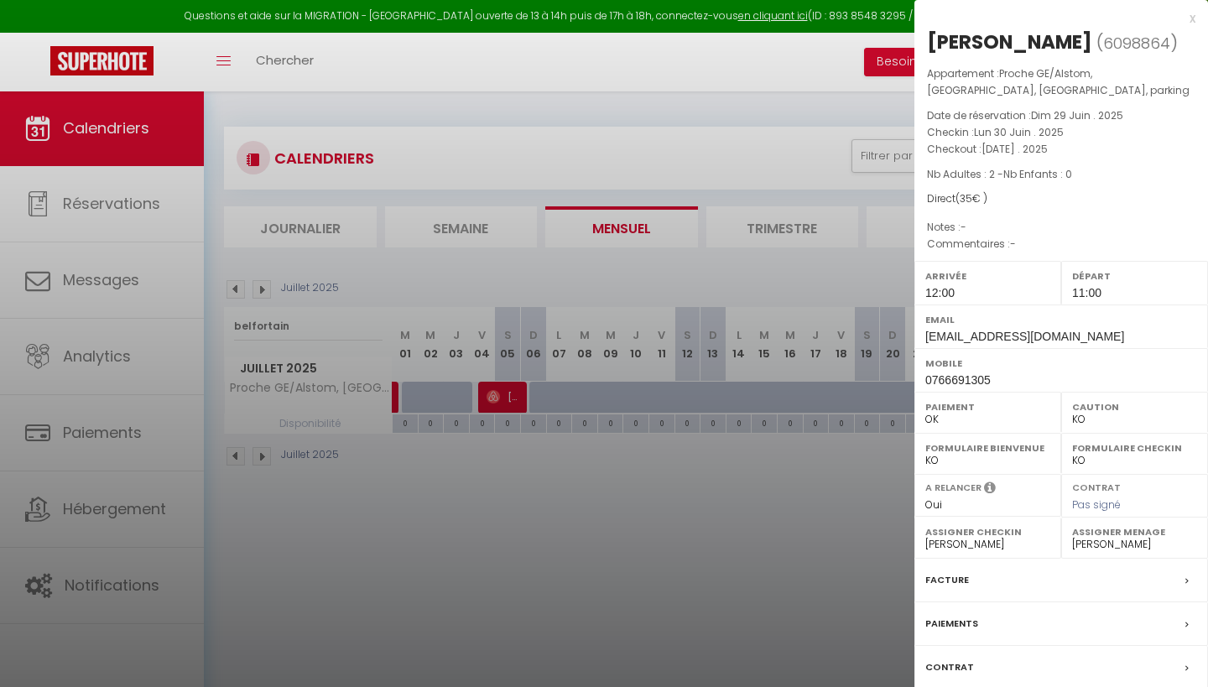
click at [1192, 18] on div "x" at bounding box center [1055, 18] width 281 height 20
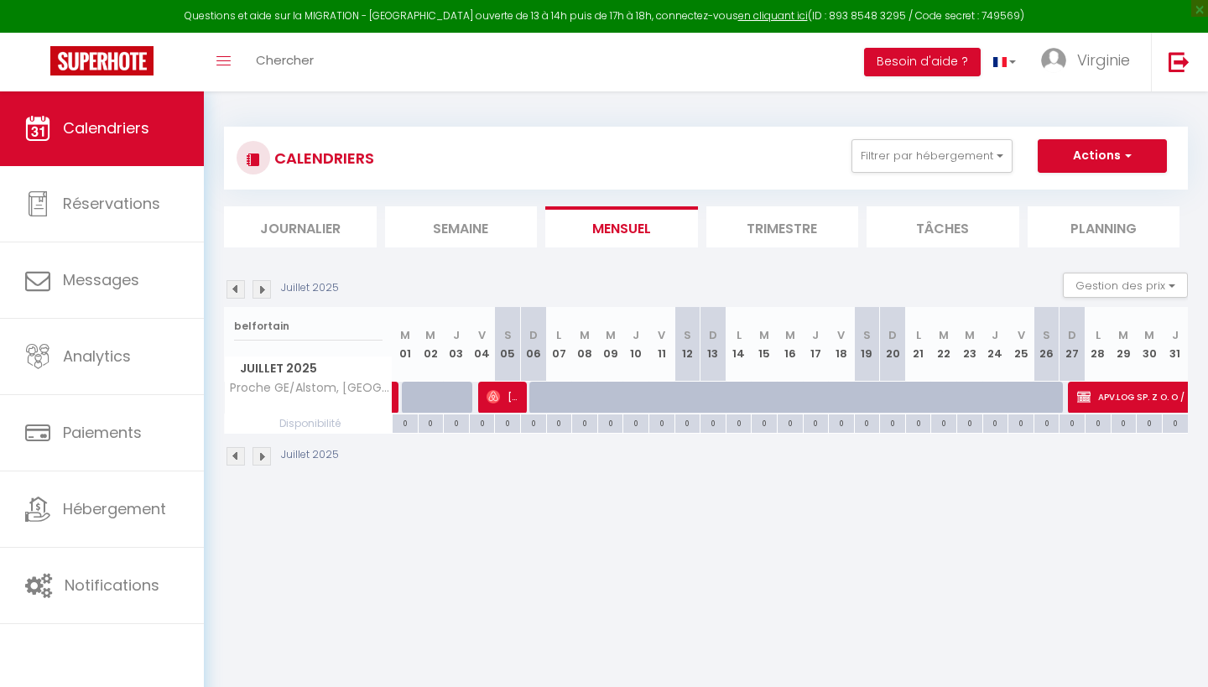
click at [510, 397] on span "[PERSON_NAME]" at bounding box center [504, 397] width 34 height 32
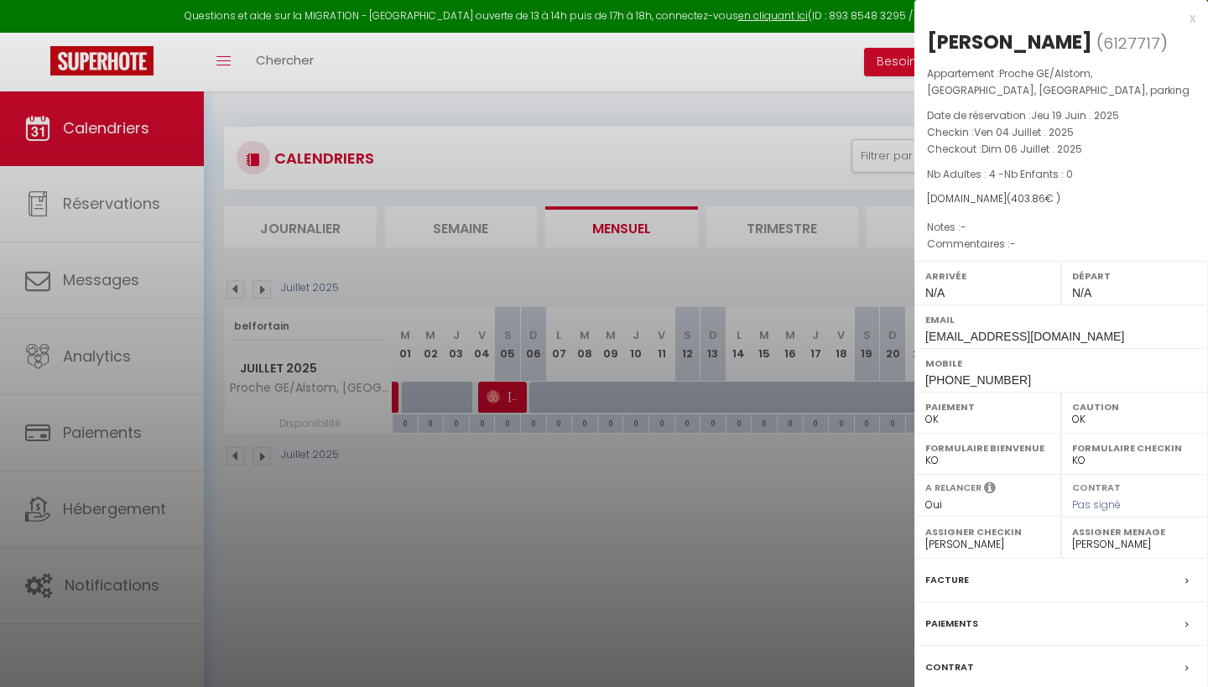
click at [1193, 19] on div "x" at bounding box center [1055, 18] width 281 height 20
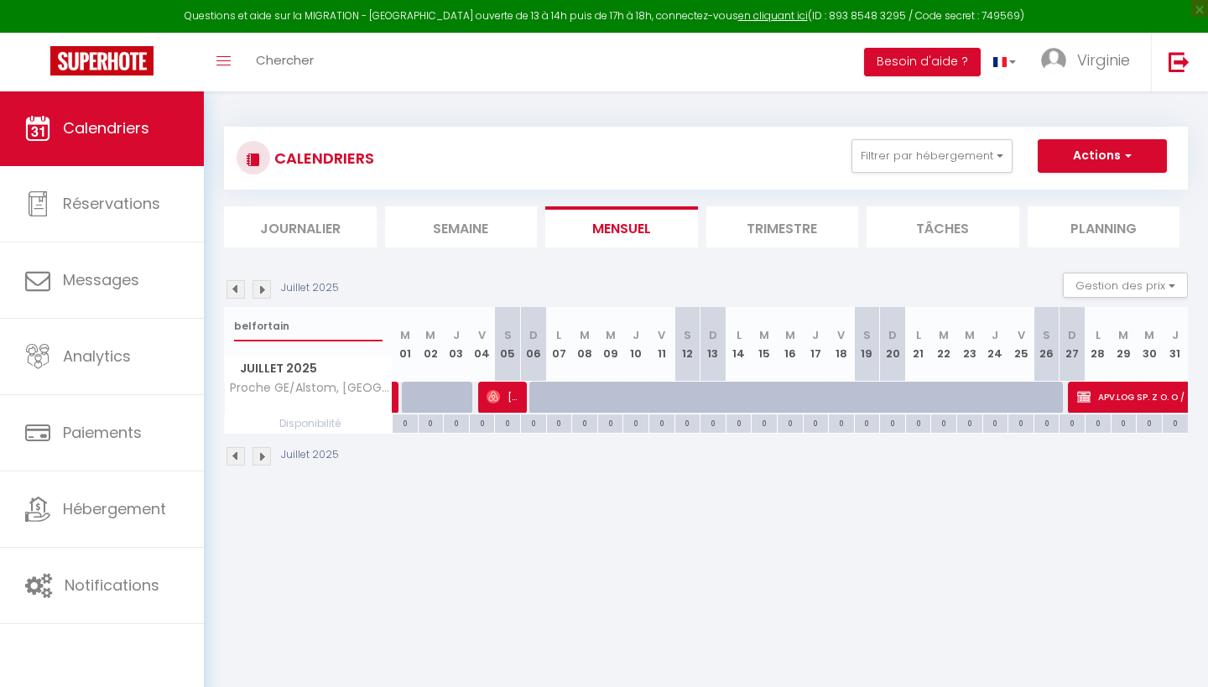
click at [299, 322] on input "belfortain" at bounding box center [308, 326] width 149 height 30
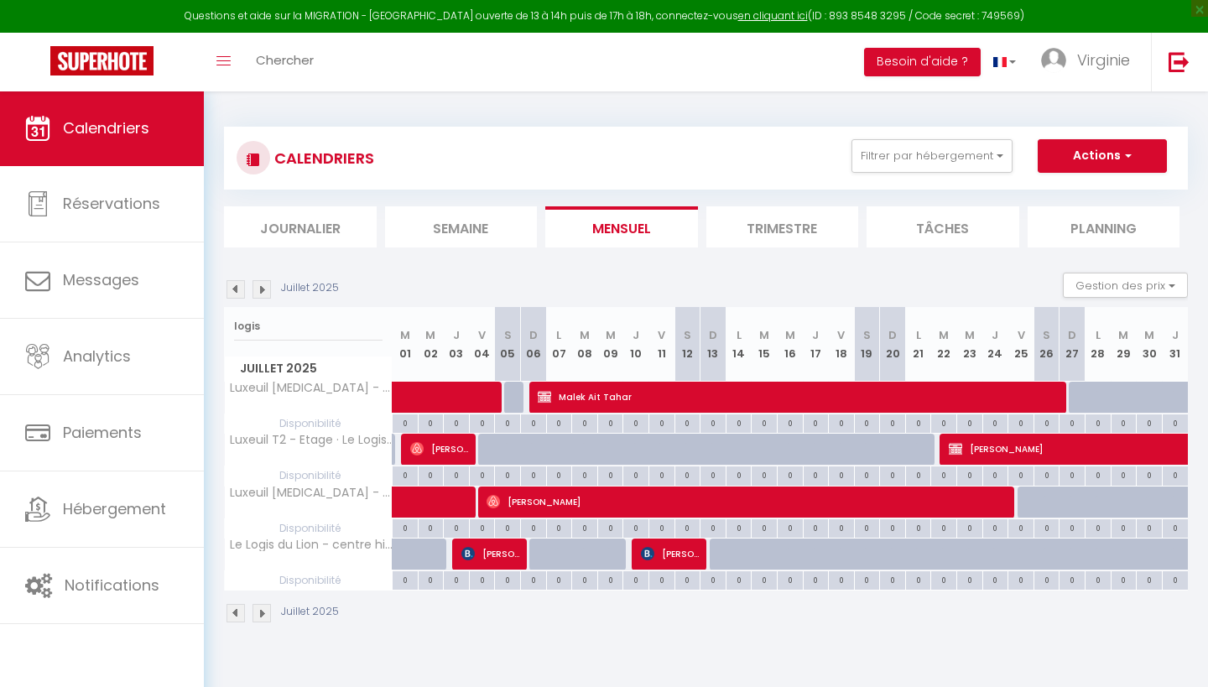
click at [502, 546] on span "[PERSON_NAME]" at bounding box center [491, 554] width 60 height 32
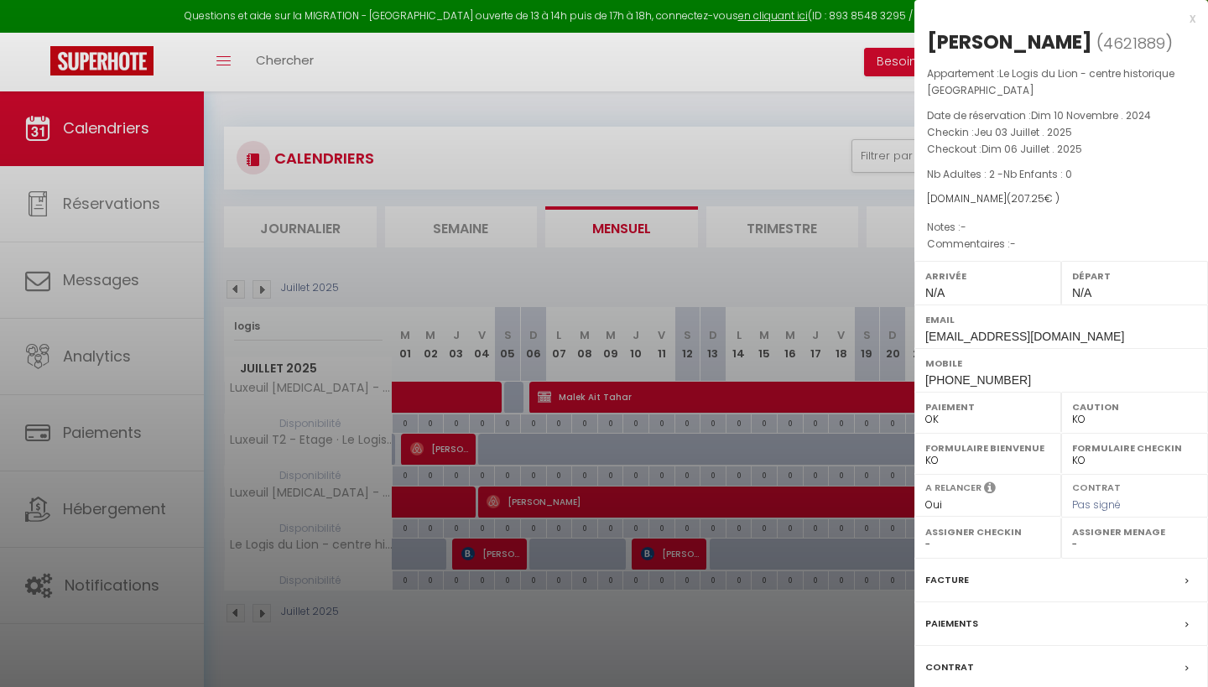
click at [949, 633] on label "Paiements" at bounding box center [951, 624] width 53 height 18
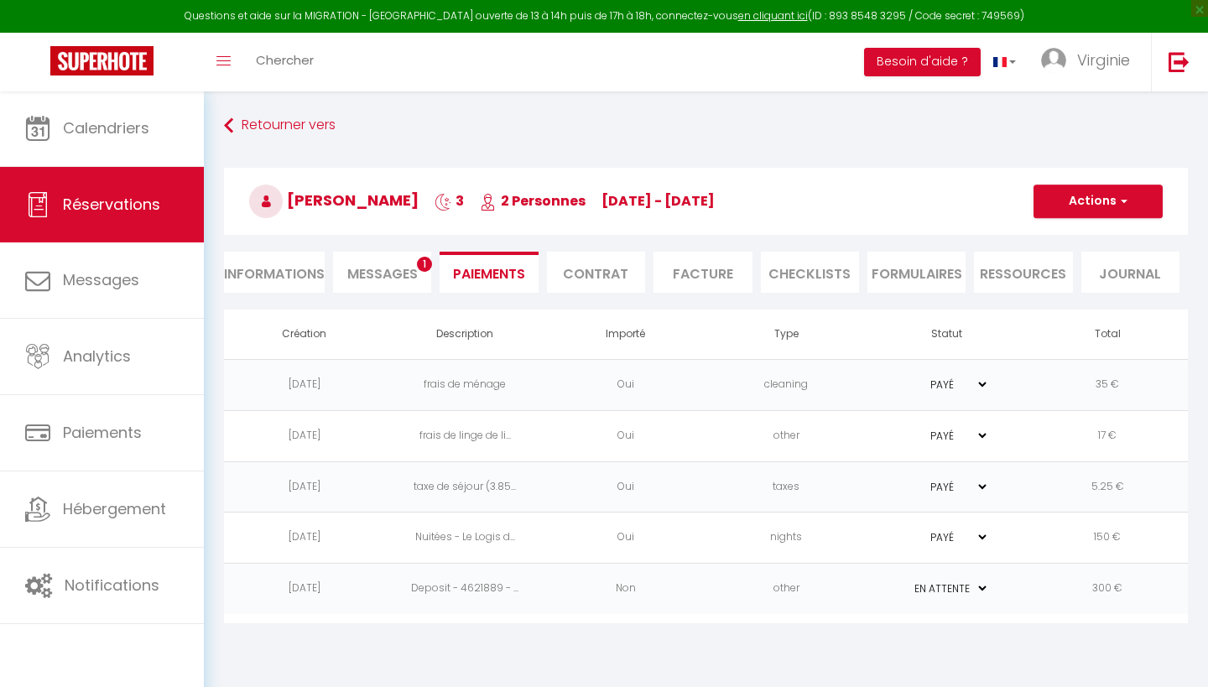
click at [289, 274] on li "Informations" at bounding box center [274, 272] width 101 height 41
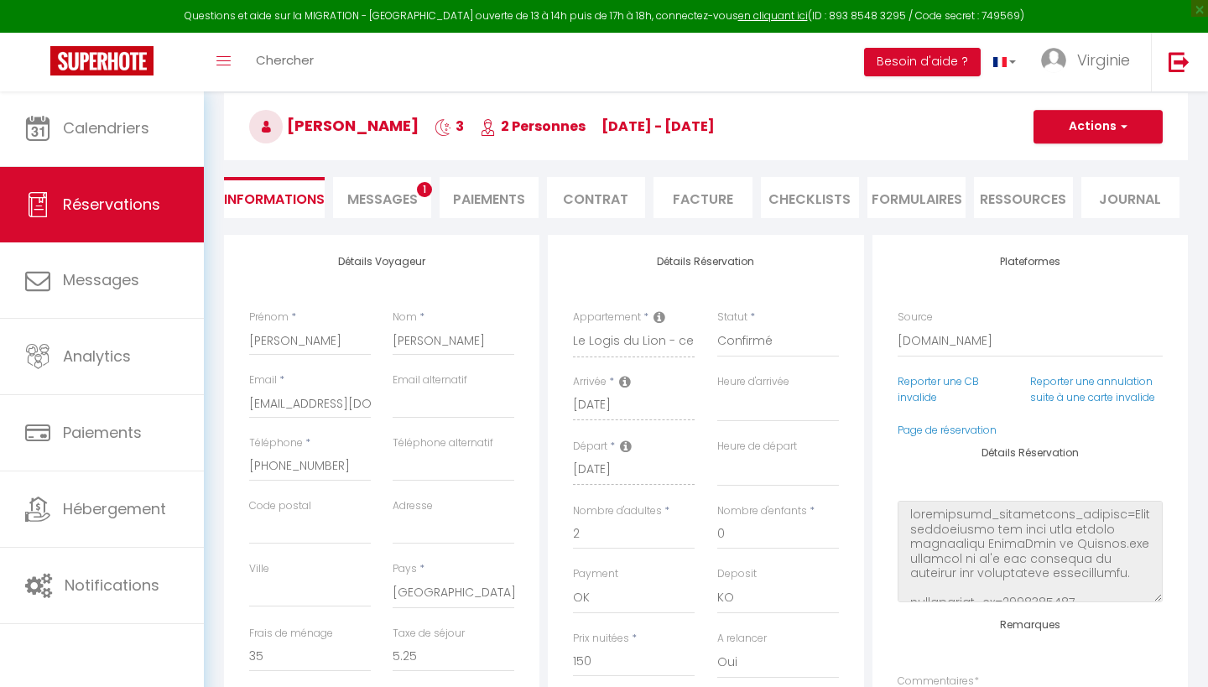
scroll to position [76, 0]
click at [497, 206] on li "Paiements" at bounding box center [489, 196] width 98 height 41
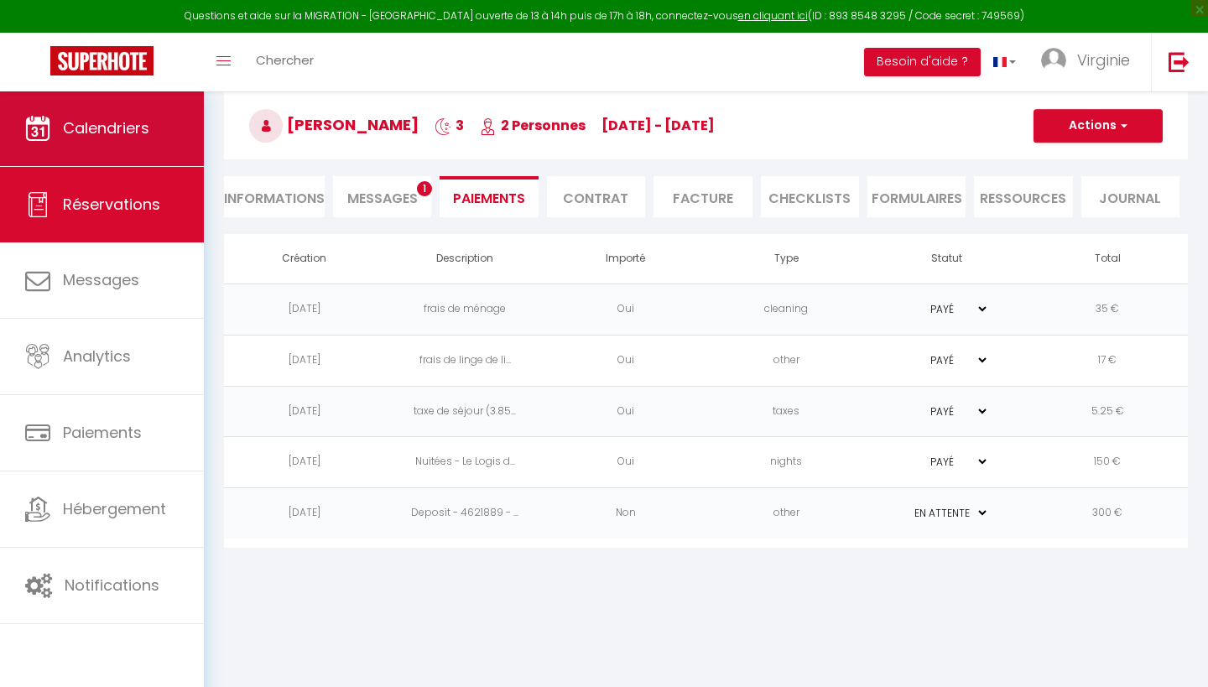
click at [102, 121] on span "Calendriers" at bounding box center [106, 127] width 86 height 21
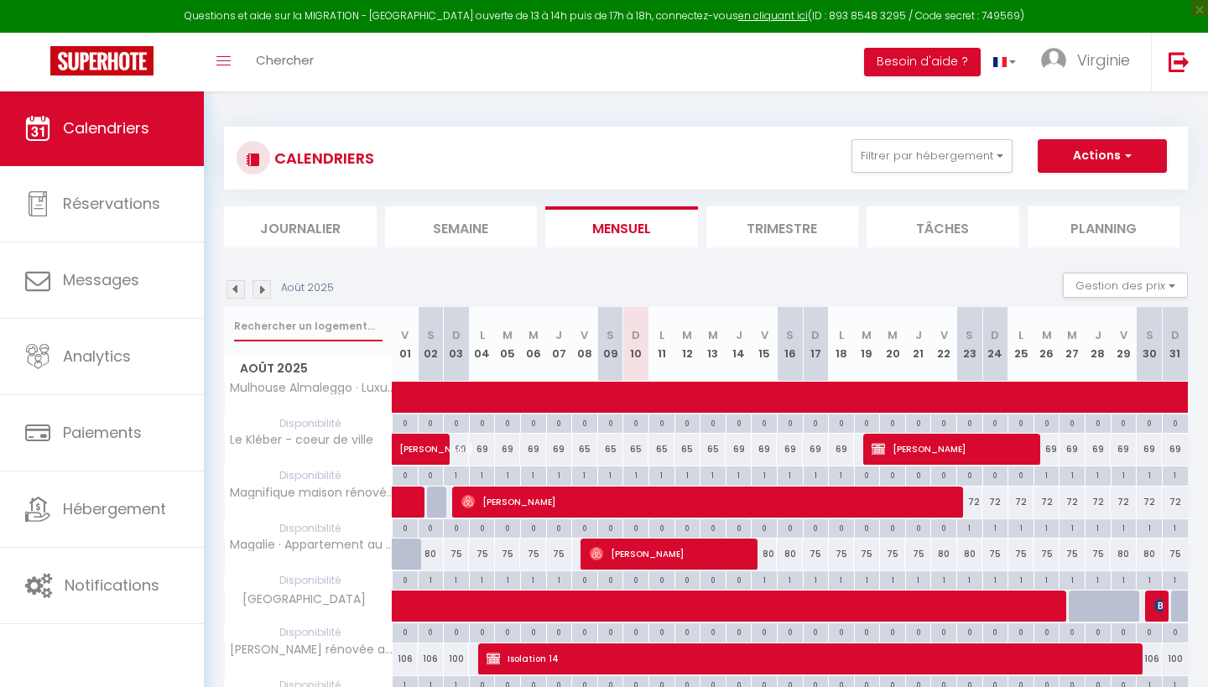
click at [268, 327] on input "text" at bounding box center [308, 326] width 149 height 30
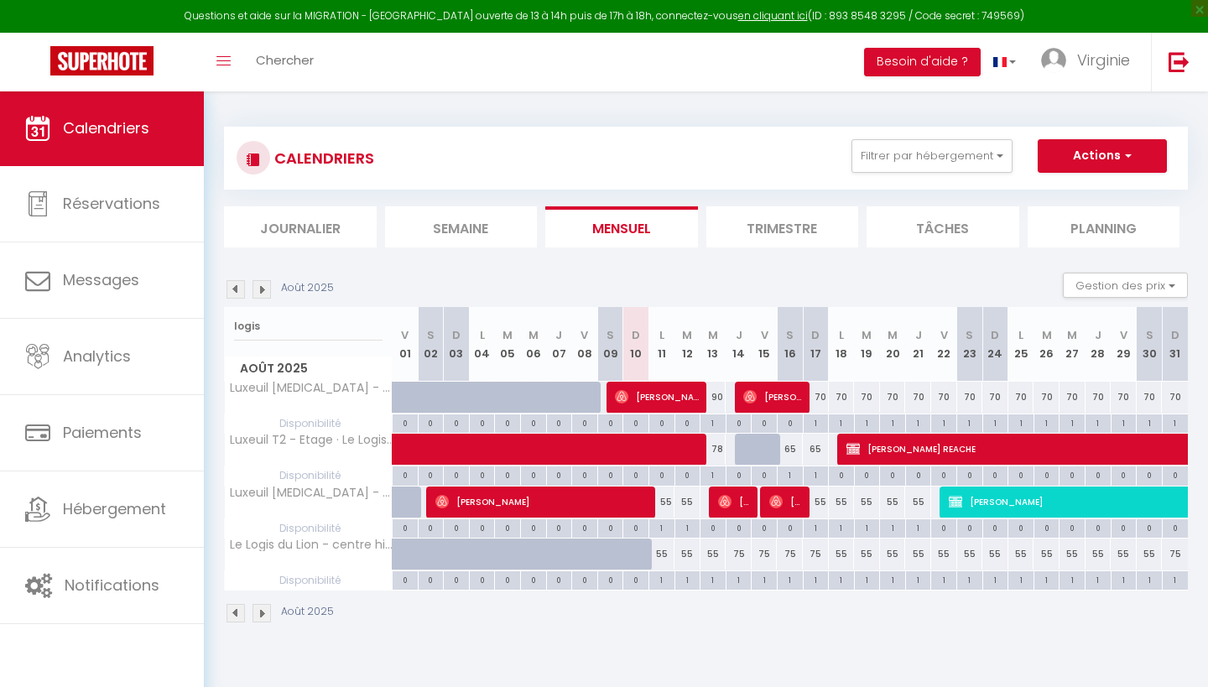
click at [233, 289] on img at bounding box center [236, 289] width 18 height 18
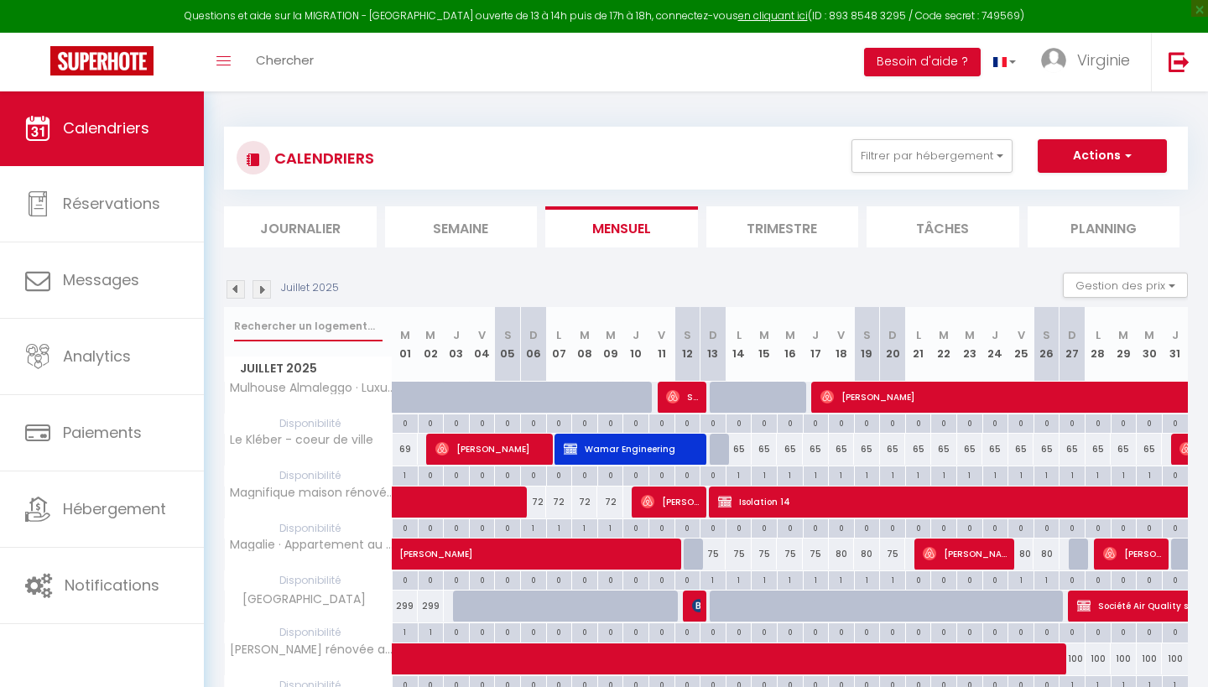
click at [317, 326] on input "text" at bounding box center [308, 326] width 149 height 30
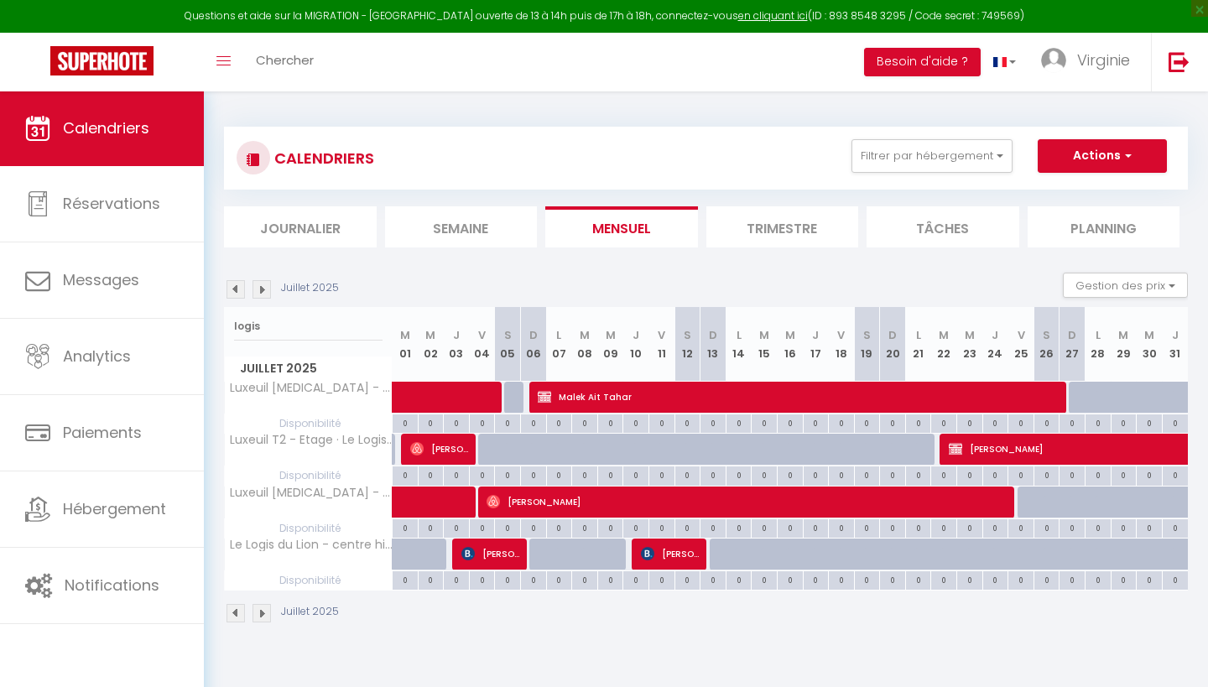
click at [697, 556] on span "[PERSON_NAME]" at bounding box center [671, 554] width 60 height 32
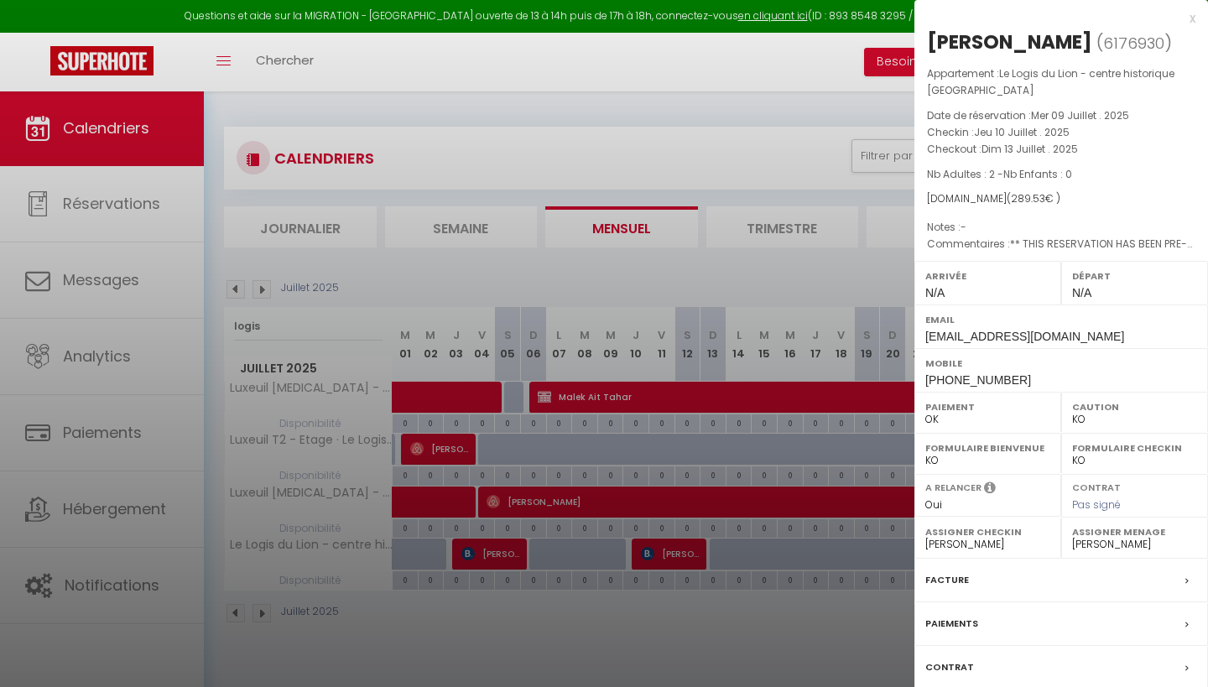
click at [1191, 21] on div "x" at bounding box center [1055, 18] width 281 height 20
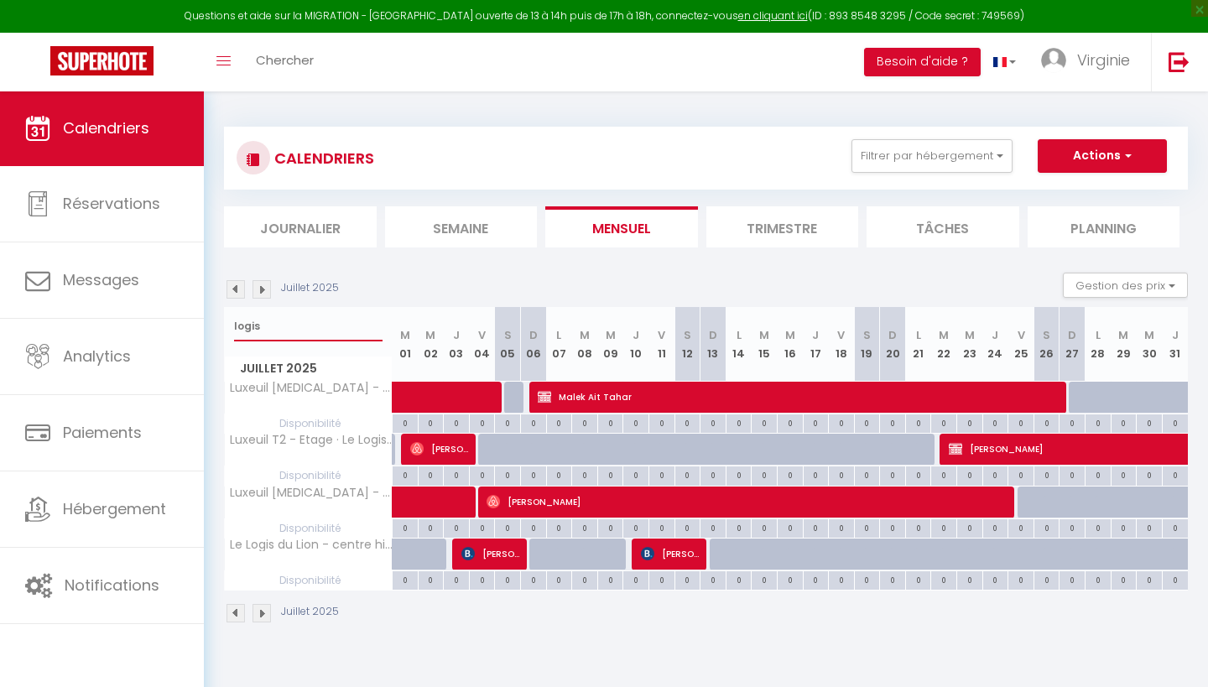
click at [330, 321] on input "logis" at bounding box center [308, 326] width 149 height 30
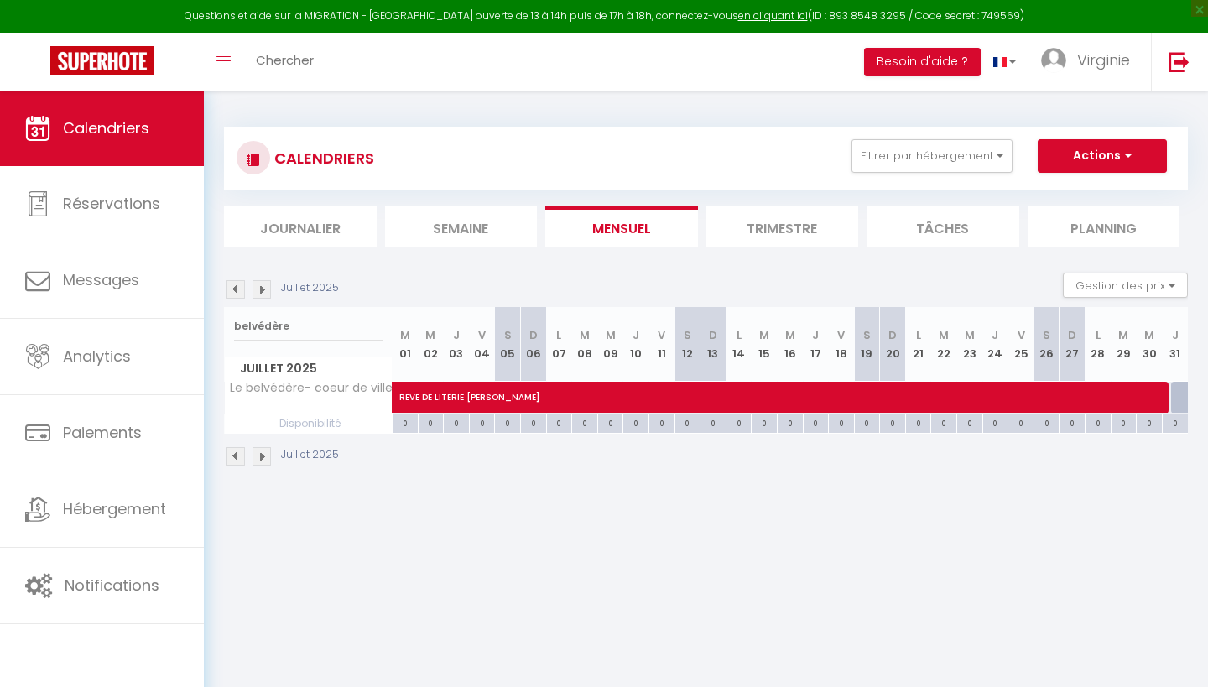
click at [461, 402] on span "REVE DE LITERIE [PERSON_NAME]" at bounding box center [978, 389] width 1158 height 32
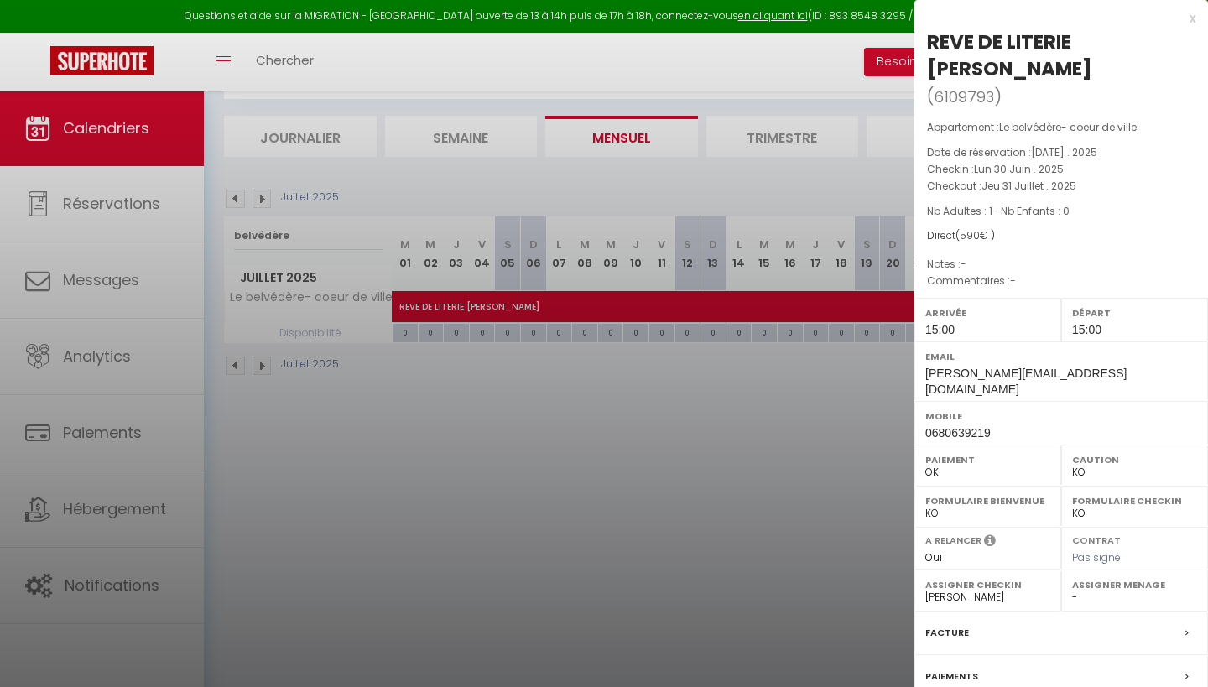
scroll to position [91, 0]
click at [1194, 21] on div "x" at bounding box center [1055, 18] width 281 height 20
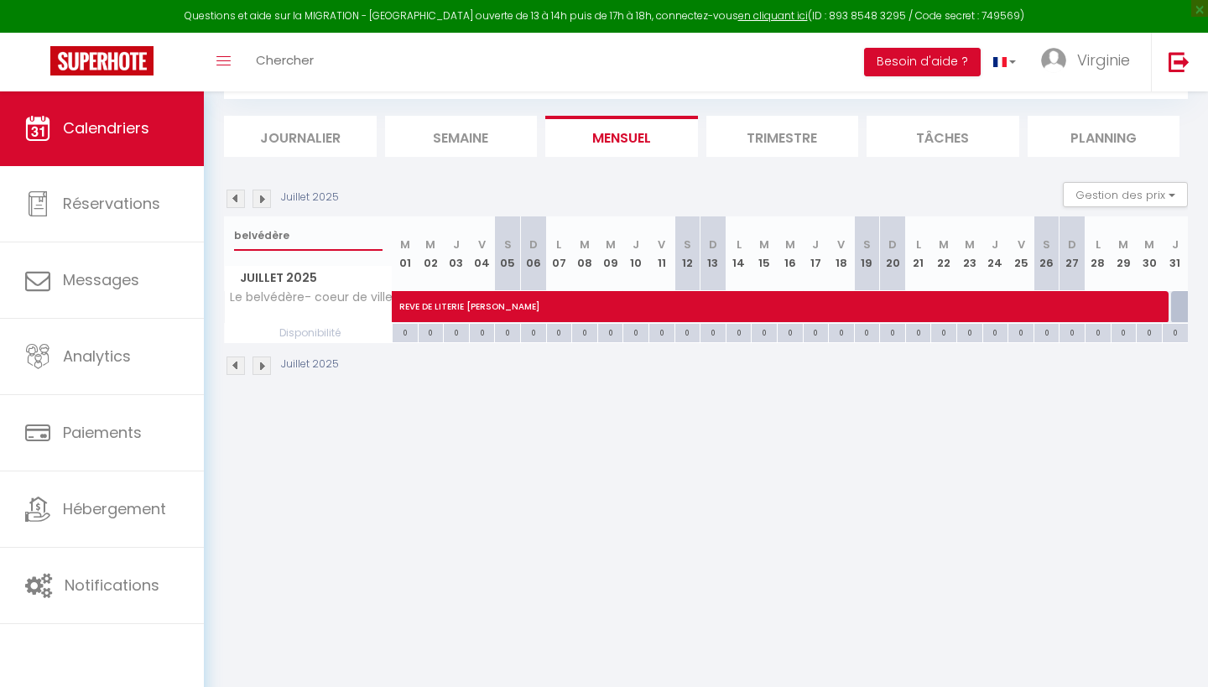
click at [305, 239] on input "belvédère" at bounding box center [308, 236] width 149 height 30
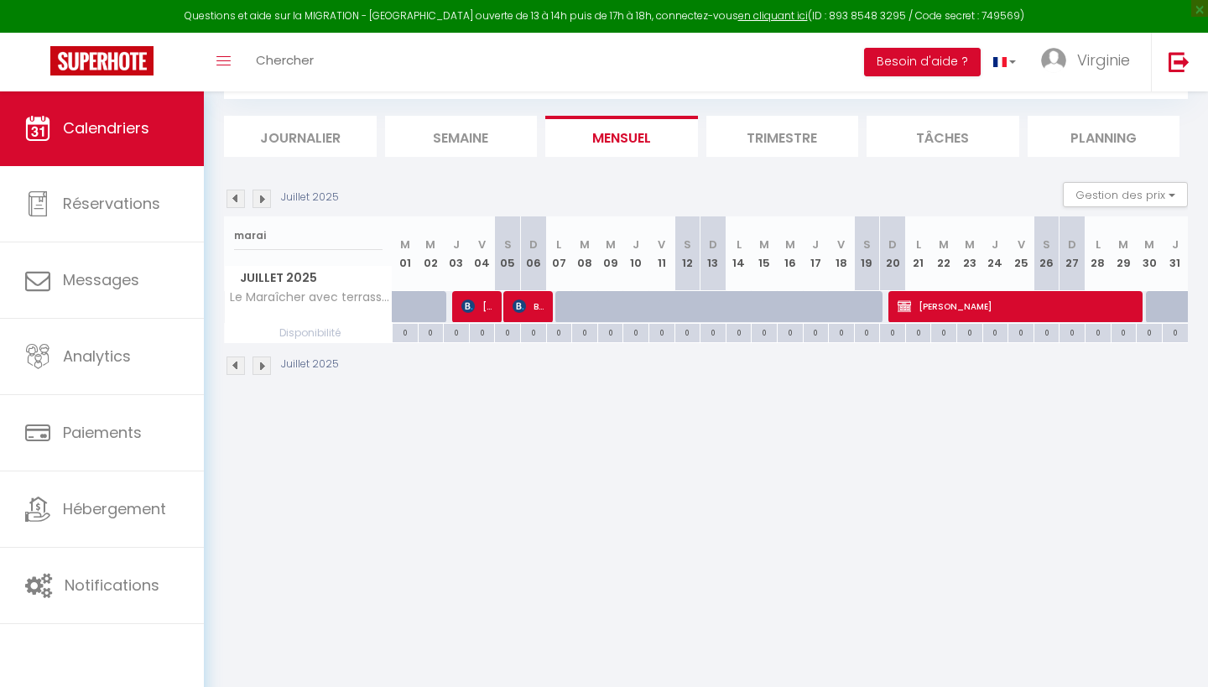
click at [475, 301] on span "[PERSON_NAME]" at bounding box center [478, 306] width 34 height 32
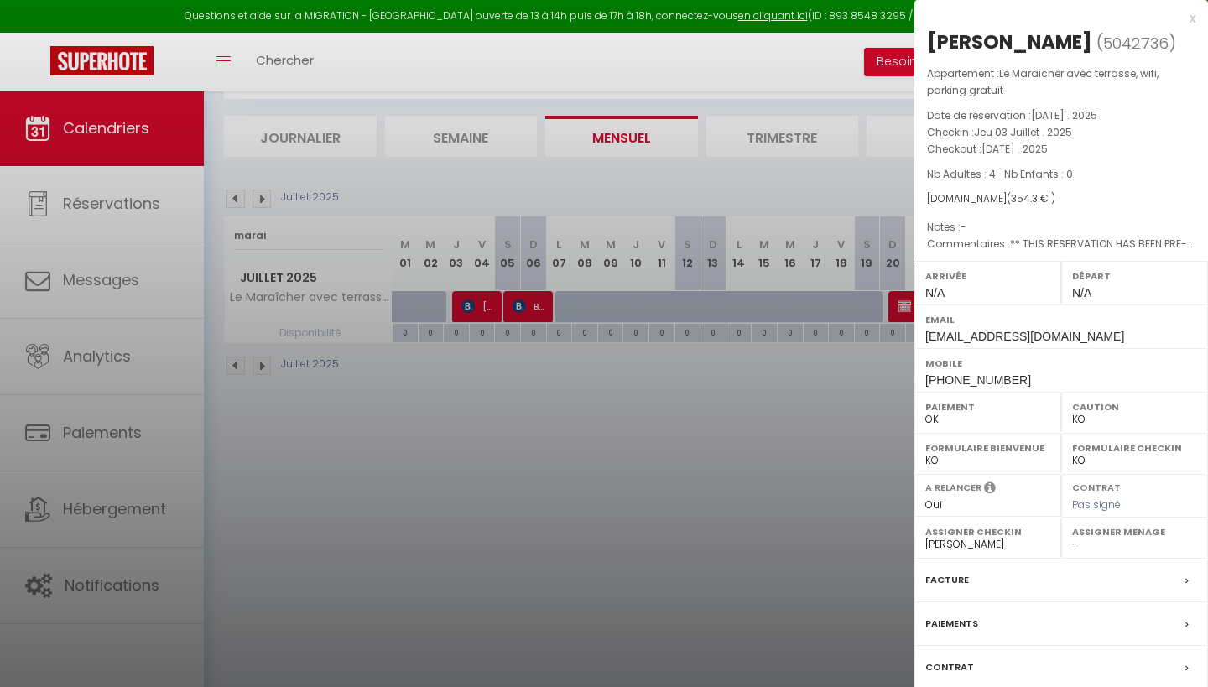
click at [1192, 17] on div "x" at bounding box center [1055, 18] width 281 height 20
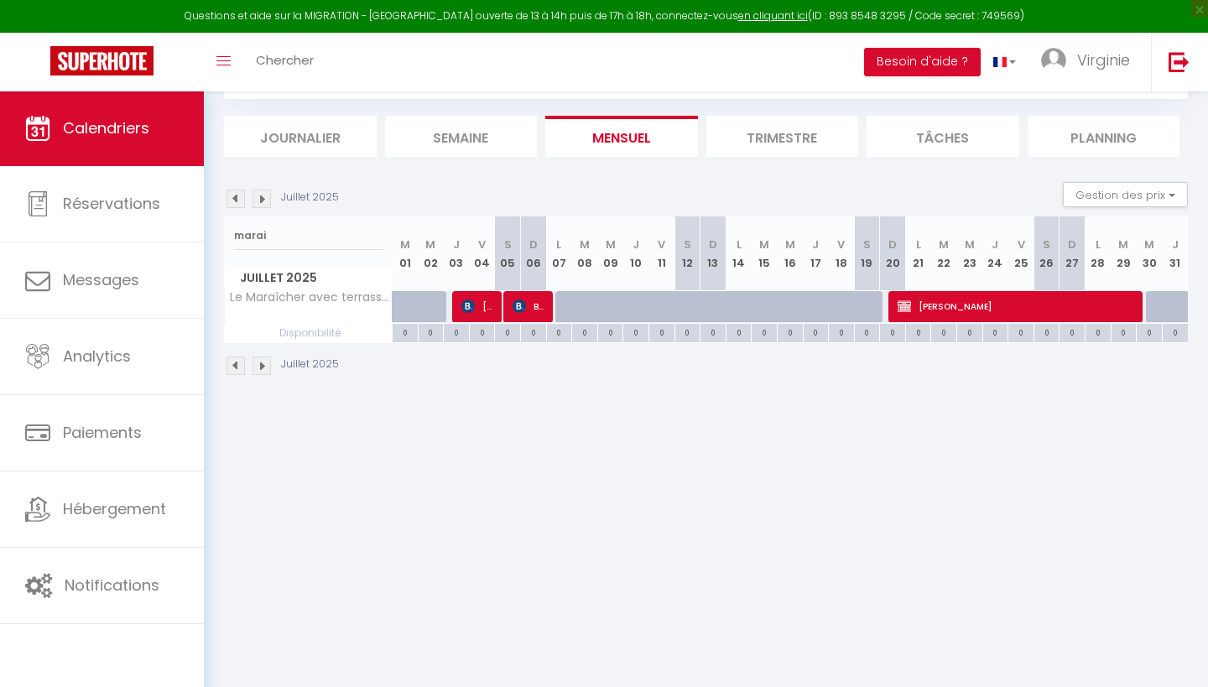
click at [944, 308] on span "[PERSON_NAME]" at bounding box center [1019, 306] width 242 height 32
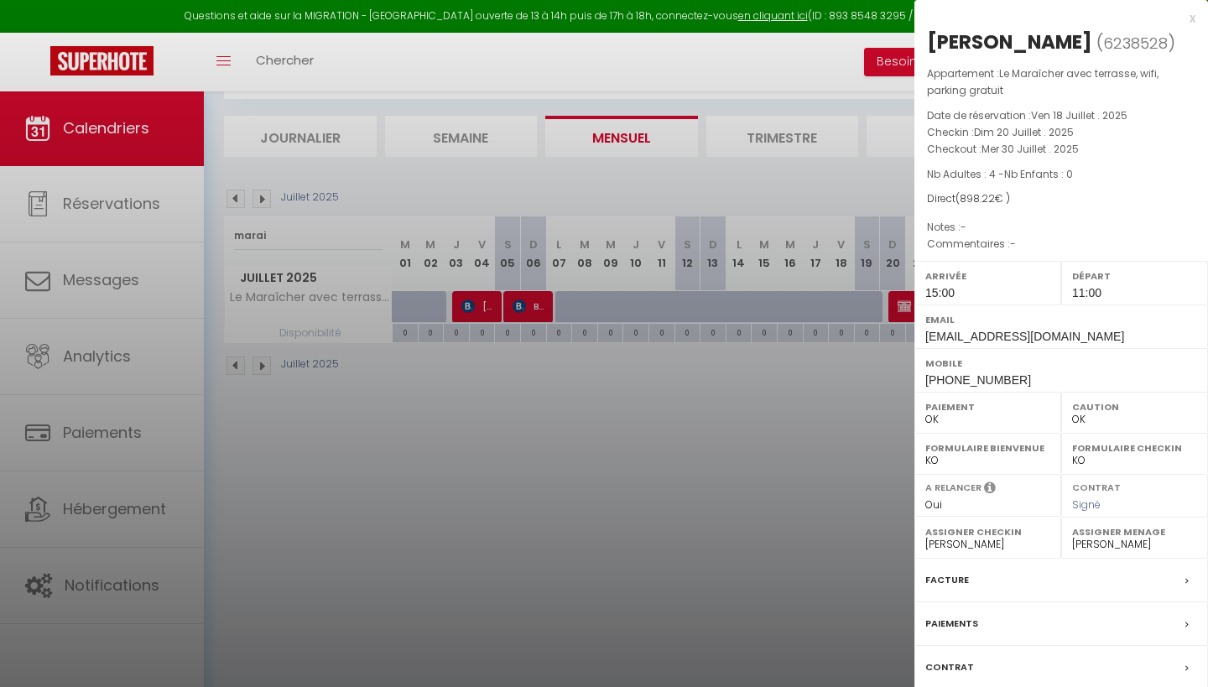
click at [1195, 19] on div "x" at bounding box center [1055, 18] width 281 height 20
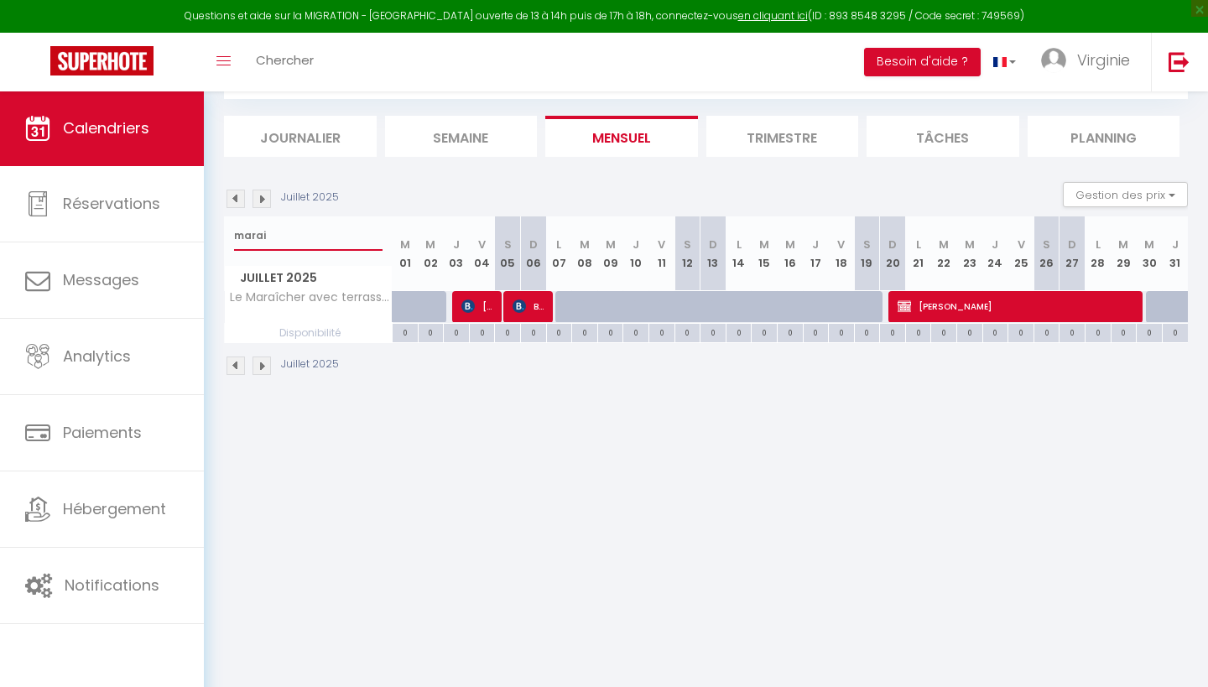
click at [279, 232] on input "marai" at bounding box center [308, 236] width 149 height 30
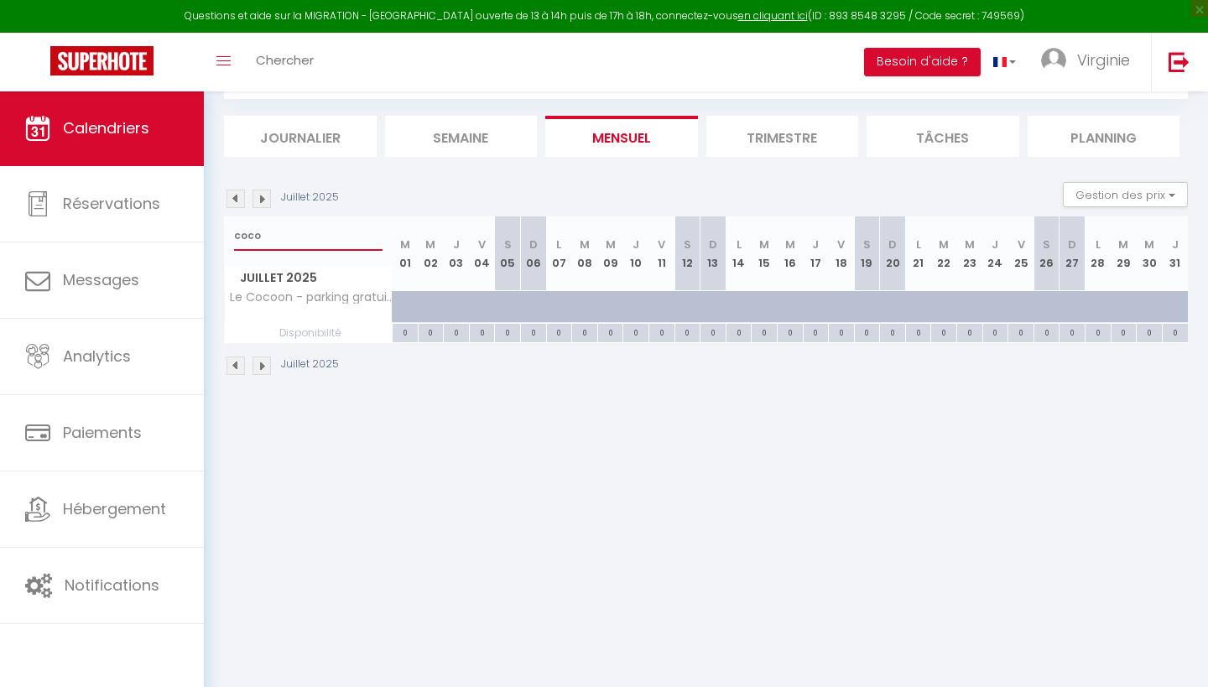
click at [307, 232] on input "coco" at bounding box center [308, 236] width 149 height 30
click at [823, 310] on img at bounding box center [827, 306] width 13 height 13
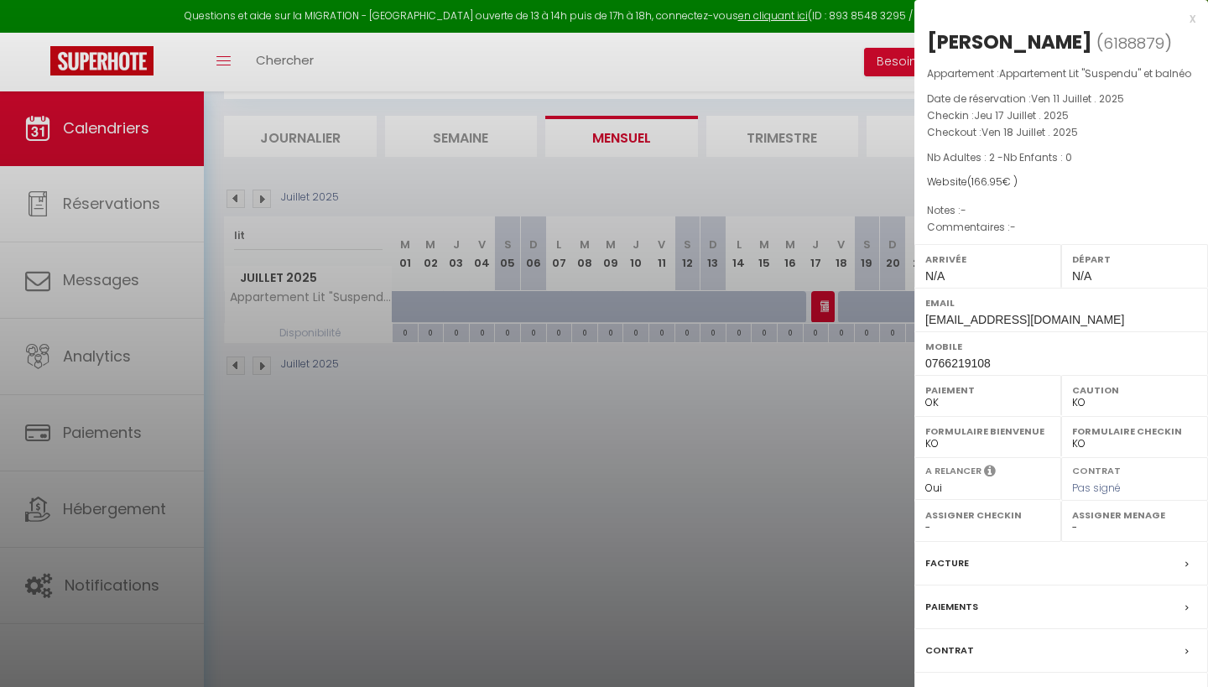
click at [1189, 18] on div "x" at bounding box center [1055, 18] width 281 height 20
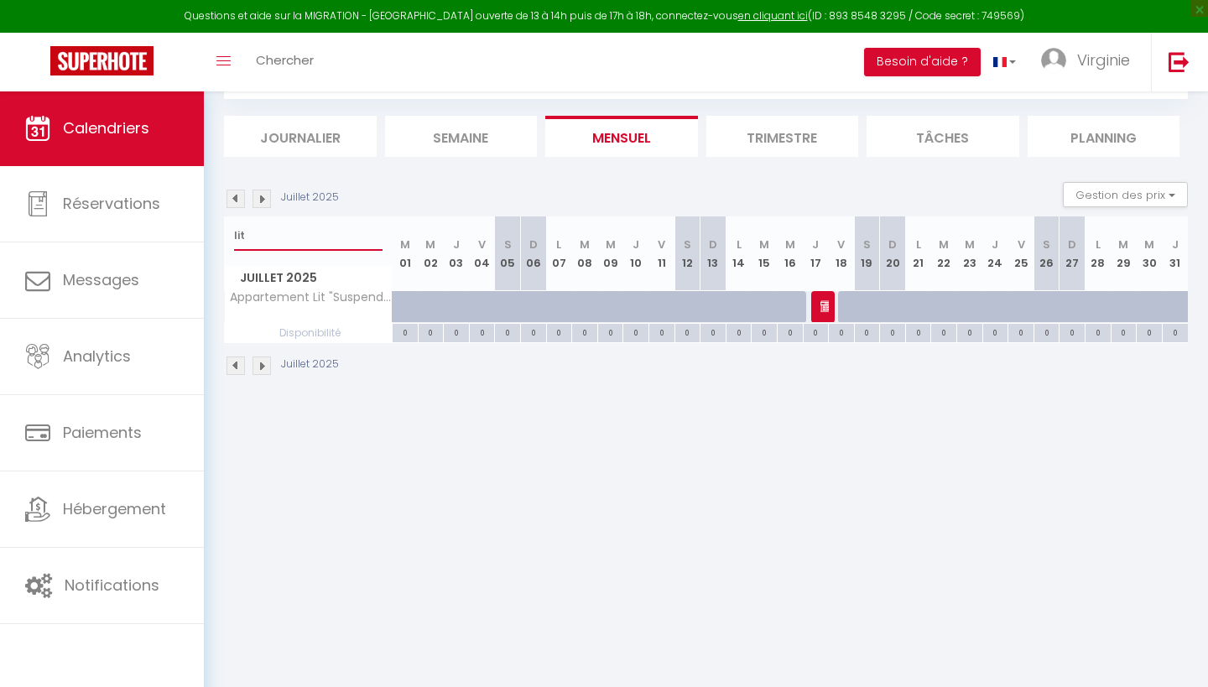
click at [300, 241] on input "lit" at bounding box center [308, 236] width 149 height 30
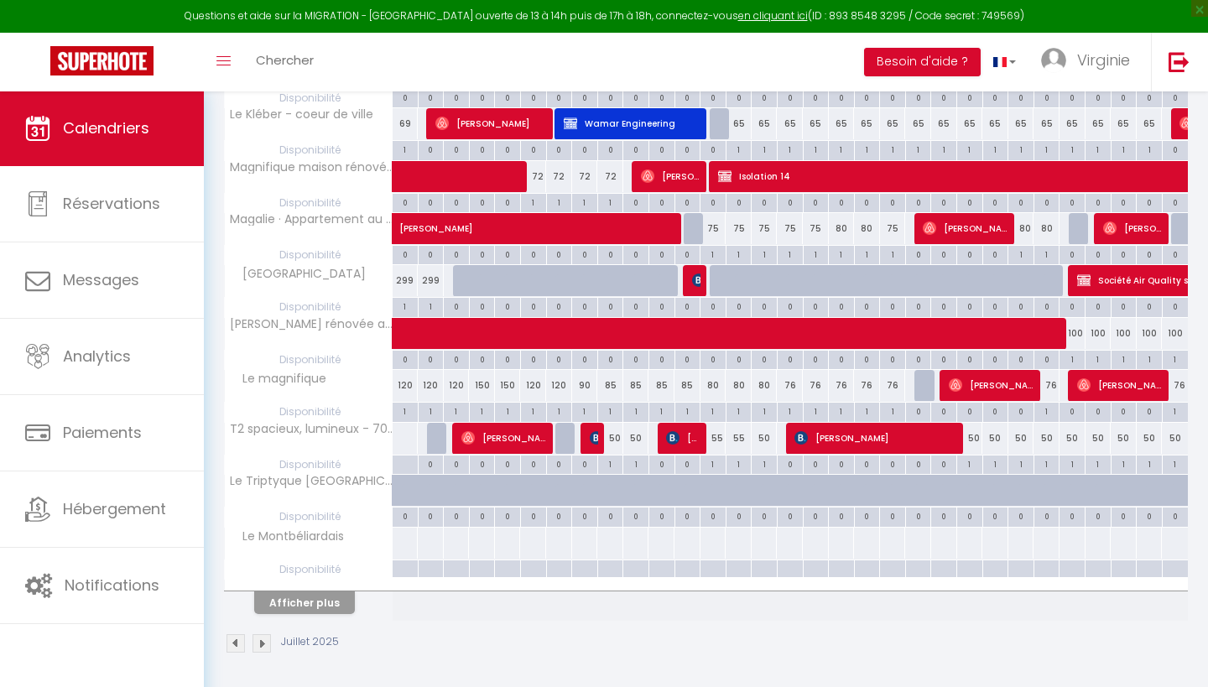
scroll to position [324, 0]
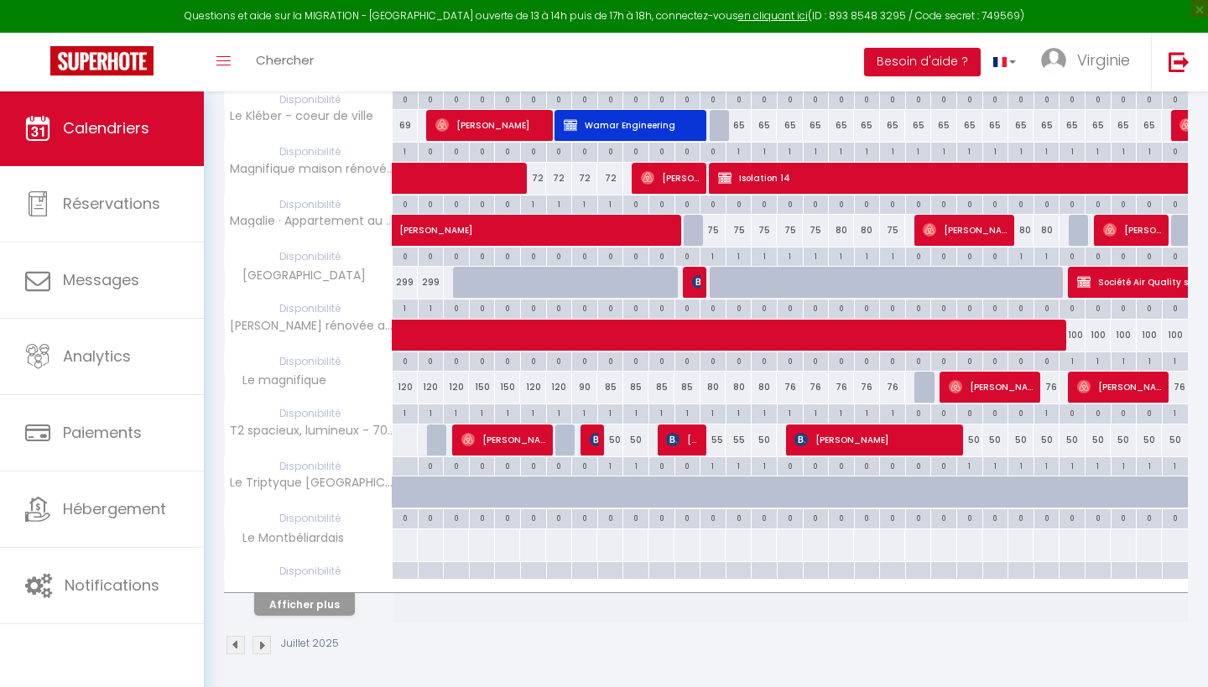
click at [310, 603] on button "Afficher plus" at bounding box center [304, 604] width 101 height 23
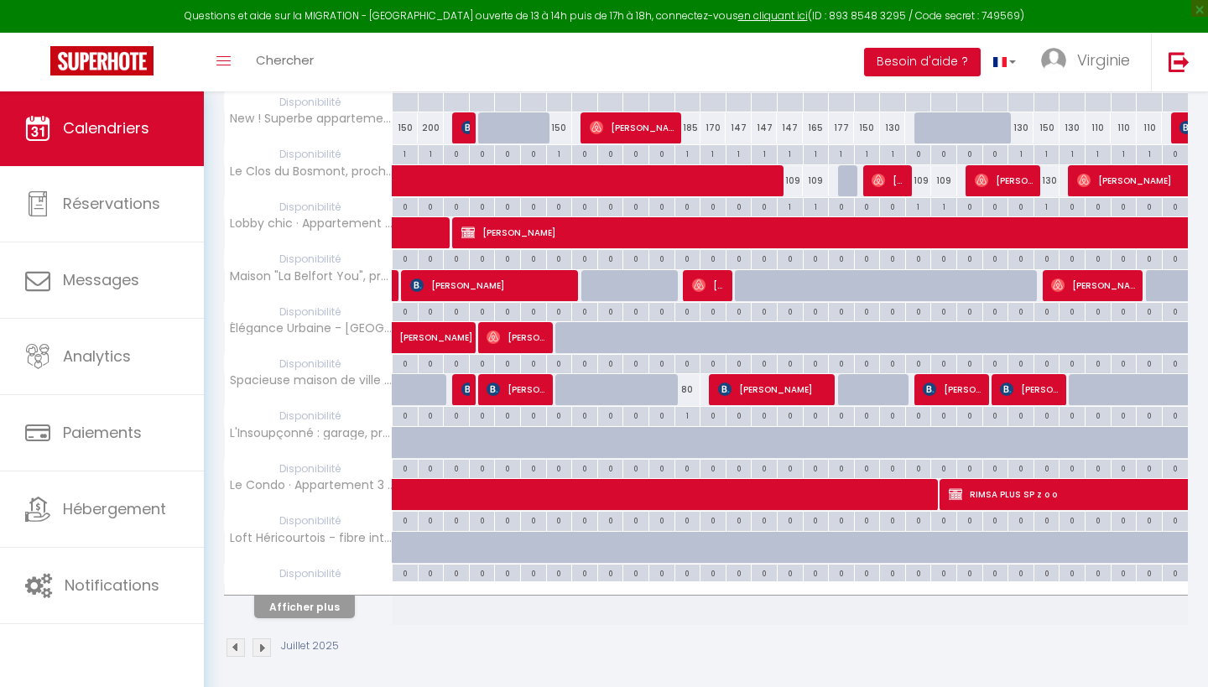
scroll to position [844, 0]
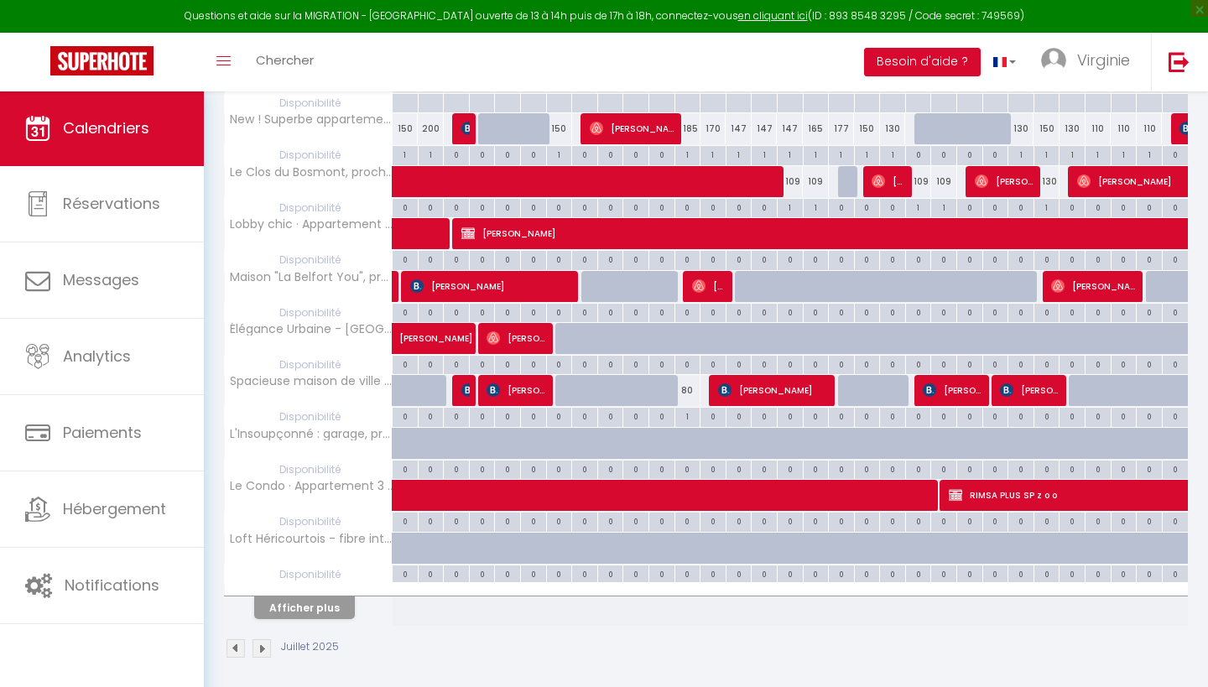
click at [310, 603] on button "Afficher plus" at bounding box center [304, 608] width 101 height 23
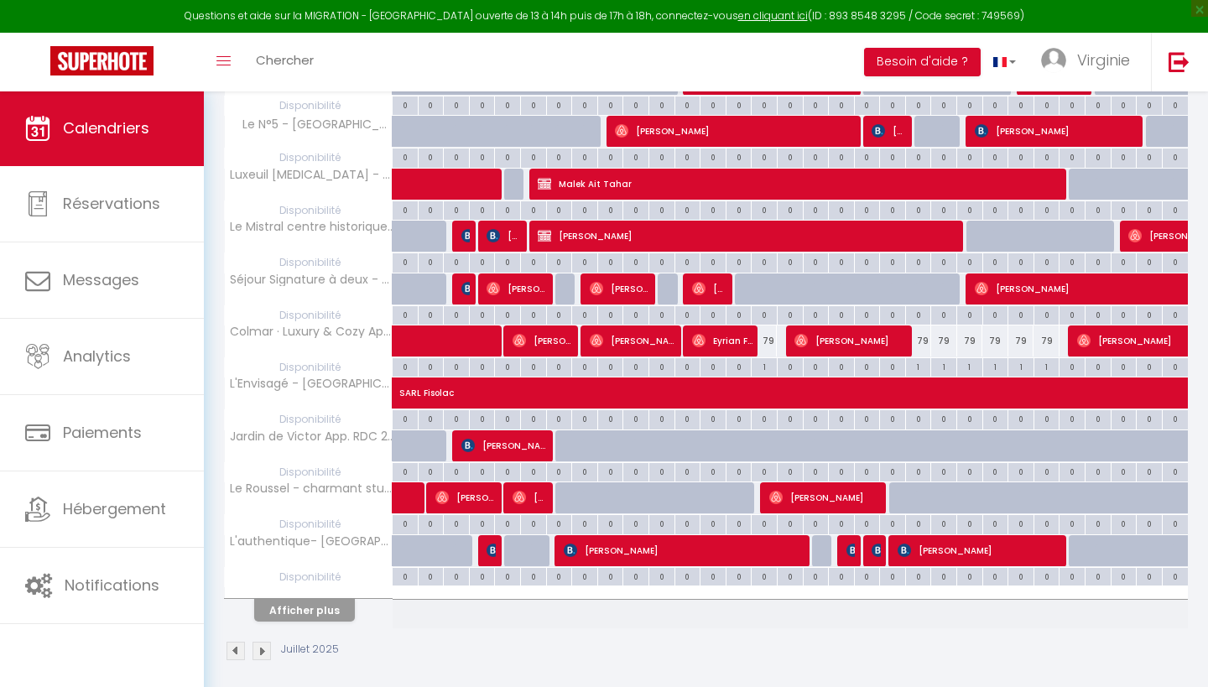
scroll to position [1364, 0]
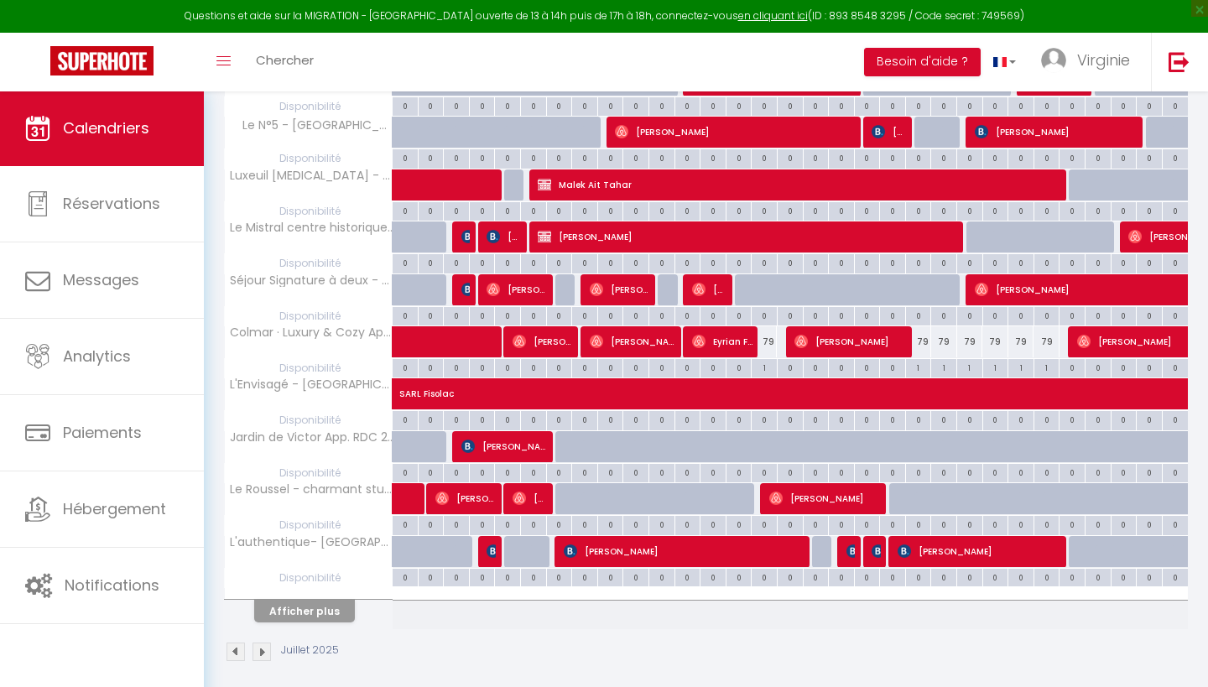
click at [310, 603] on button "Afficher plus" at bounding box center [304, 611] width 101 height 23
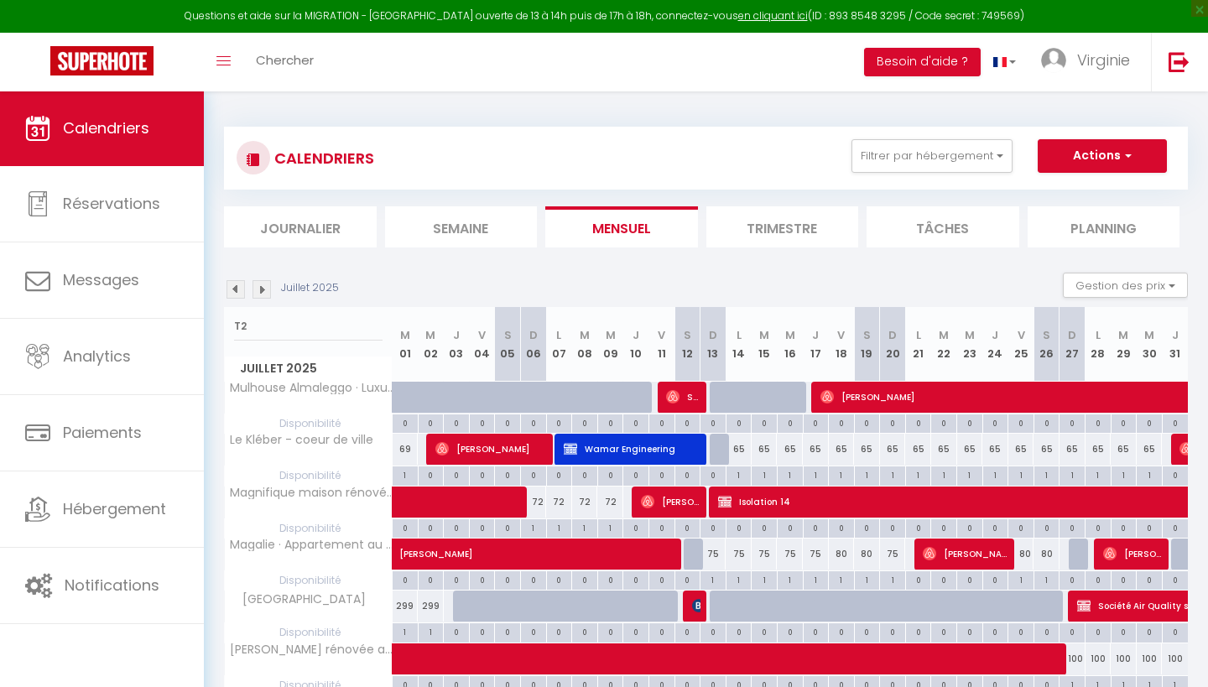
scroll to position [0, 0]
click at [263, 320] on input "T2" at bounding box center [308, 326] width 149 height 30
